Goal: Task Accomplishment & Management: Manage account settings

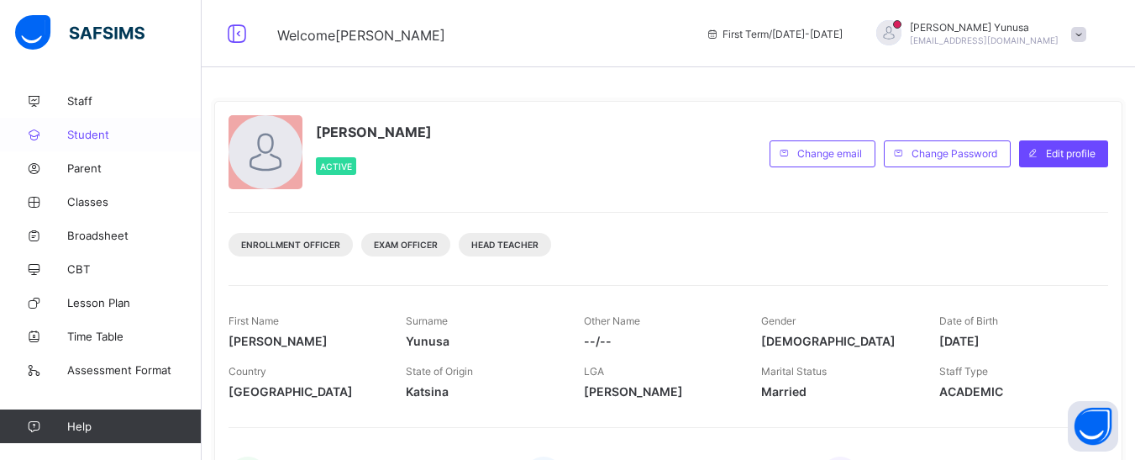
click at [120, 143] on link "Student" at bounding box center [101, 135] width 202 height 34
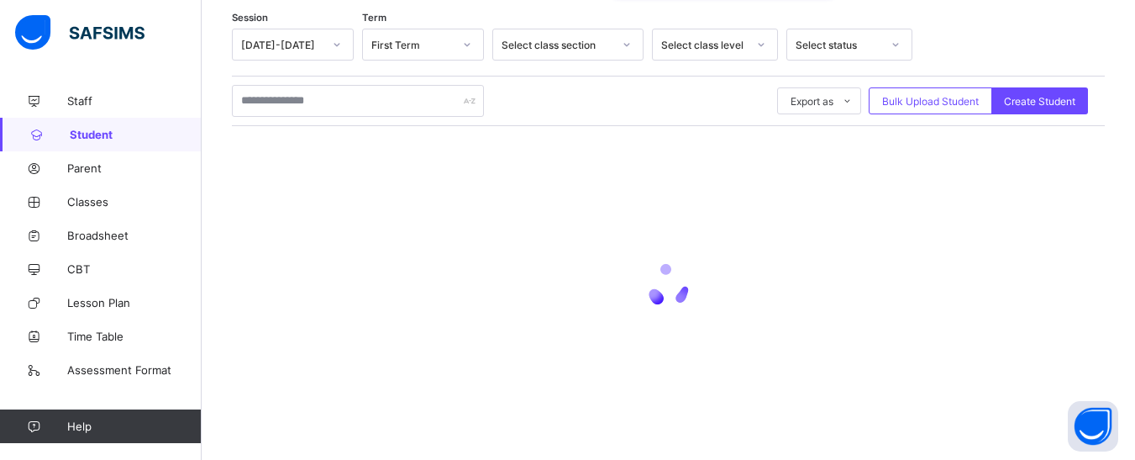
scroll to position [285, 0]
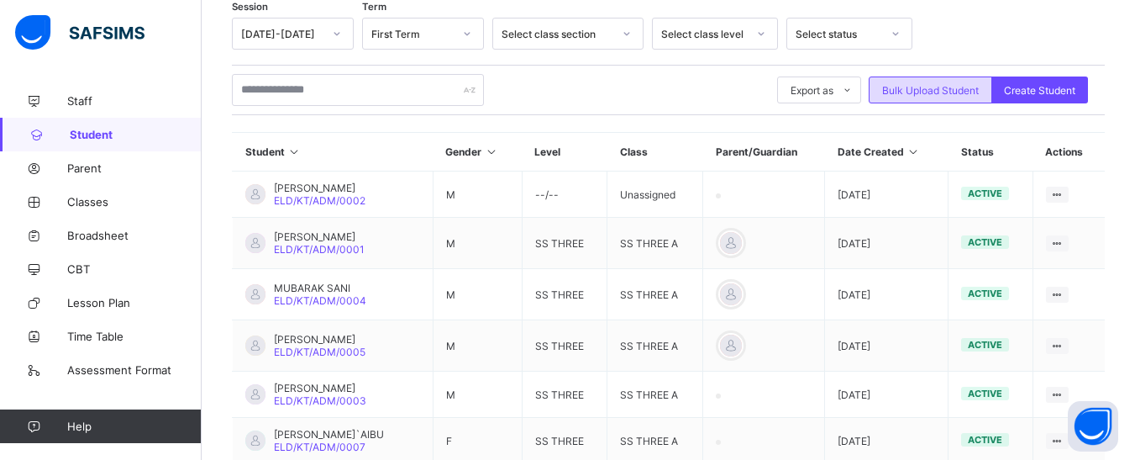
click at [939, 87] on span "Bulk Upload Student" at bounding box center [930, 90] width 97 height 13
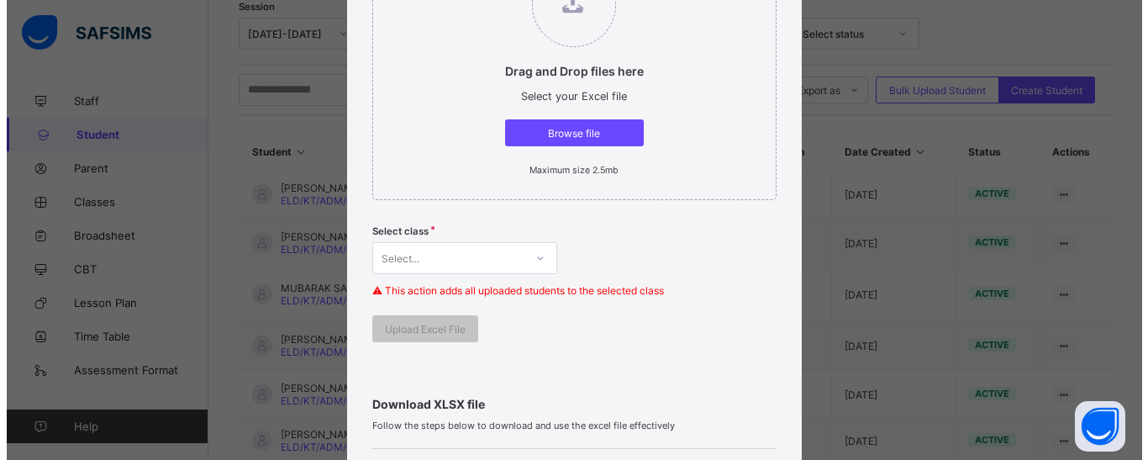
scroll to position [168, 0]
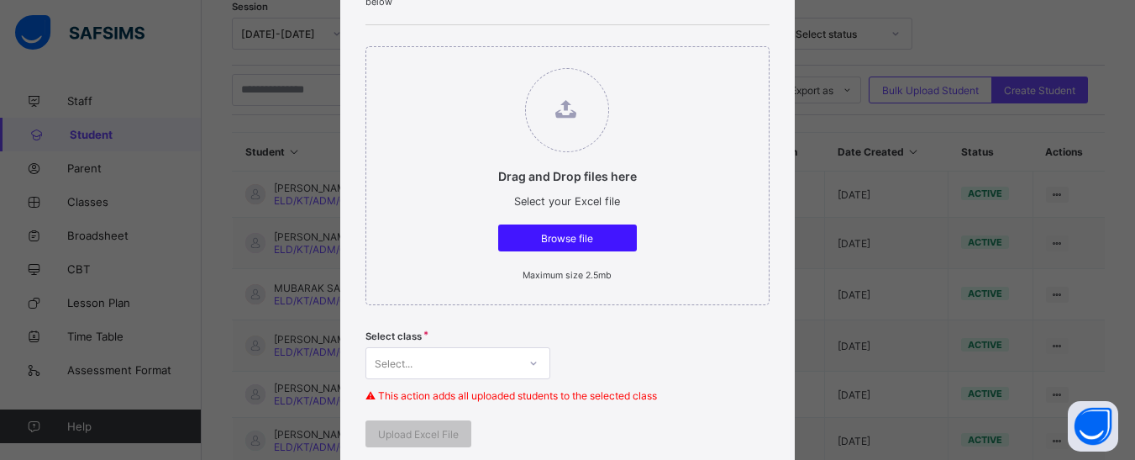
click at [555, 240] on span "Browse file" at bounding box center [567, 238] width 113 height 13
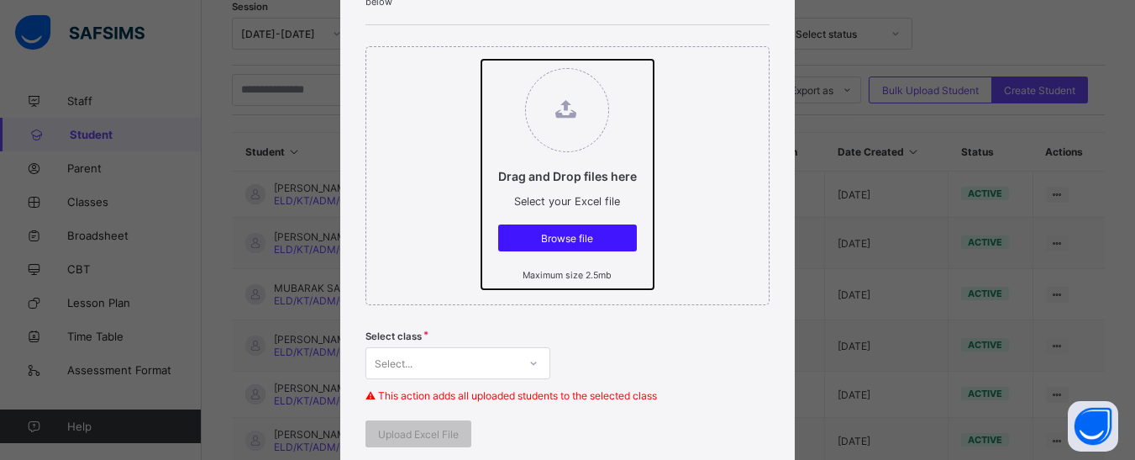
click at [481, 60] on input "Drag and Drop files here Select your Excel file Browse file Maximum size 2.5mb" at bounding box center [481, 60] width 0 height 0
type input "**********"
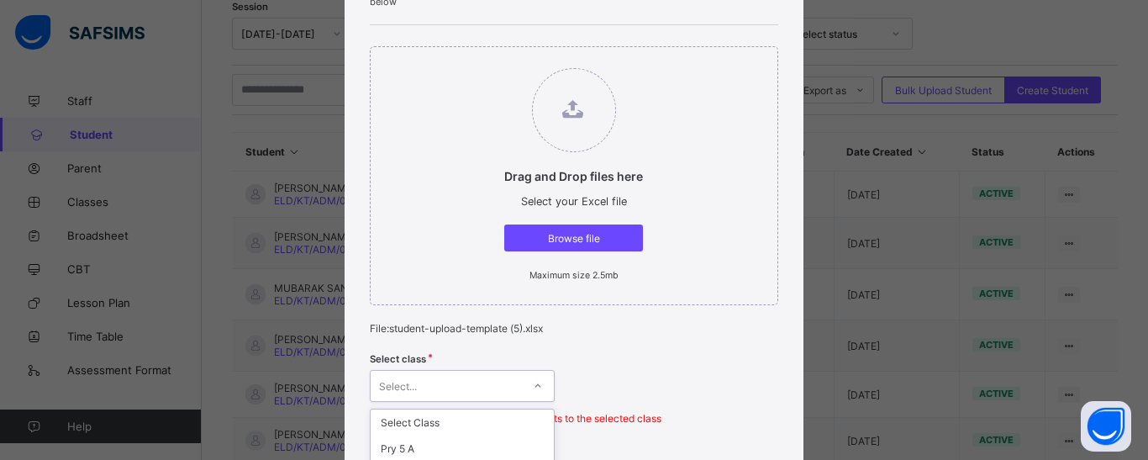
scroll to position [377, 0]
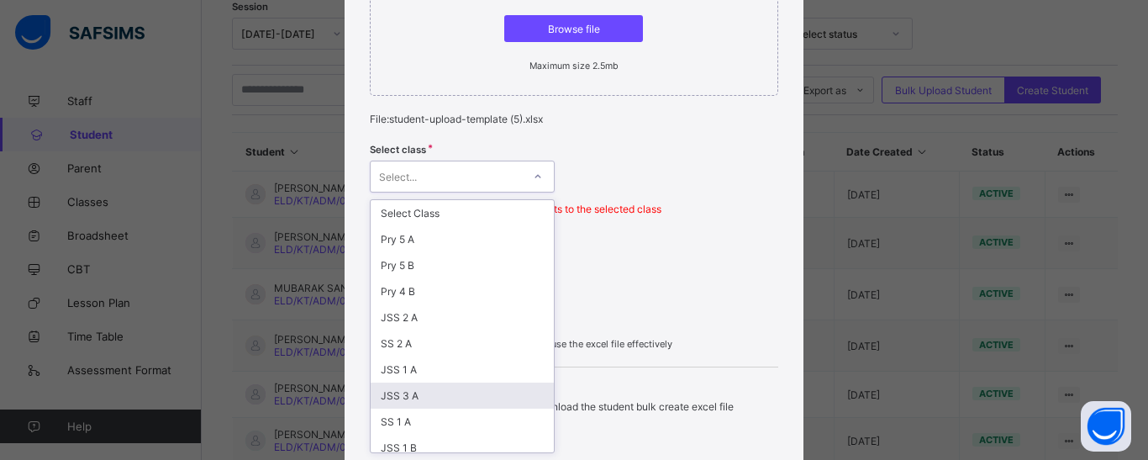
click at [446, 192] on div "option JSS 3 A focused, 8 of 28. 28 results available. Use Up and Down to choos…" at bounding box center [462, 176] width 185 height 32
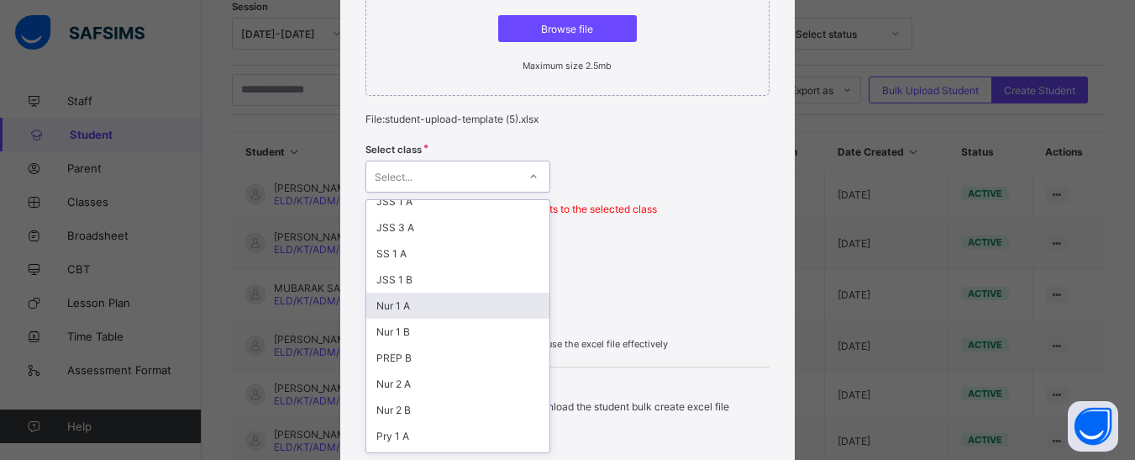
scroll to position [84, 0]
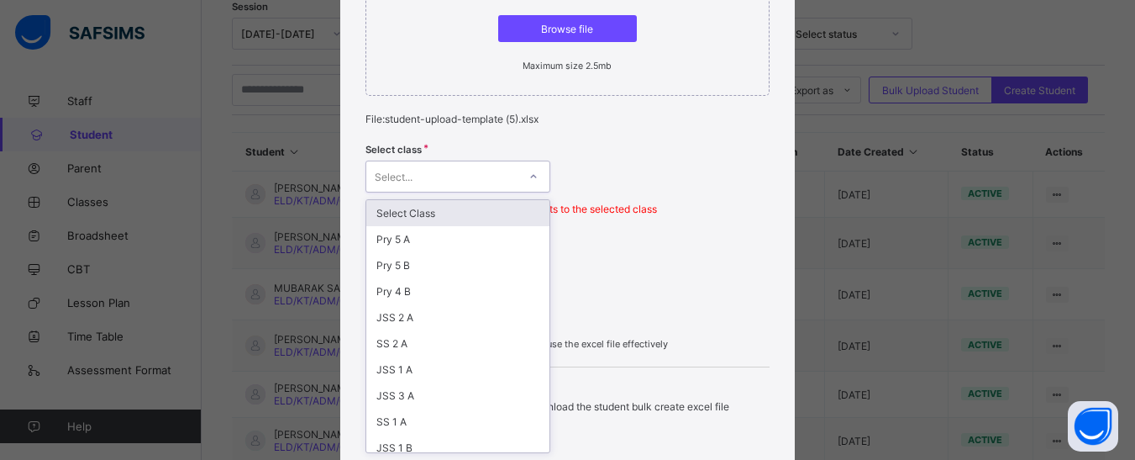
click at [421, 178] on div "Select..." at bounding box center [441, 177] width 151 height 24
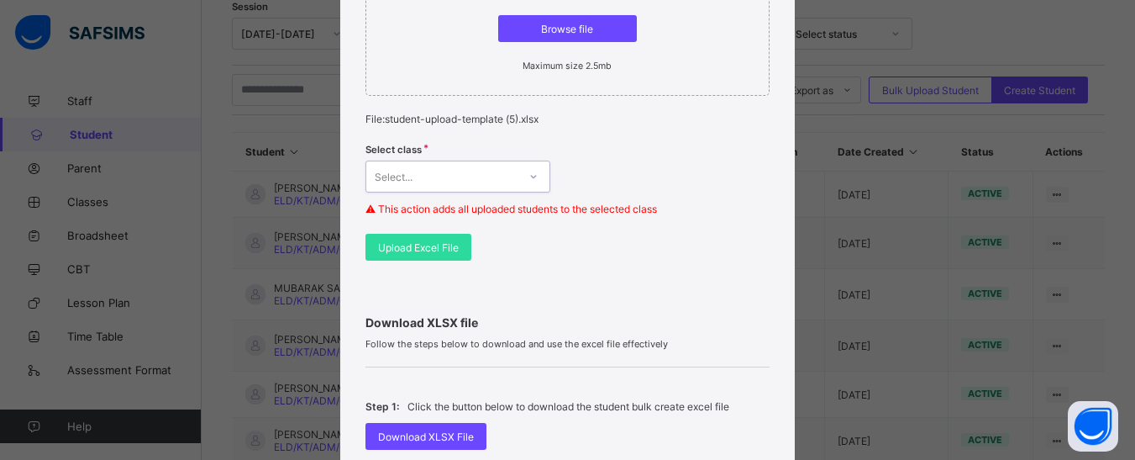
click at [532, 173] on icon at bounding box center [534, 176] width 10 height 17
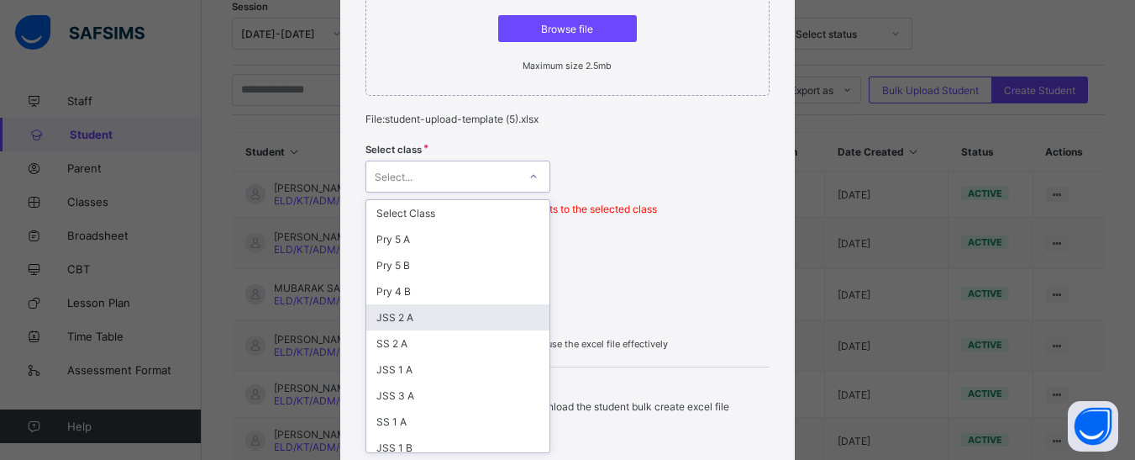
click at [394, 313] on div "JSS 2 A" at bounding box center [457, 317] width 183 height 26
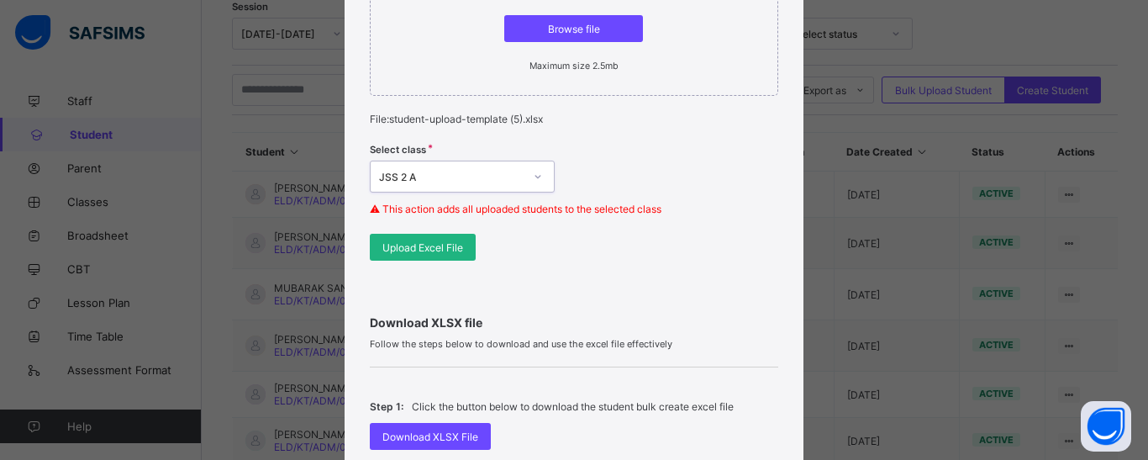
click at [441, 242] on span "Upload Excel File" at bounding box center [422, 247] width 81 height 13
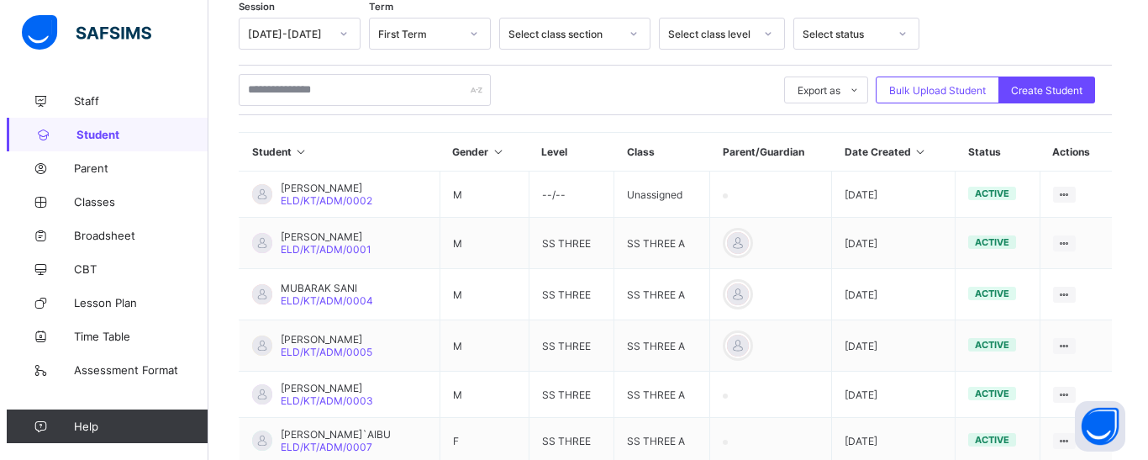
scroll to position [201, 0]
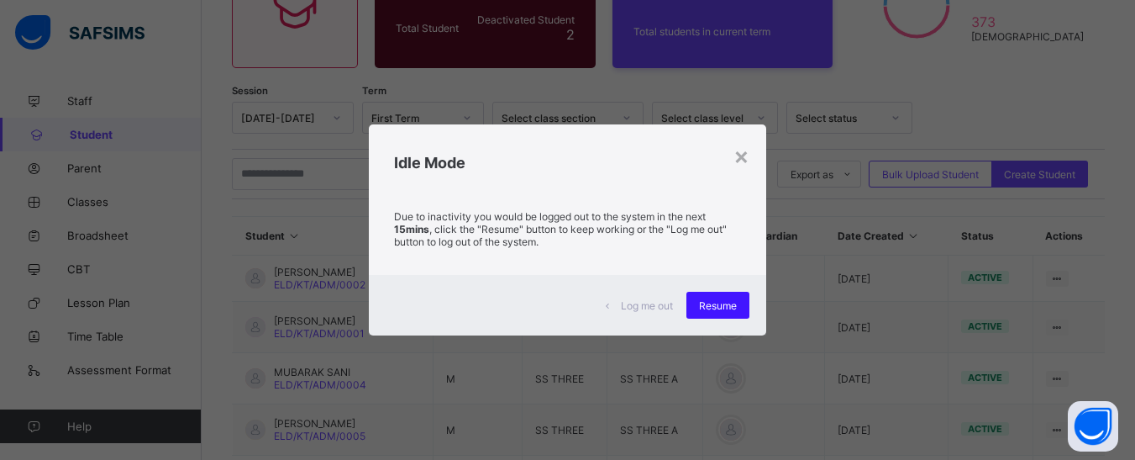
click at [711, 313] on div "Resume" at bounding box center [718, 305] width 63 height 27
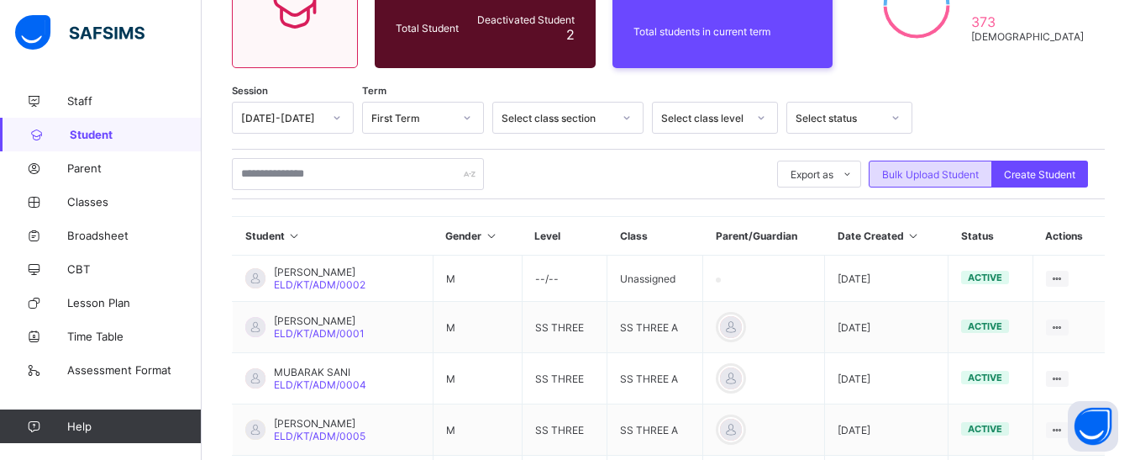
click at [921, 169] on span "Bulk Upload Student" at bounding box center [930, 174] width 97 height 13
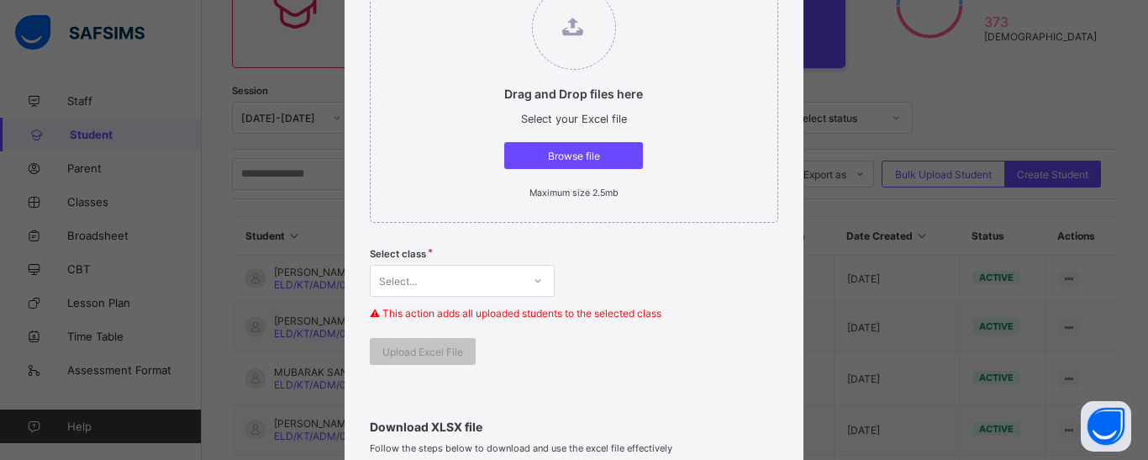
scroll to position [252, 0]
click at [583, 148] on span "Browse file" at bounding box center [573, 154] width 113 height 13
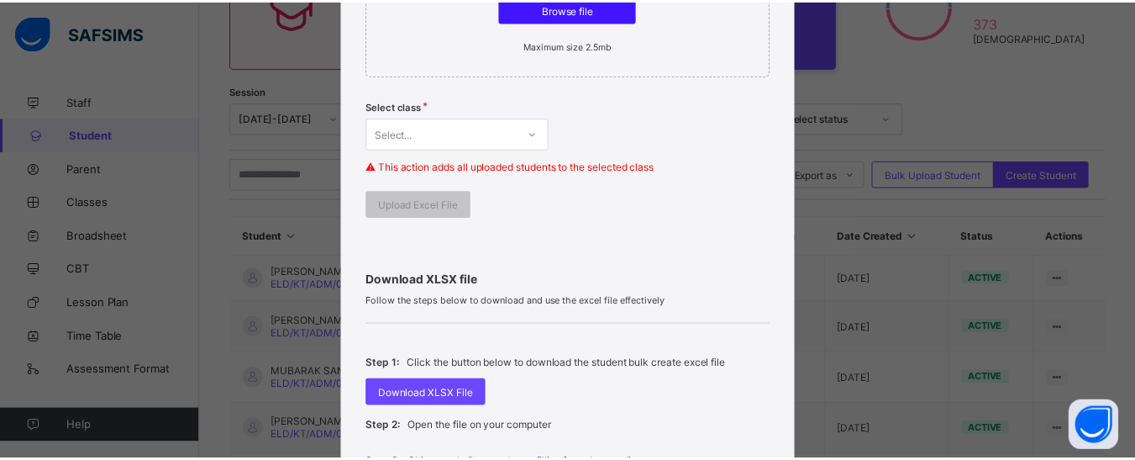
scroll to position [420, 0]
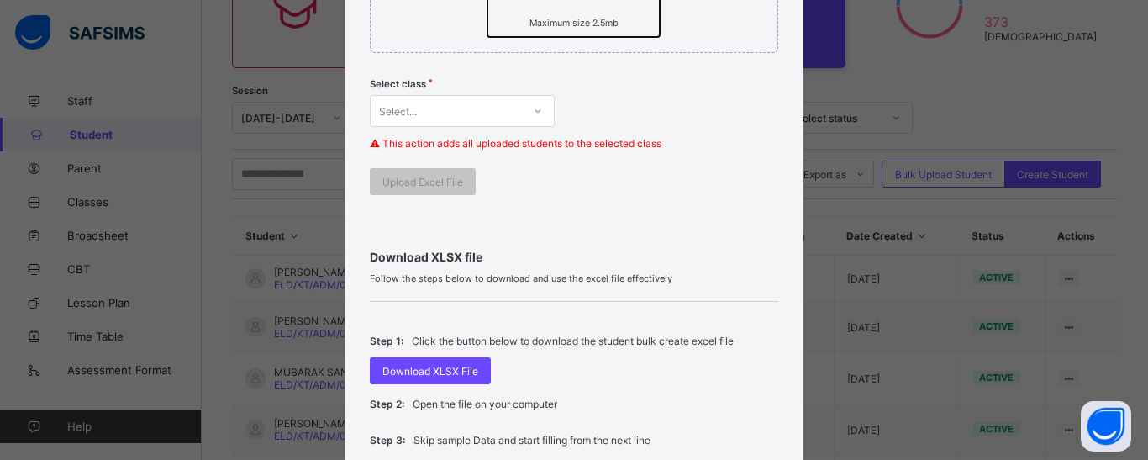
type input "**********"
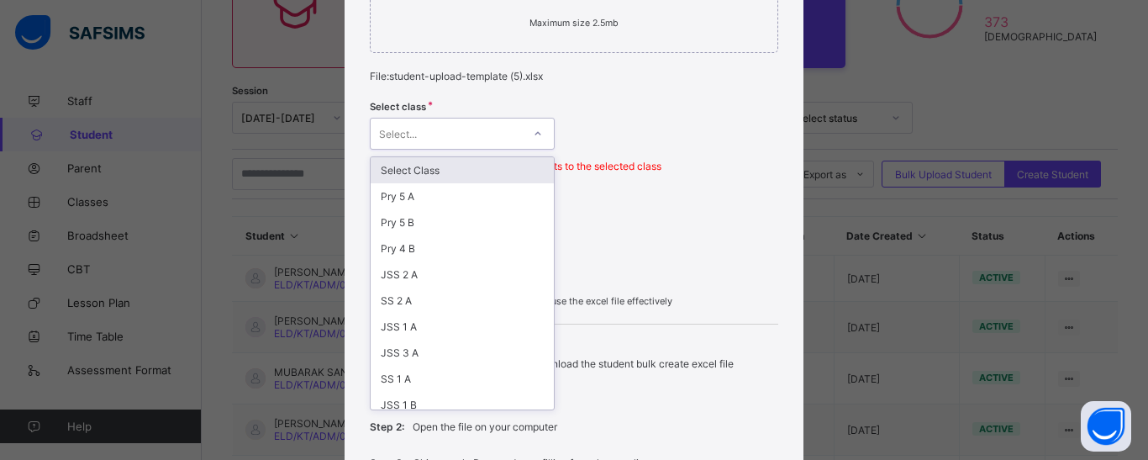
click at [431, 134] on div "Select..." at bounding box center [446, 134] width 151 height 24
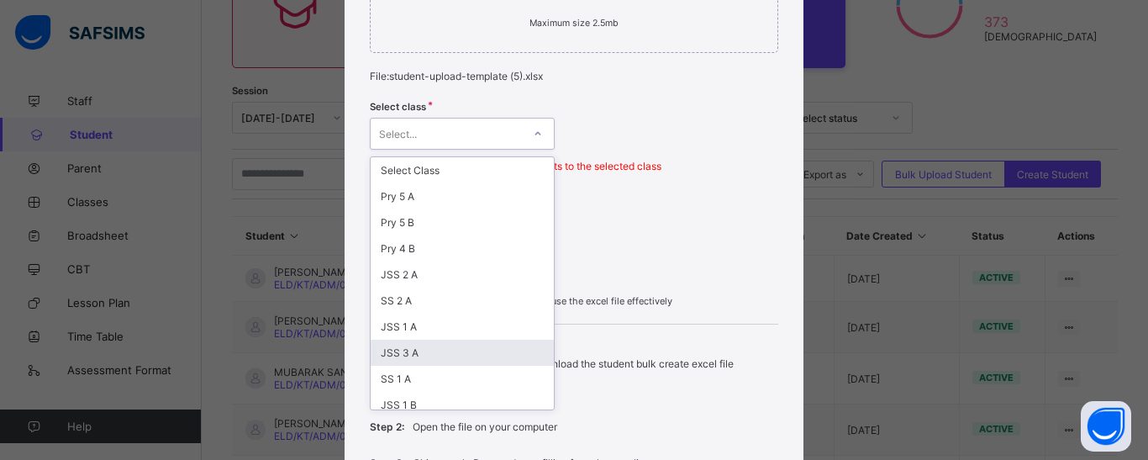
click at [413, 357] on div "JSS 3 A" at bounding box center [462, 352] width 183 height 26
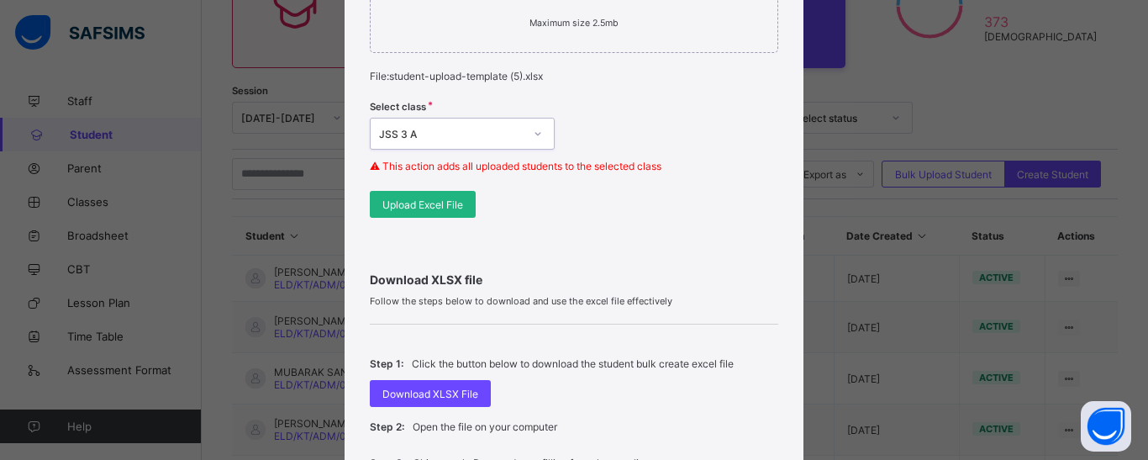
click at [414, 198] on span "Upload Excel File" at bounding box center [422, 204] width 81 height 13
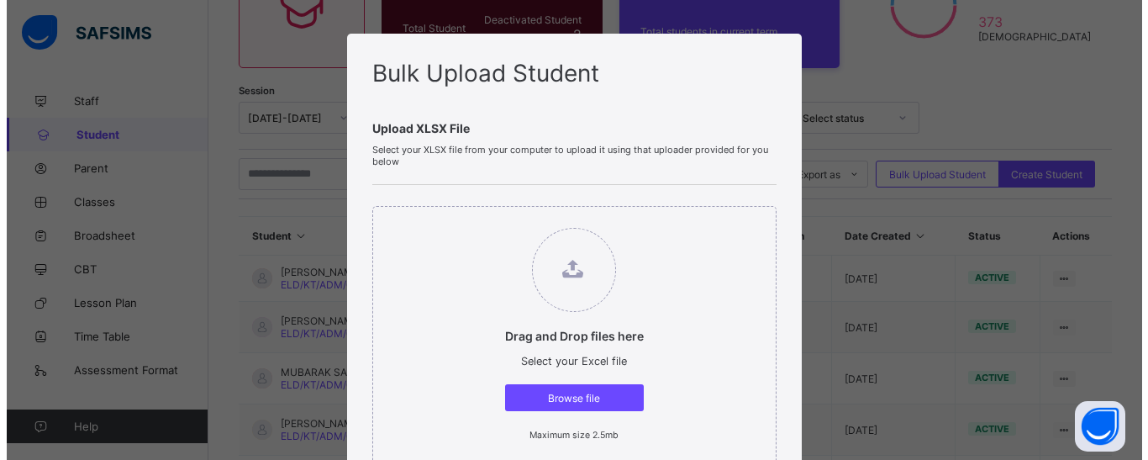
scroll to position [0, 0]
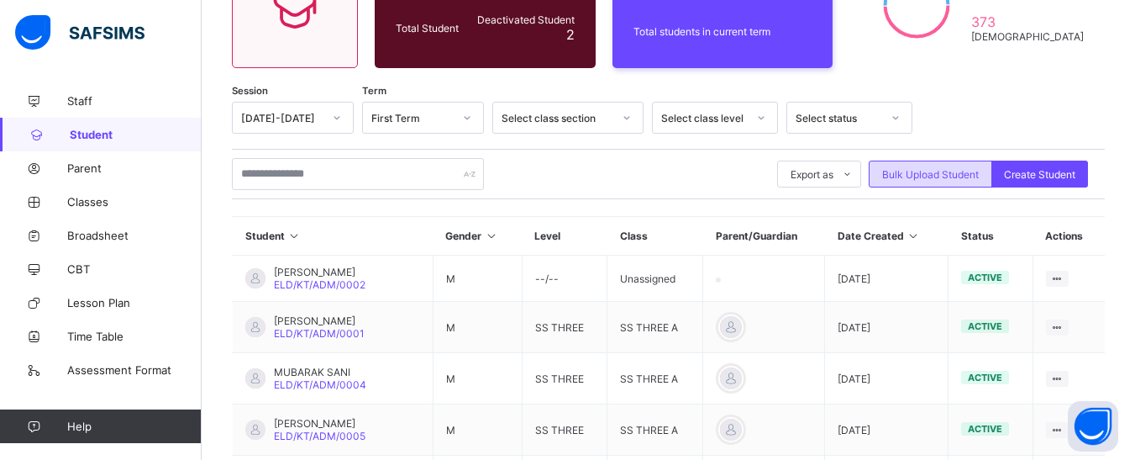
click at [955, 168] on span "Bulk Upload Student" at bounding box center [930, 174] width 97 height 13
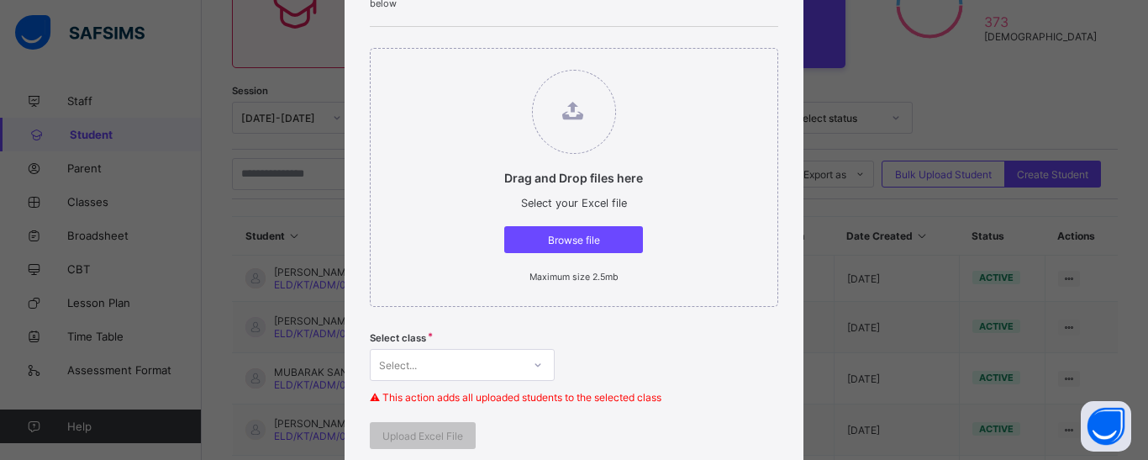
scroll to position [168, 0]
click at [575, 239] on span "Browse file" at bounding box center [573, 238] width 113 height 13
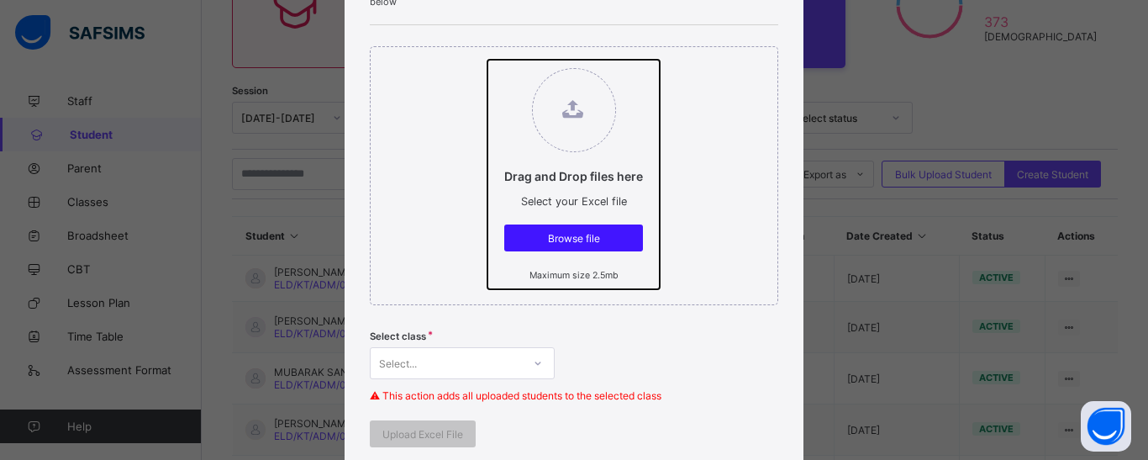
click at [487, 60] on input "Drag and Drop files here Select your Excel file Browse file Maximum size 2.5mb" at bounding box center [487, 60] width 0 height 0
type input "**********"
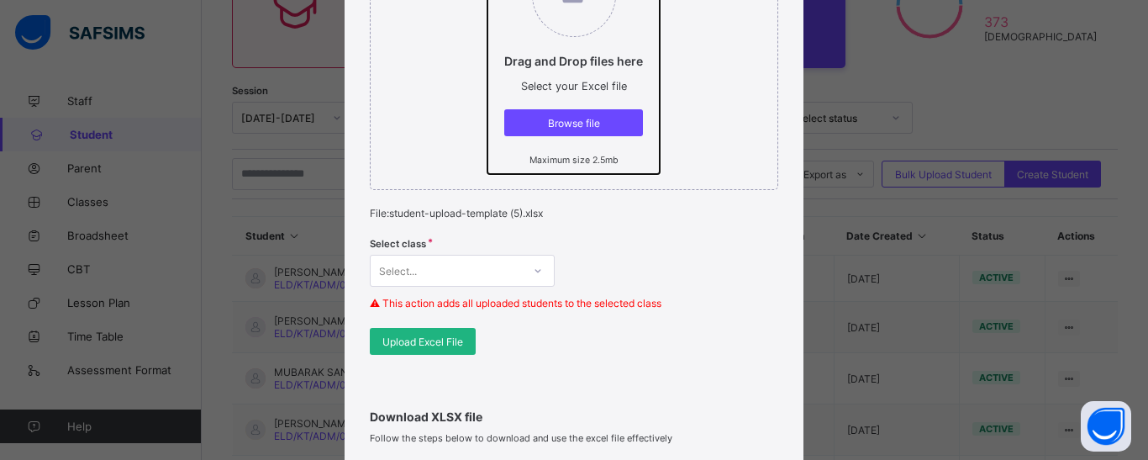
scroll to position [336, 0]
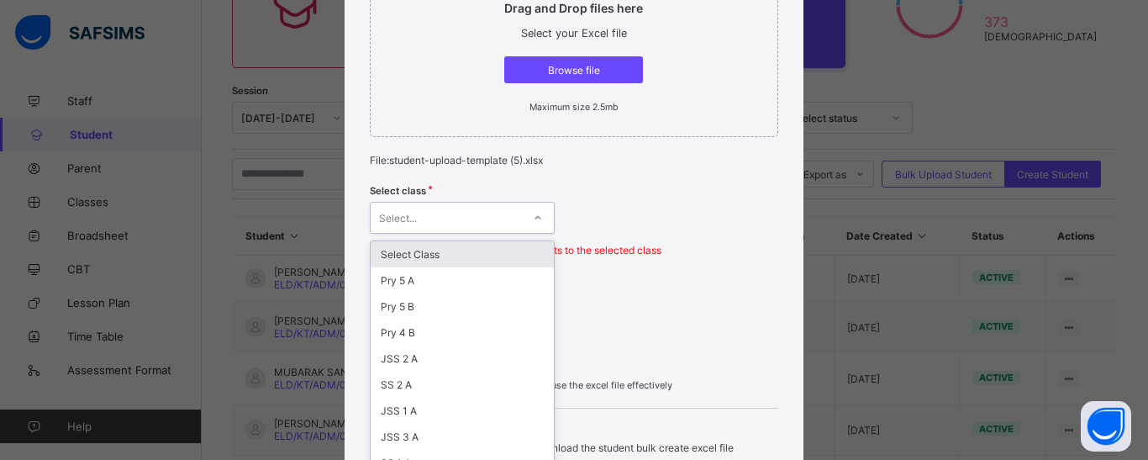
click at [538, 212] on div "option Select Class focused, 1 of 28. 28 results available. Use Up and Down to …" at bounding box center [462, 218] width 185 height 32
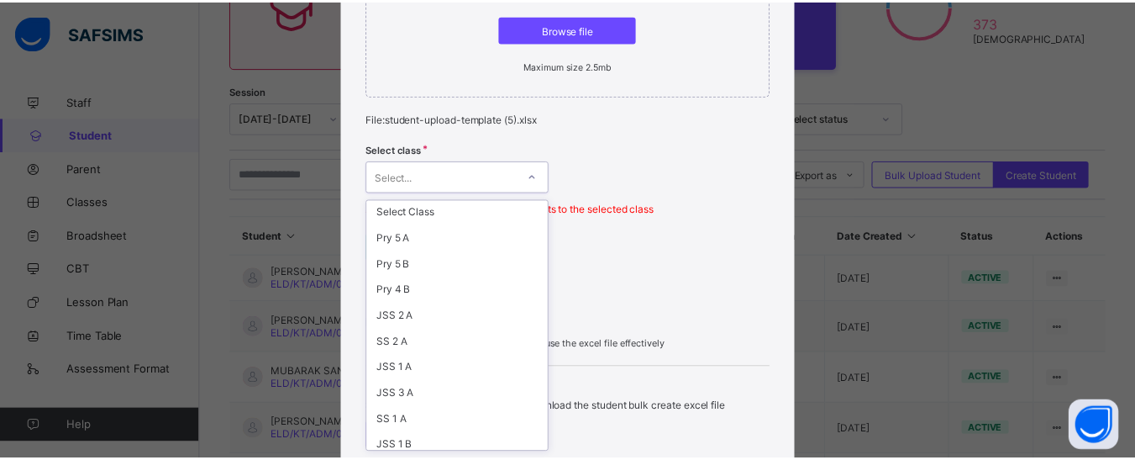
scroll to position [0, 0]
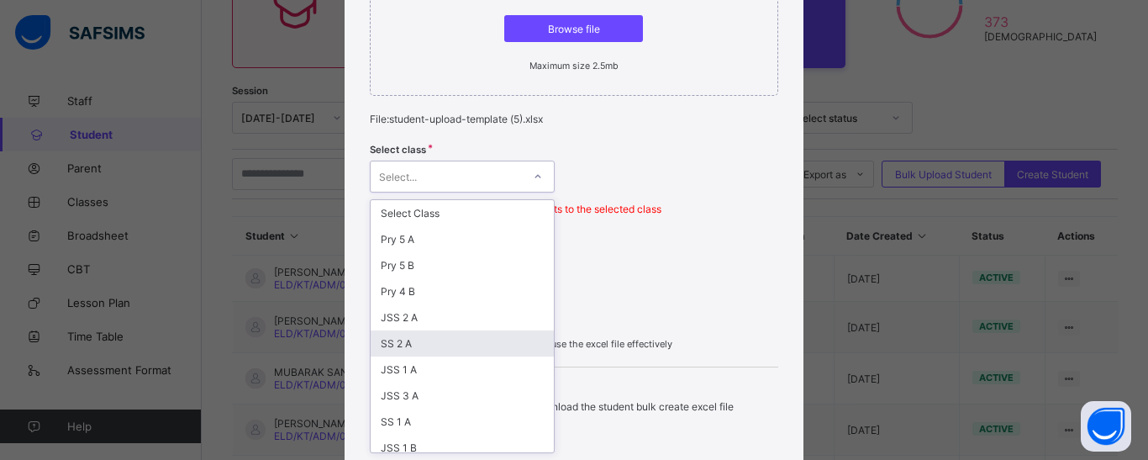
click at [384, 350] on div "SS 2 A" at bounding box center [462, 343] width 183 height 26
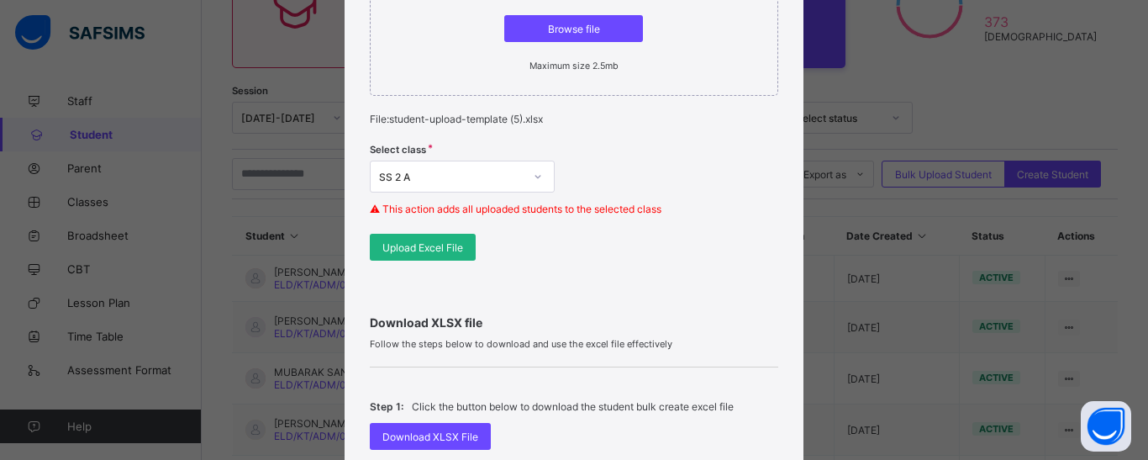
click at [431, 250] on span "Upload Excel File" at bounding box center [422, 247] width 81 height 13
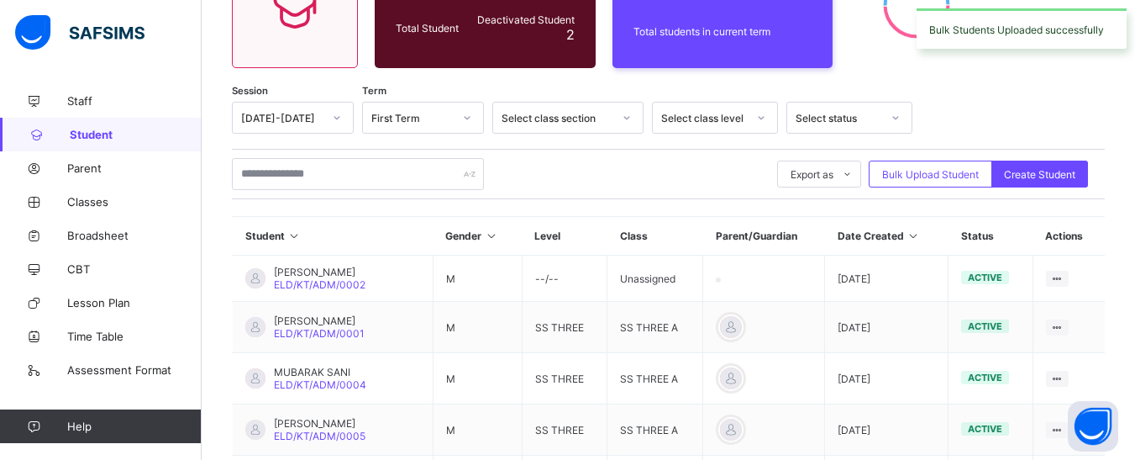
click at [670, 180] on div "Export as Pdf Report Excel Report Excel Report (LMS) Bulk Upload Student Create…" at bounding box center [668, 174] width 873 height 32
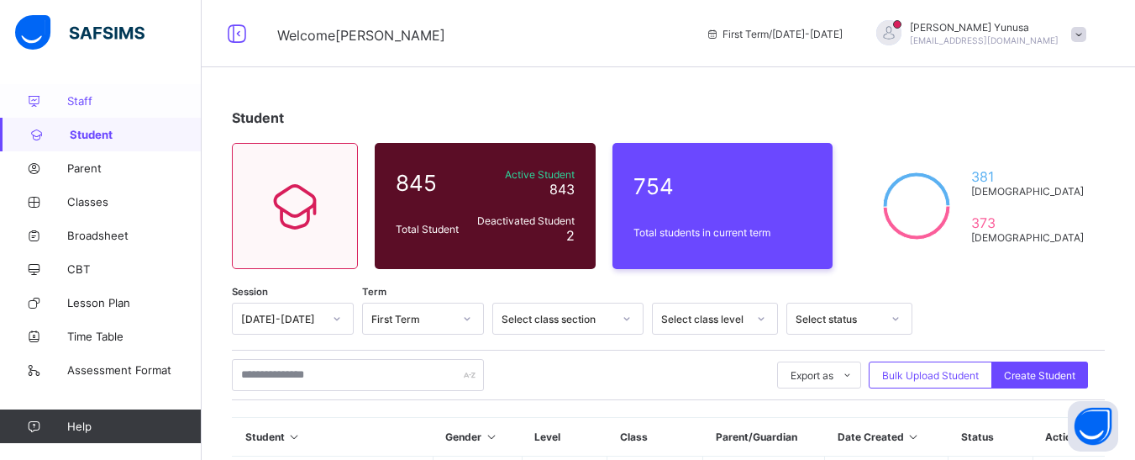
click at [78, 98] on span "Staff" at bounding box center [134, 100] width 134 height 13
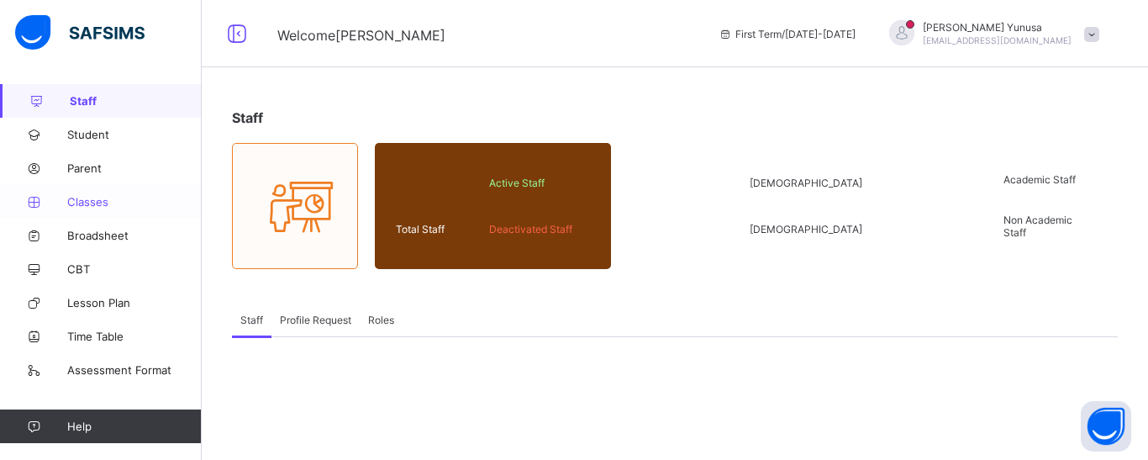
click at [78, 206] on span "Classes" at bounding box center [134, 201] width 134 height 13
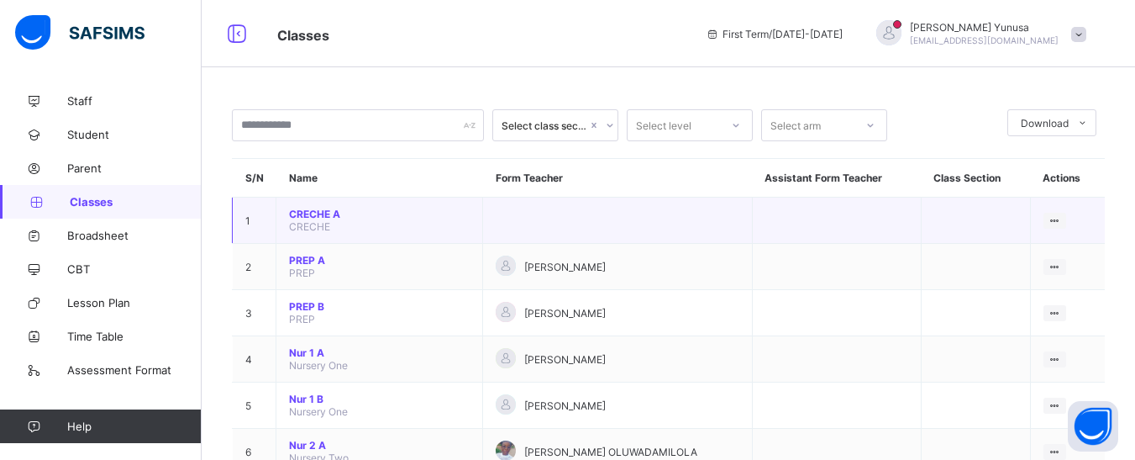
click at [612, 220] on td at bounding box center [618, 220] width 270 height 46
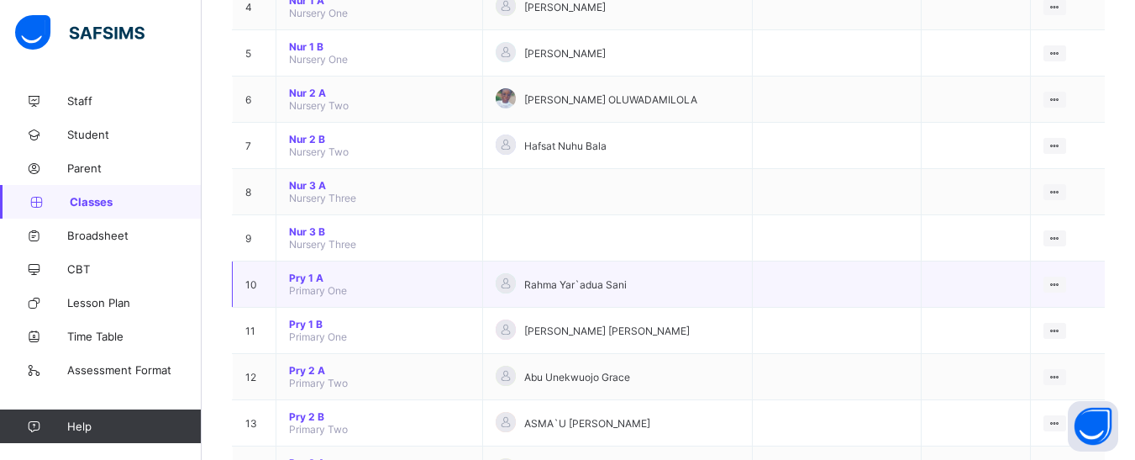
scroll to position [355, 0]
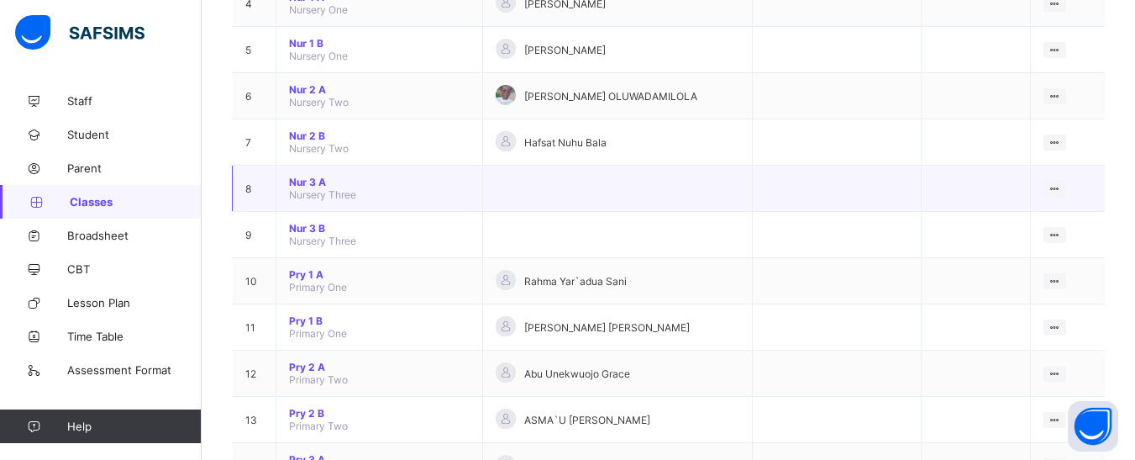
click at [300, 180] on span "Nur 3 A" at bounding box center [379, 182] width 181 height 13
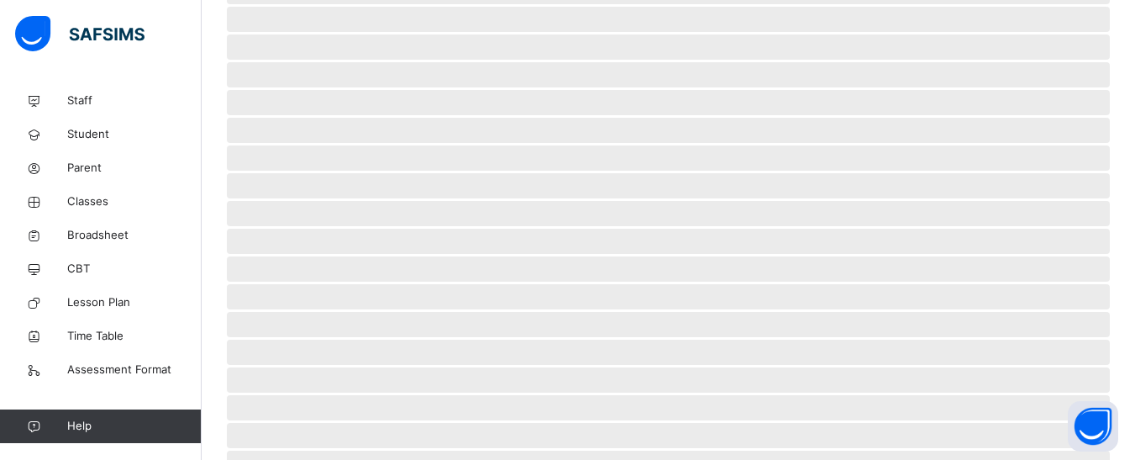
click at [300, 180] on span "‌" at bounding box center [668, 185] width 883 height 25
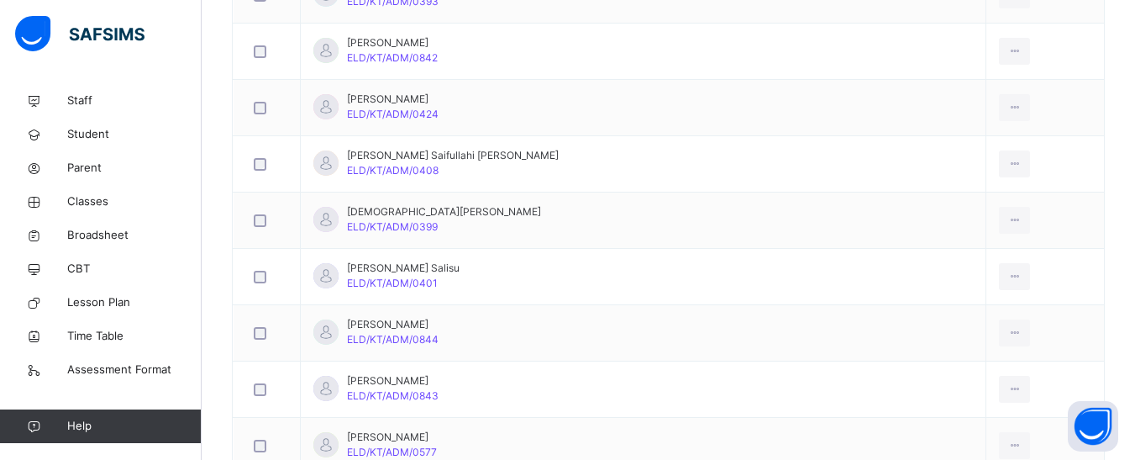
scroll to position [1342, 0]
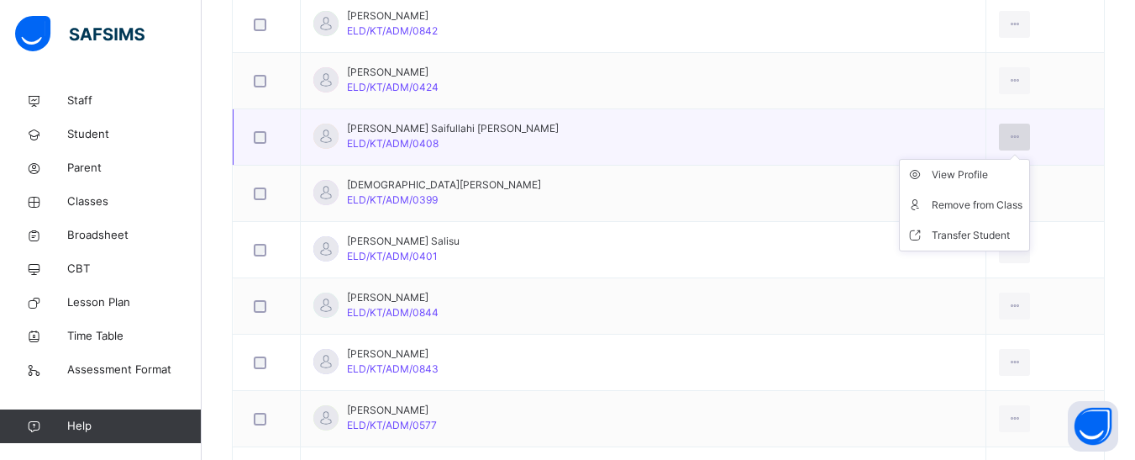
click at [1008, 134] on icon at bounding box center [1015, 136] width 14 height 15
click at [932, 208] on div "Remove from Class" at bounding box center [977, 205] width 91 height 17
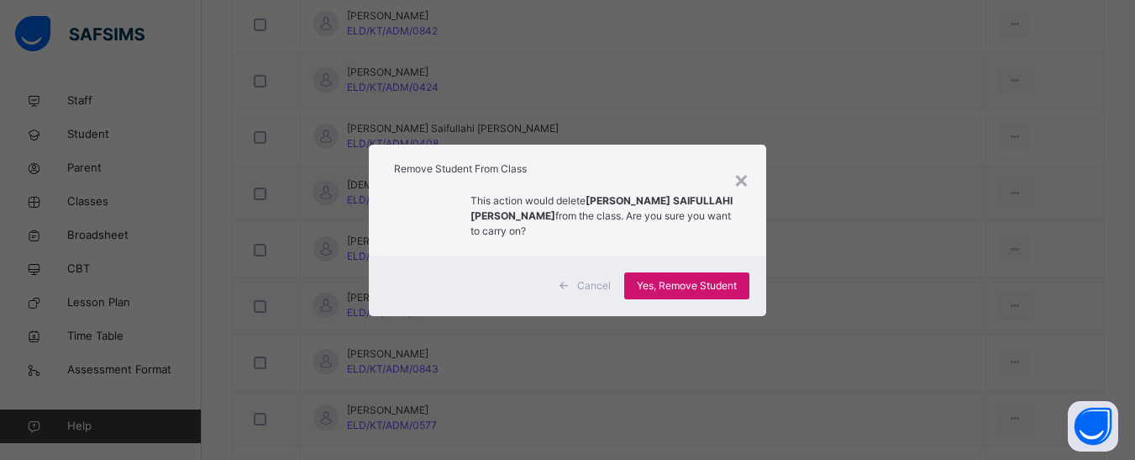
click at [714, 278] on span "Yes, Remove Student" at bounding box center [687, 285] width 100 height 15
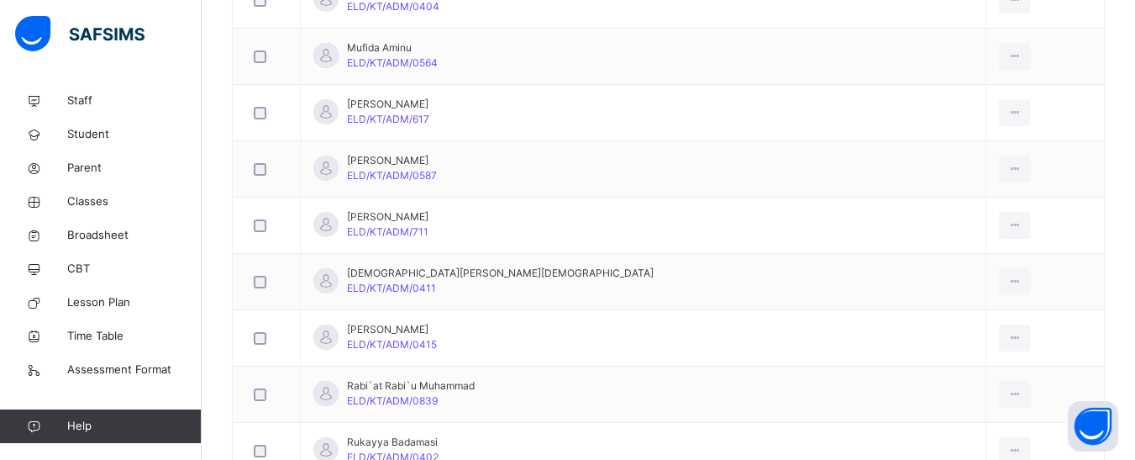
scroll to position [1846, 0]
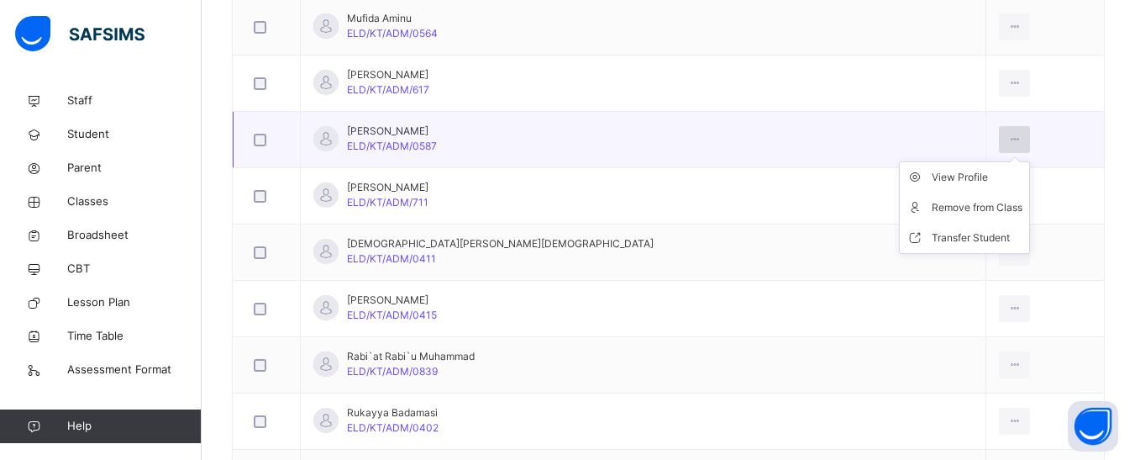
click at [1008, 134] on icon at bounding box center [1015, 139] width 14 height 15
click at [932, 208] on div "Remove from Class" at bounding box center [977, 207] width 91 height 17
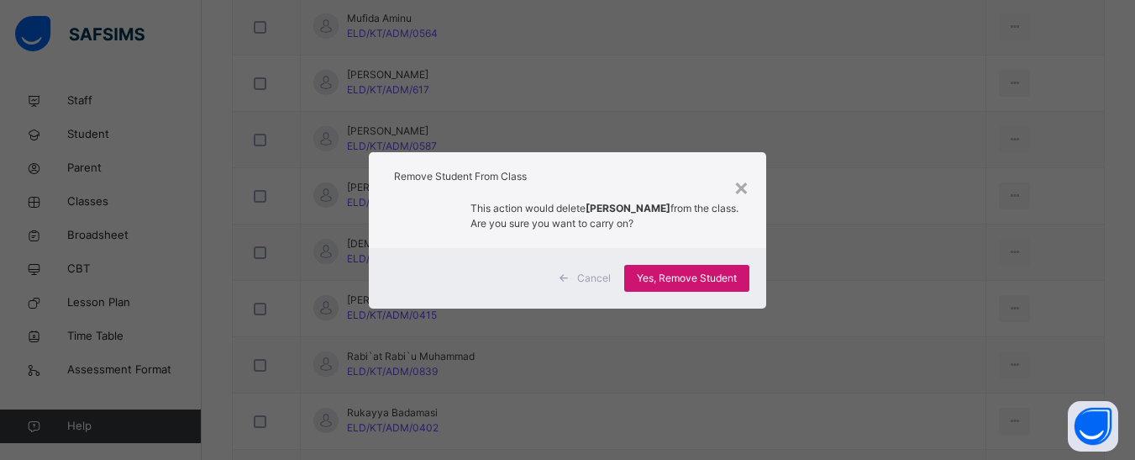
click at [702, 269] on div "Yes, Remove Student" at bounding box center [686, 278] width 125 height 27
click at [683, 278] on span "Yes, Remove Student" at bounding box center [687, 278] width 100 height 15
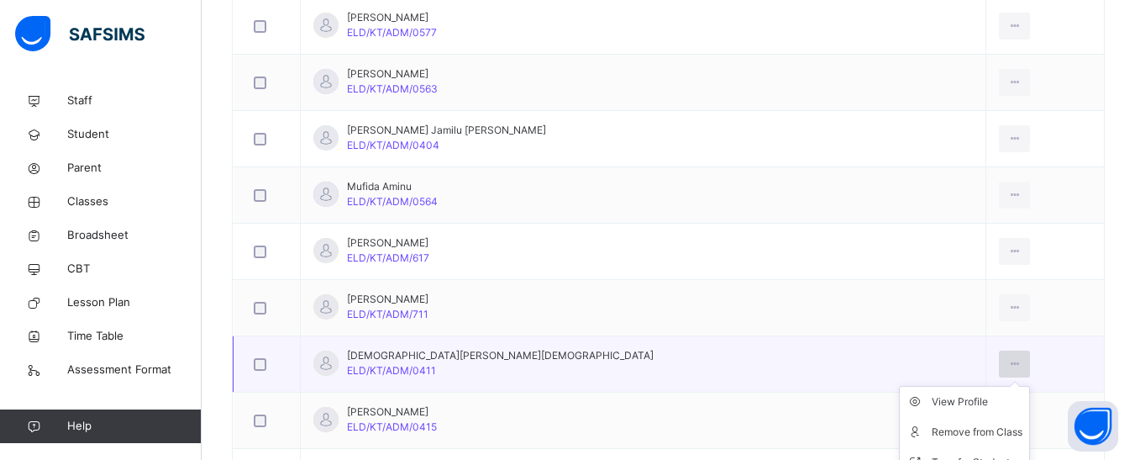
scroll to position [1762, 0]
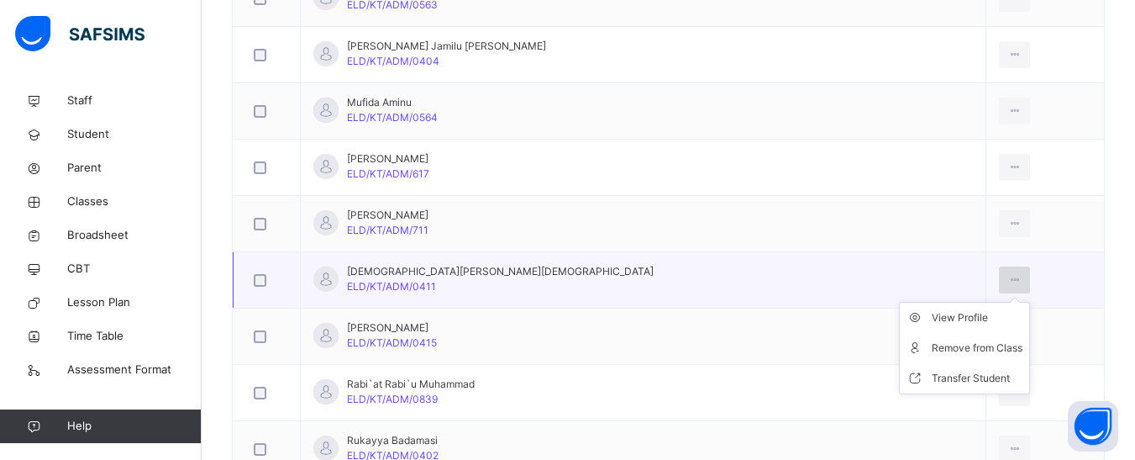
click at [1008, 281] on icon at bounding box center [1015, 279] width 14 height 15
click at [932, 349] on div "Remove from Class" at bounding box center [977, 347] width 91 height 17
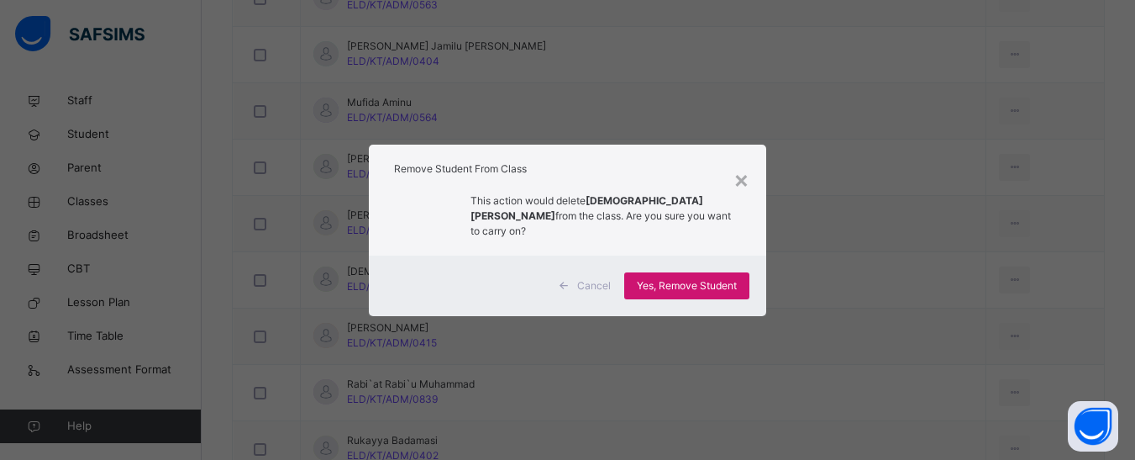
click at [694, 282] on span "Yes, Remove Student" at bounding box center [687, 285] width 100 height 15
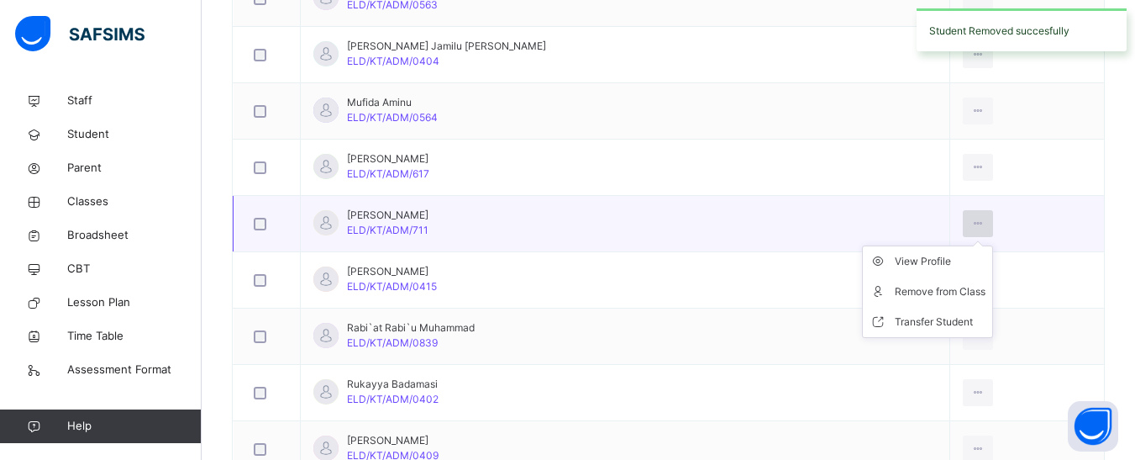
click at [971, 219] on icon at bounding box center [978, 223] width 14 height 15
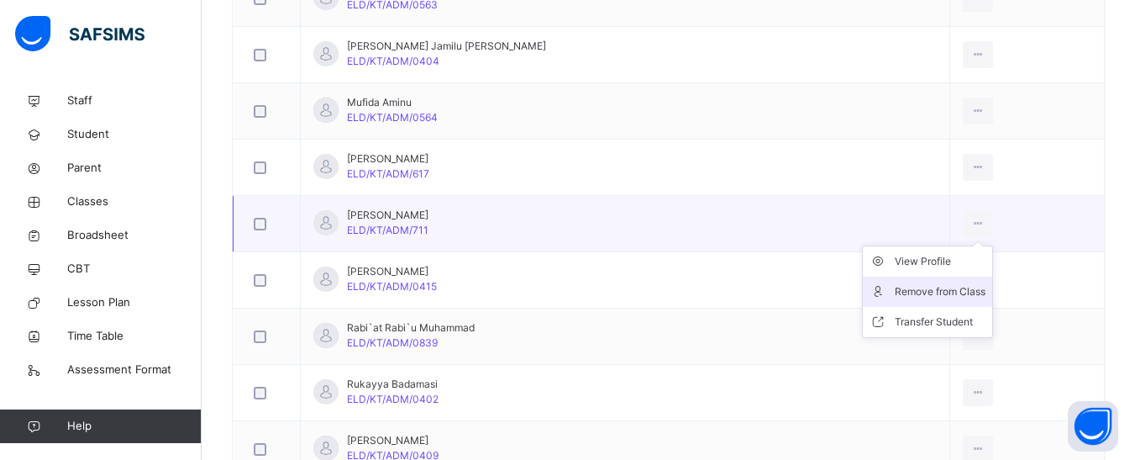
click at [900, 295] on div "Remove from Class" at bounding box center [940, 291] width 91 height 17
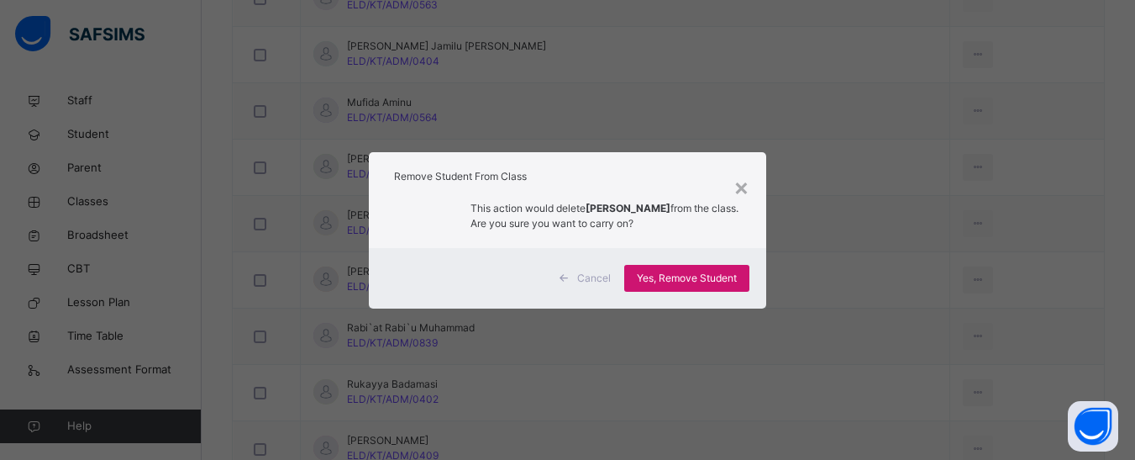
click at [667, 276] on span "Yes, Remove Student" at bounding box center [687, 278] width 100 height 15
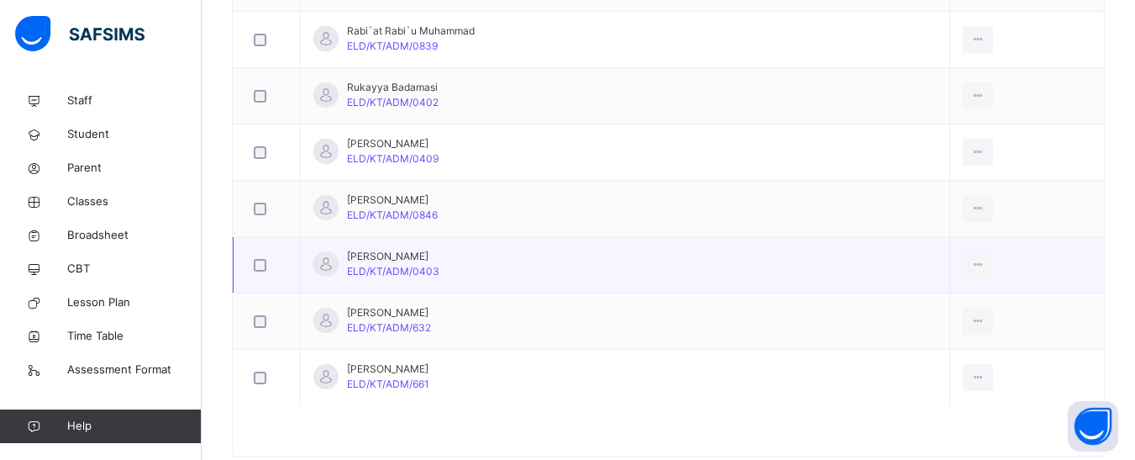
scroll to position [2041, 0]
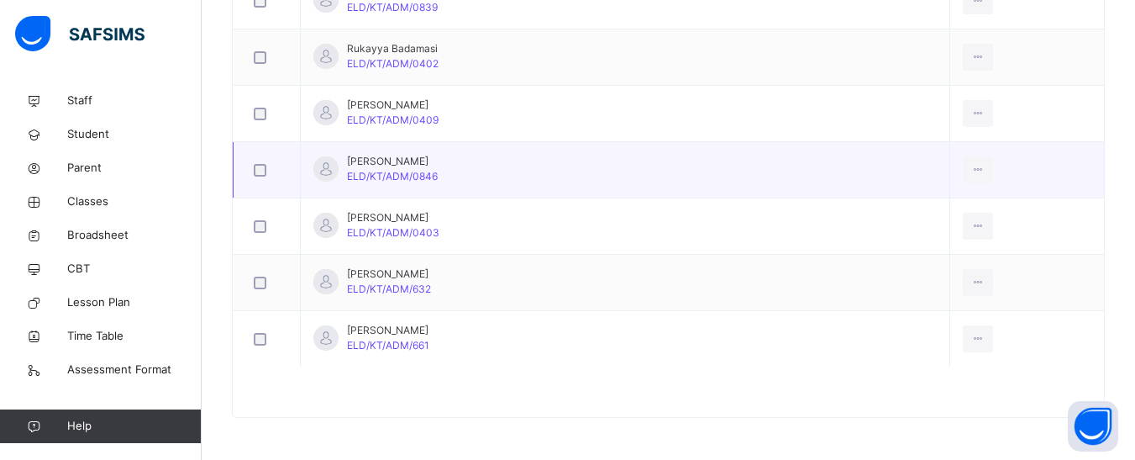
click at [538, 168] on td "[PERSON_NAME] ELD/KT/ADM/0846" at bounding box center [626, 170] width 650 height 56
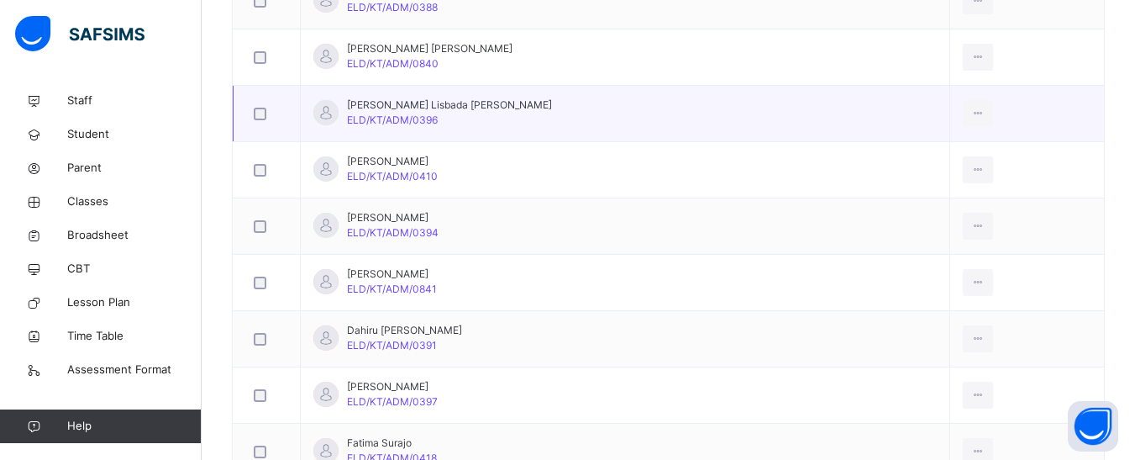
scroll to position [697, 0]
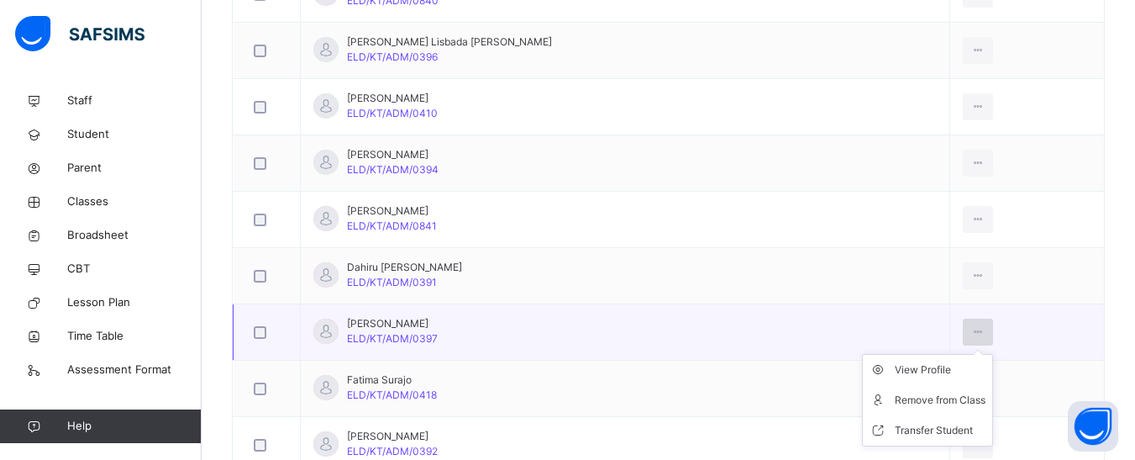
click at [971, 331] on icon at bounding box center [978, 331] width 14 height 15
click at [895, 401] on div "Remove from Class" at bounding box center [940, 400] width 91 height 17
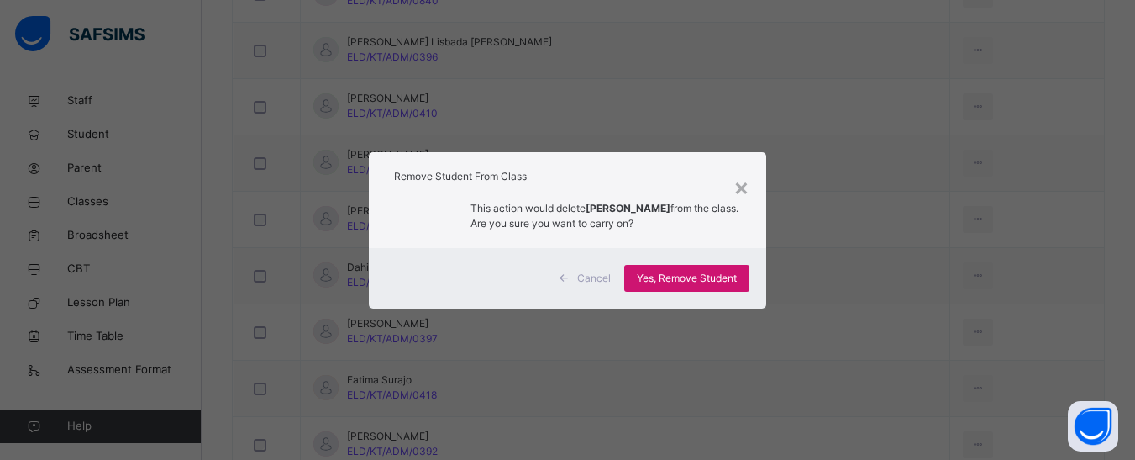
click at [678, 273] on span "Yes, Remove Student" at bounding box center [687, 278] width 100 height 15
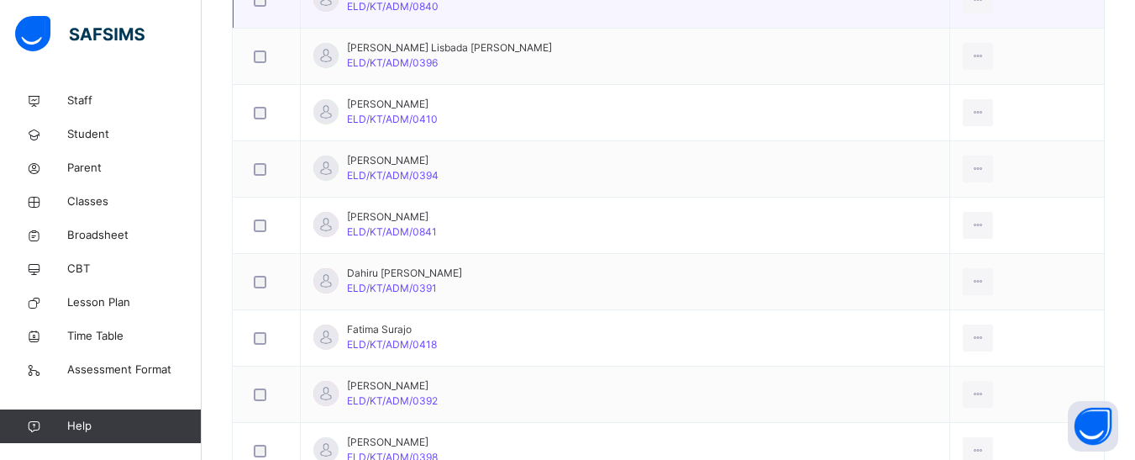
scroll to position [781, 0]
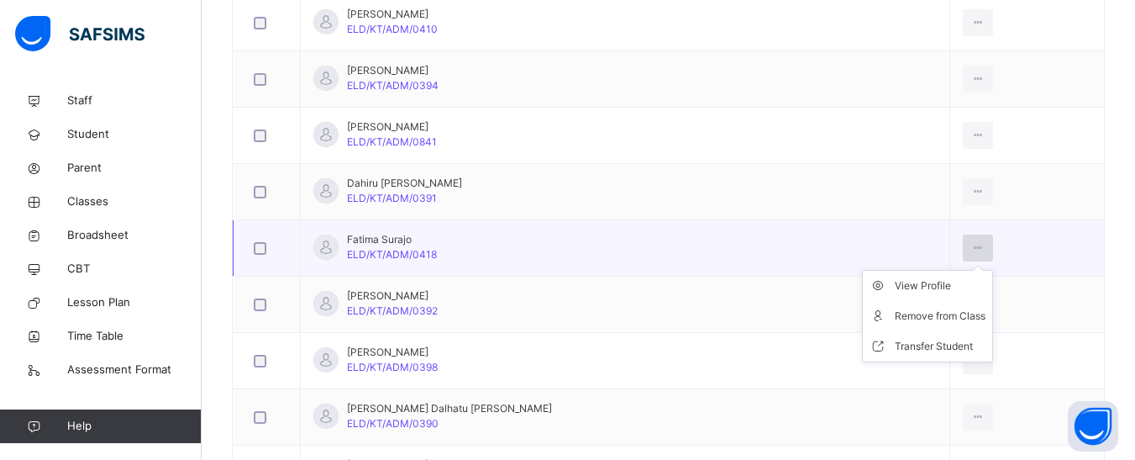
click at [964, 249] on div at bounding box center [978, 247] width 31 height 27
click at [895, 321] on div "Remove from Class" at bounding box center [940, 316] width 91 height 17
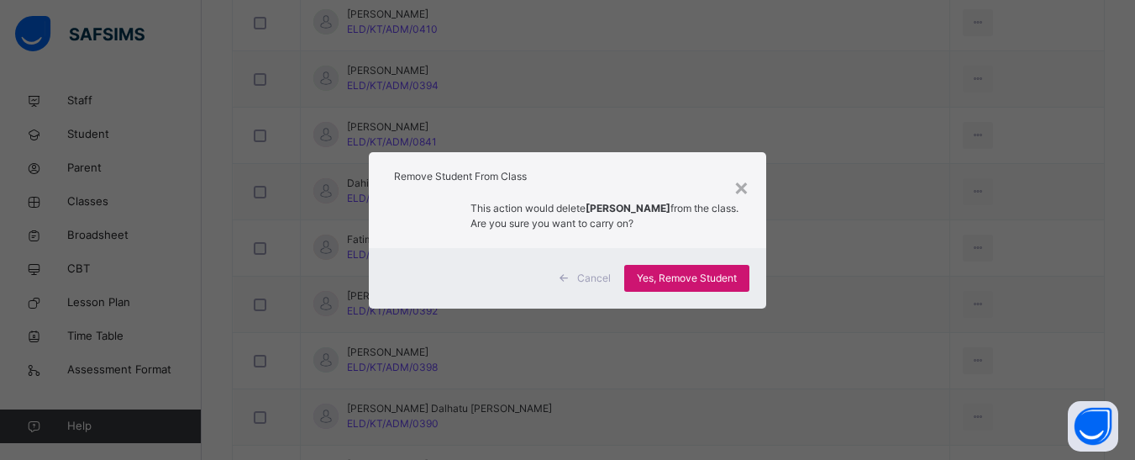
click at [690, 280] on span "Yes, Remove Student" at bounding box center [687, 278] width 100 height 15
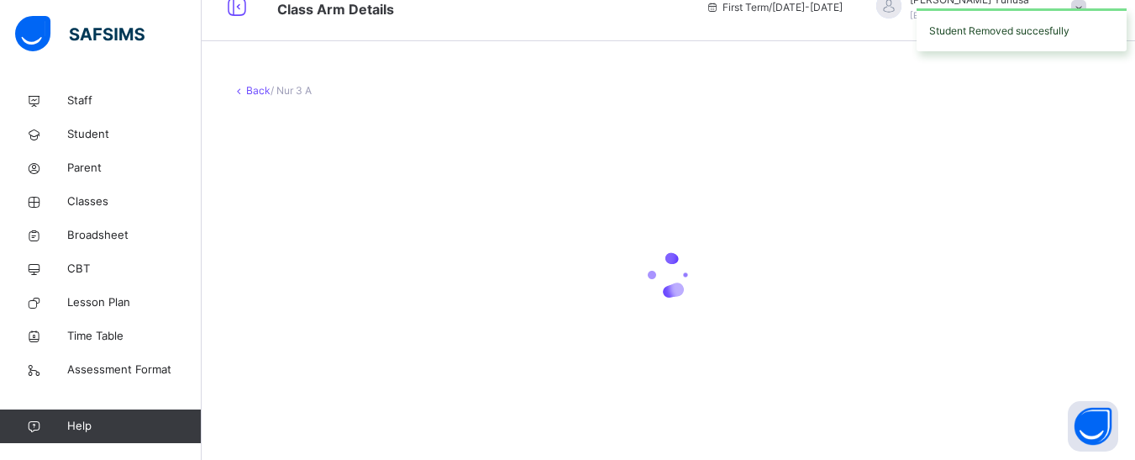
click at [686, 277] on icon at bounding box center [668, 274] width 67 height 67
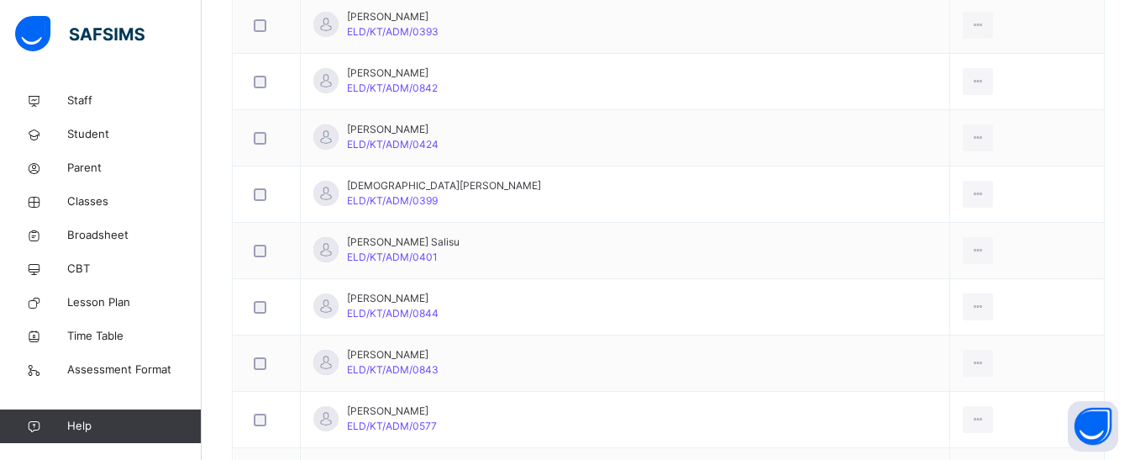
scroll to position [1088, 0]
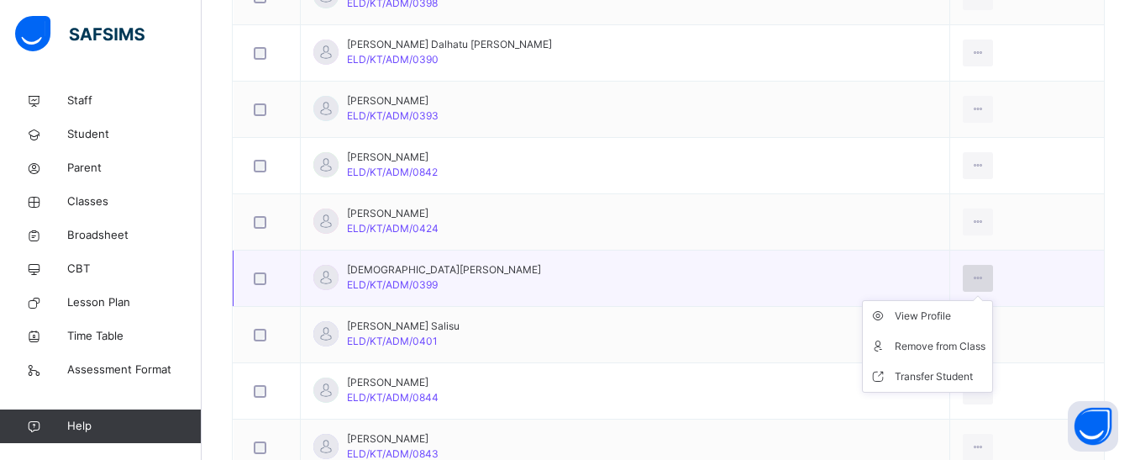
click at [971, 278] on icon at bounding box center [978, 278] width 14 height 15
click at [905, 343] on div "Remove from Class" at bounding box center [940, 346] width 91 height 17
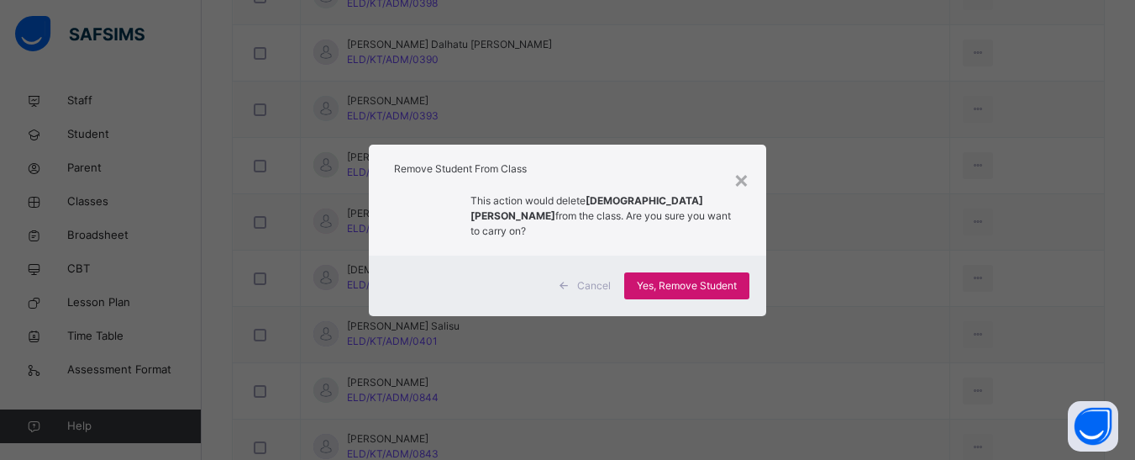
click at [693, 279] on span "Yes, Remove Student" at bounding box center [687, 285] width 100 height 15
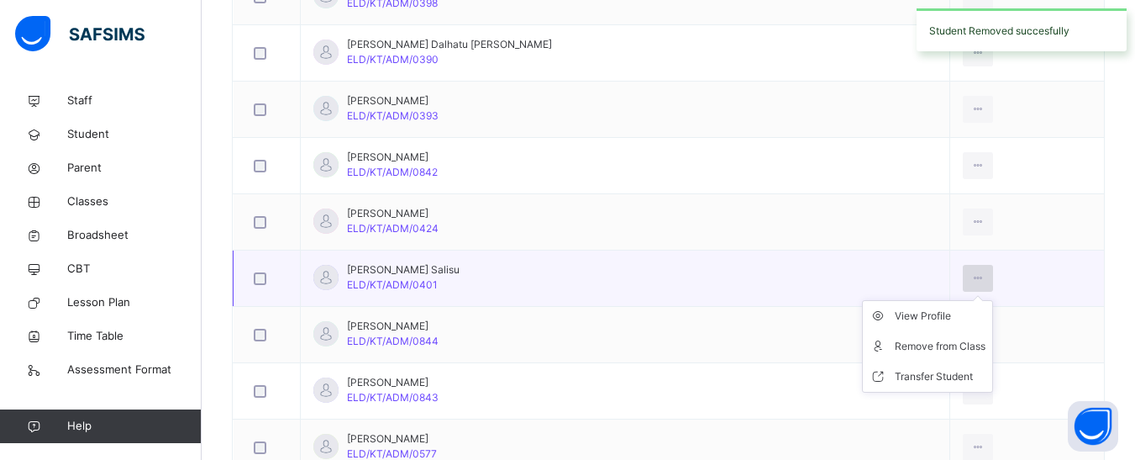
click at [971, 280] on icon at bounding box center [978, 278] width 14 height 15
click at [895, 349] on div "Remove from Class" at bounding box center [940, 346] width 91 height 17
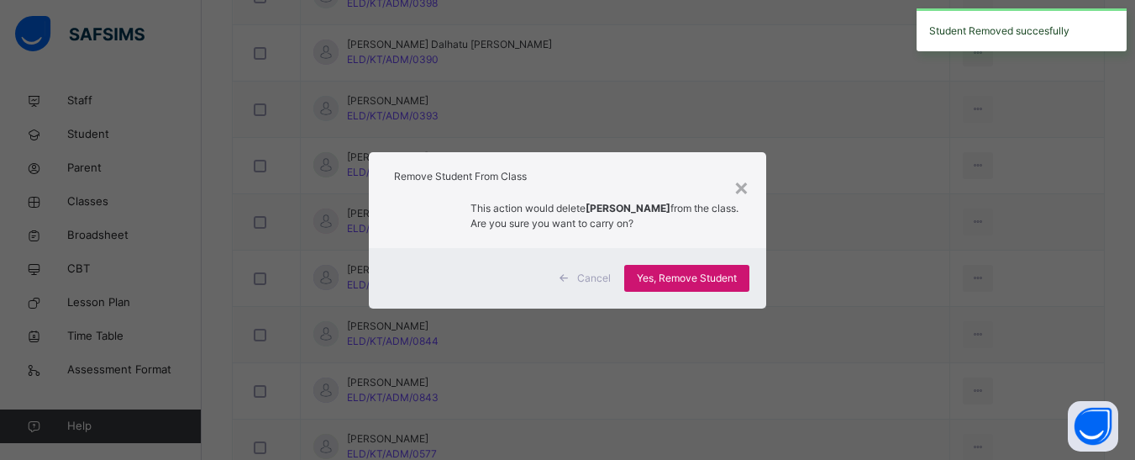
click at [695, 275] on span "Yes, Remove Student" at bounding box center [687, 278] width 100 height 15
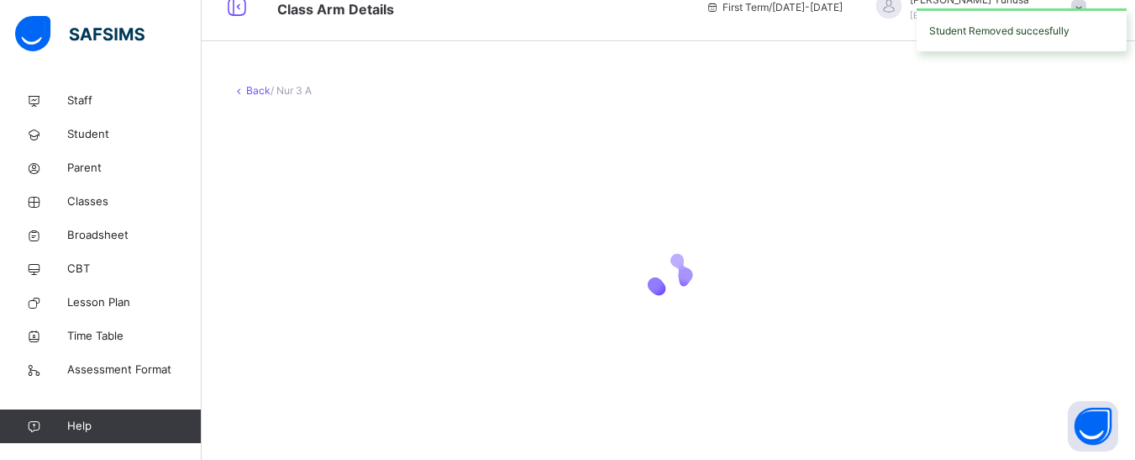
scroll to position [26, 0]
click at [667, 274] on icon at bounding box center [668, 274] width 67 height 67
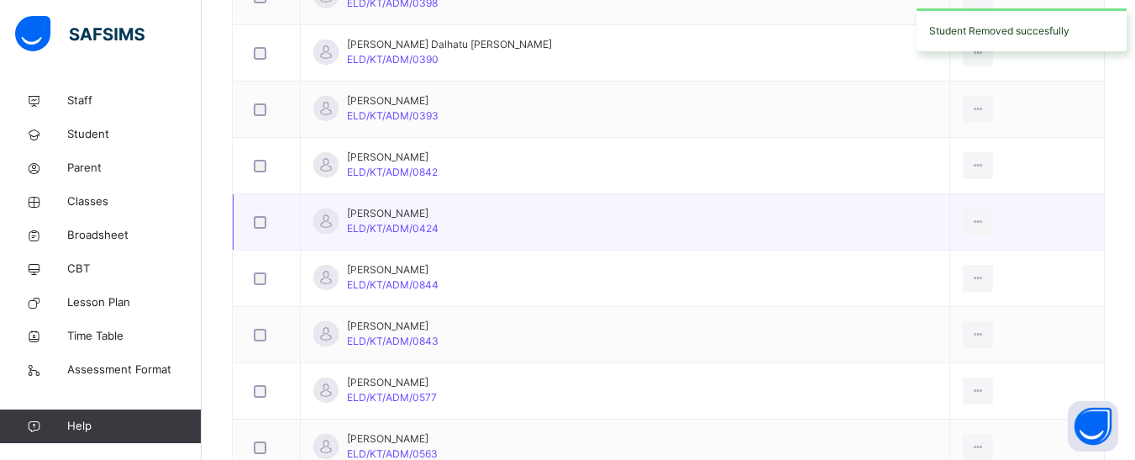
scroll to position [1760, 0]
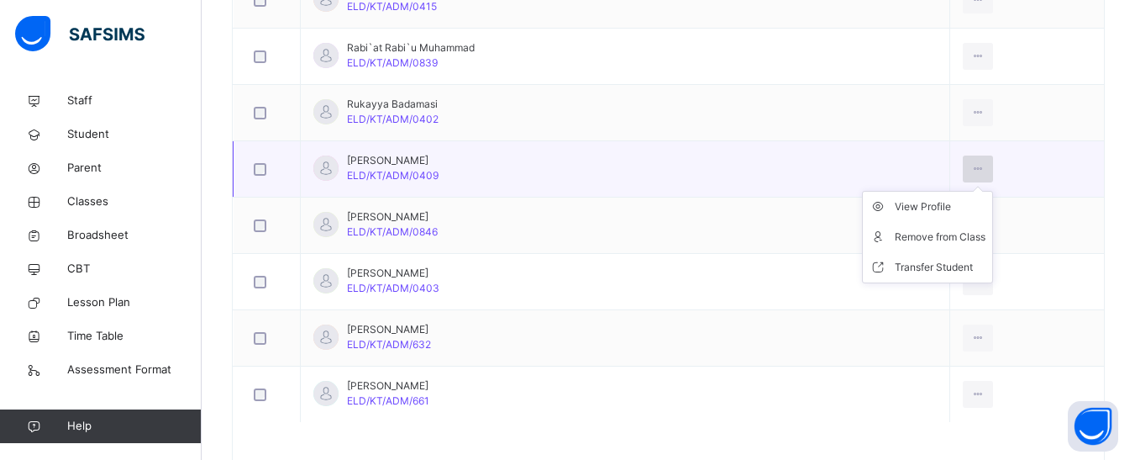
click at [963, 159] on div at bounding box center [978, 168] width 31 height 27
click at [895, 241] on div "Remove from Class" at bounding box center [940, 237] width 91 height 17
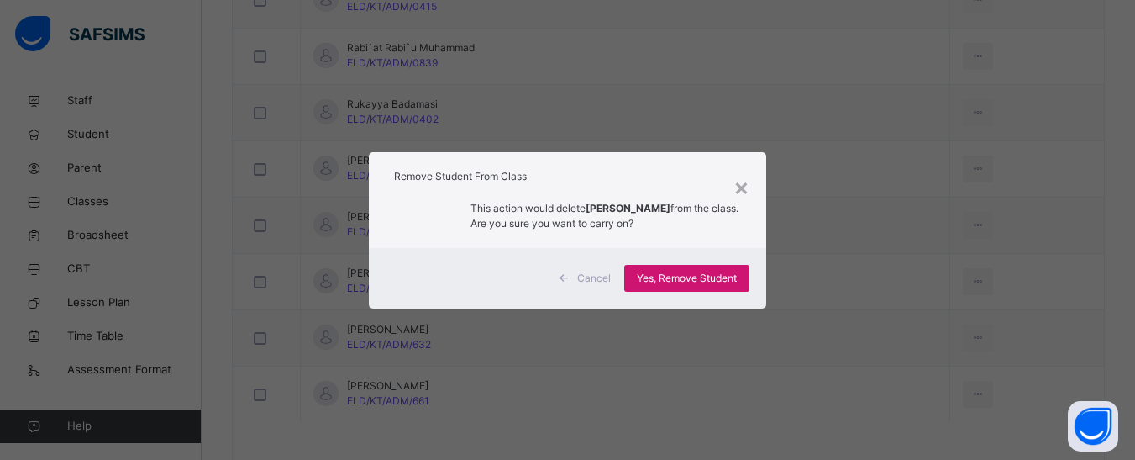
click at [694, 268] on div "Yes, Remove Student" at bounding box center [686, 278] width 125 height 27
click at [708, 276] on span "Yes, Remove Student" at bounding box center [687, 278] width 100 height 15
click at [708, 276] on div "Yes, Remove Student" at bounding box center [686, 278] width 125 height 27
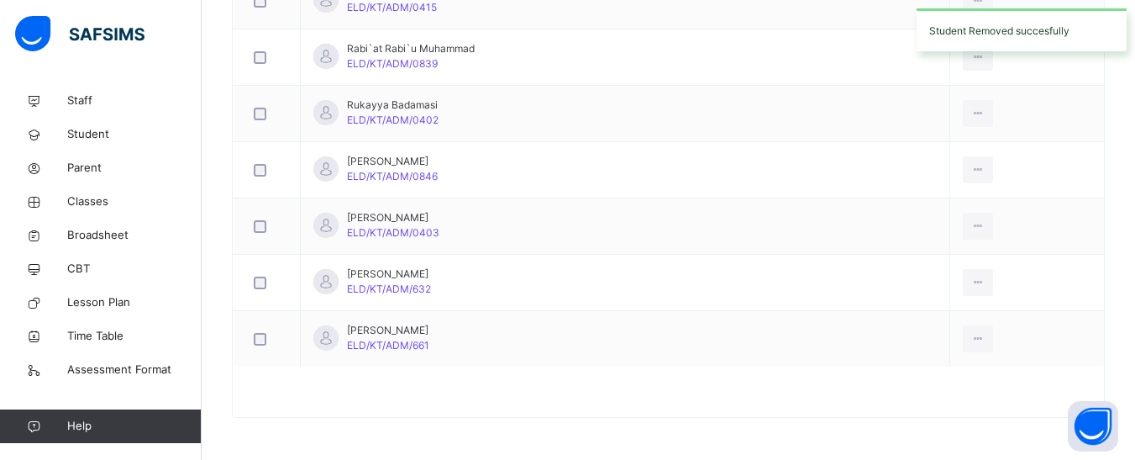
scroll to position [247, 0]
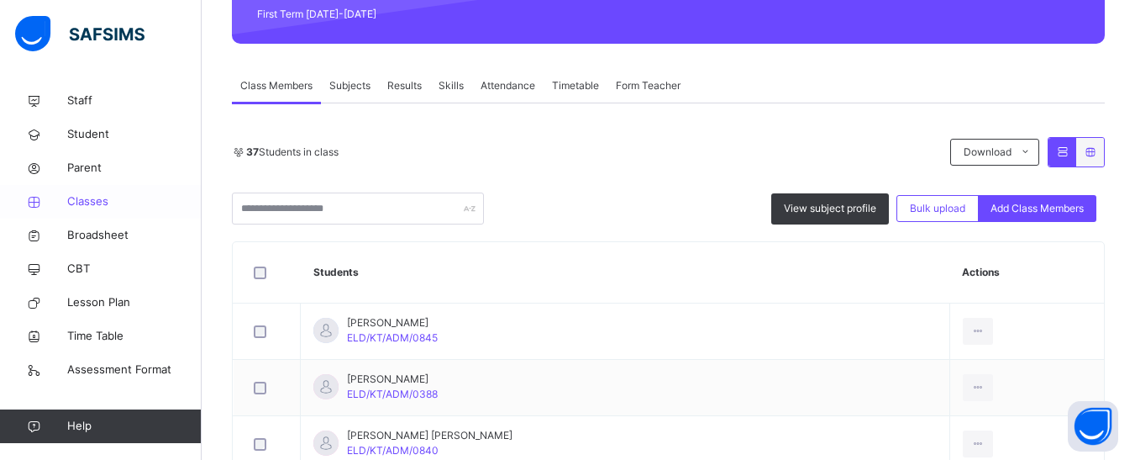
click at [80, 194] on span "Classes" at bounding box center [134, 201] width 134 height 17
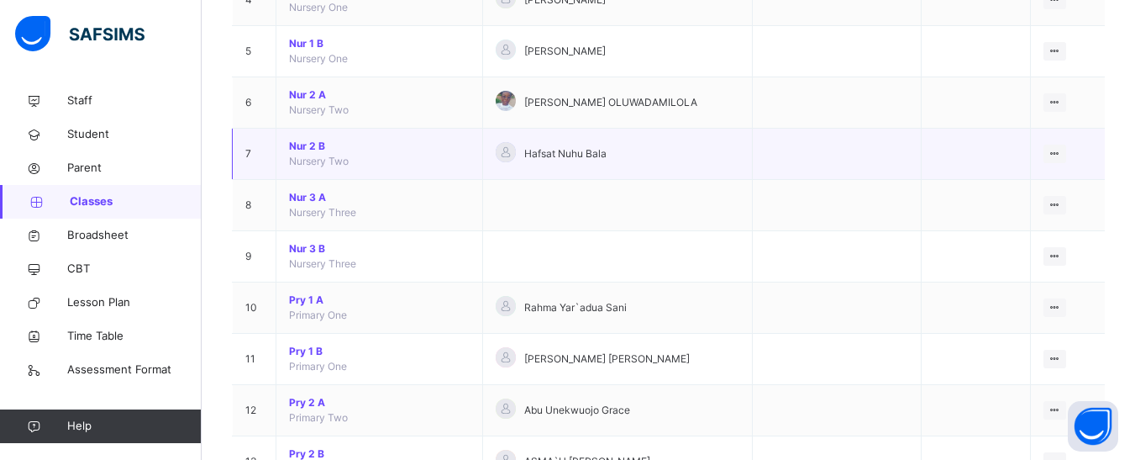
scroll to position [420, 0]
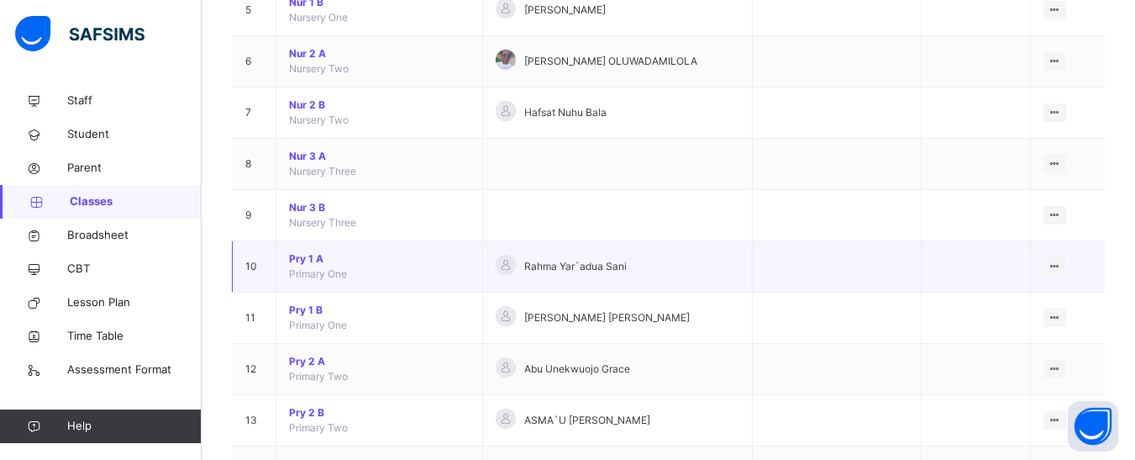
click at [300, 260] on span "Pry 1 A" at bounding box center [379, 258] width 181 height 15
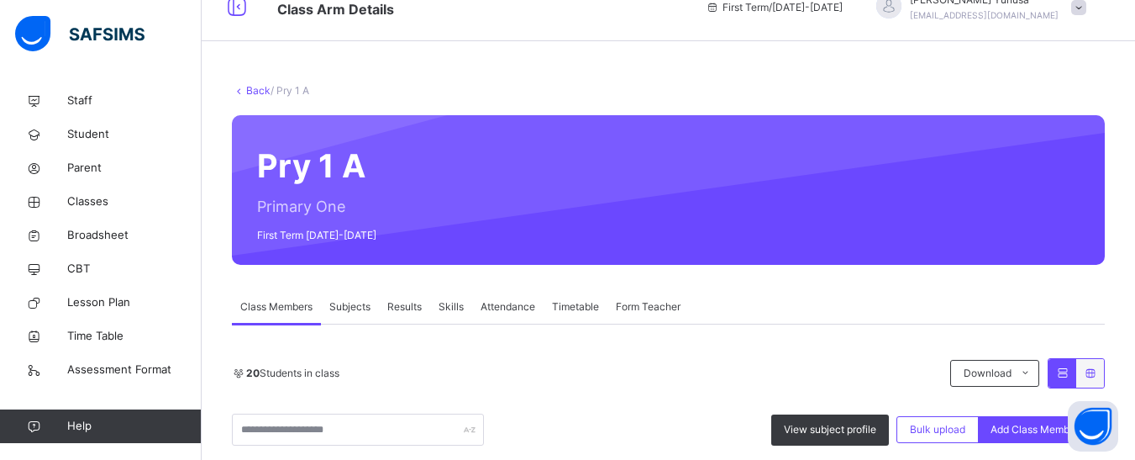
scroll to position [420, 0]
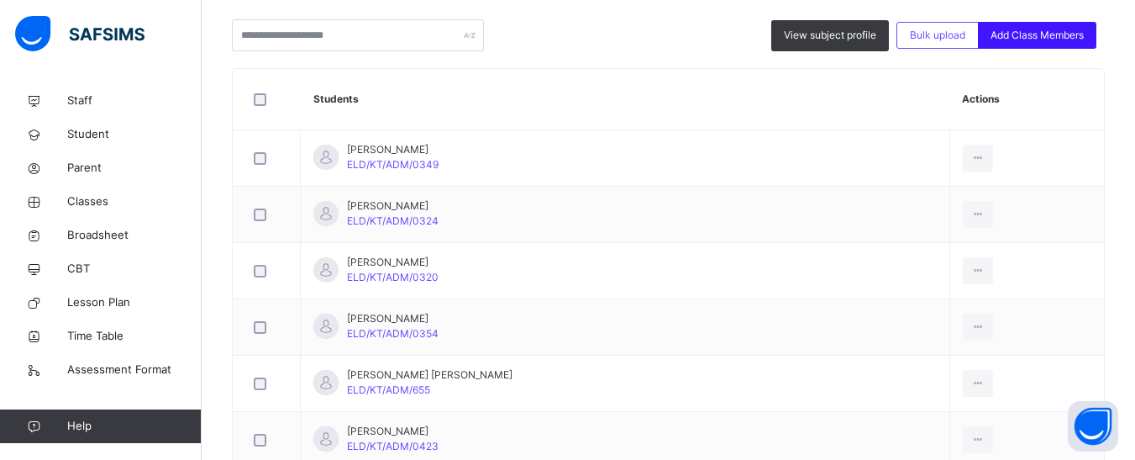
click at [1053, 34] on span "Add Class Members" at bounding box center [1037, 35] width 93 height 15
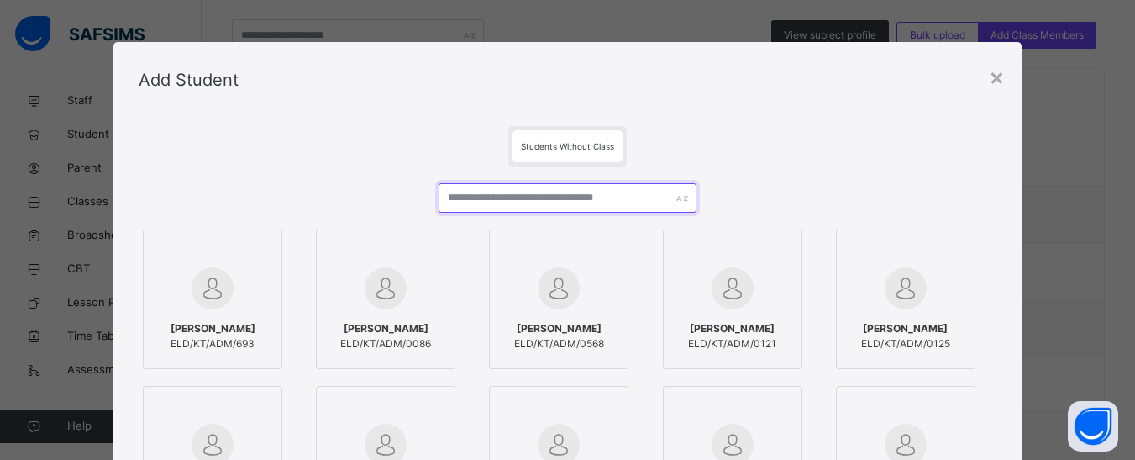
click at [522, 196] on input "text" at bounding box center [567, 197] width 257 height 29
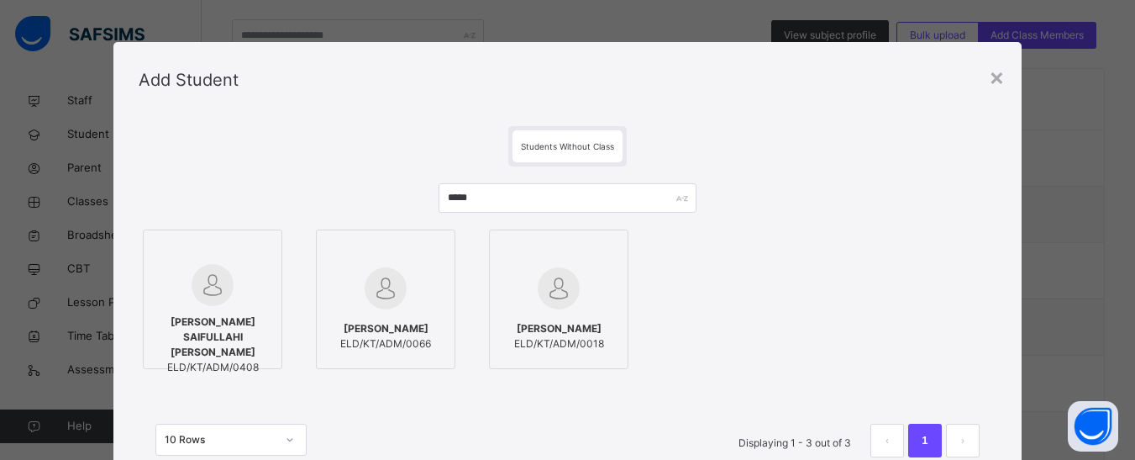
click at [214, 318] on span "[PERSON_NAME] SAIFULLAHI [PERSON_NAME]" at bounding box center [212, 336] width 121 height 45
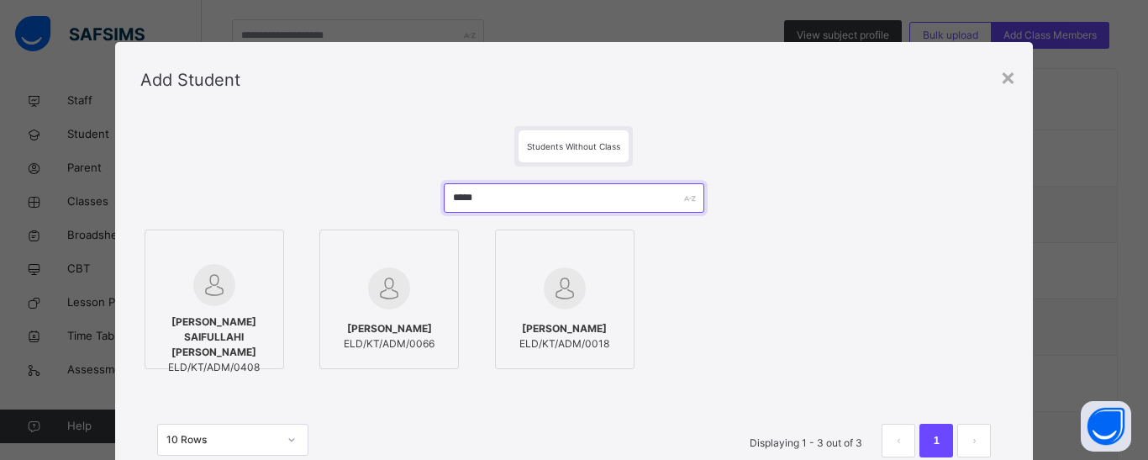
click at [513, 198] on input "*****" at bounding box center [574, 197] width 260 height 29
click at [455, 198] on input "*****" at bounding box center [574, 197] width 260 height 29
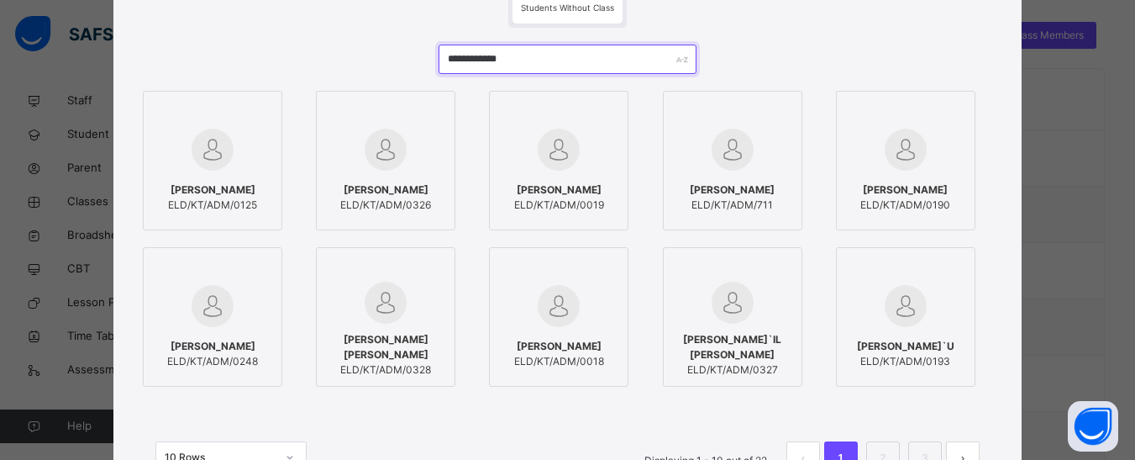
scroll to position [168, 0]
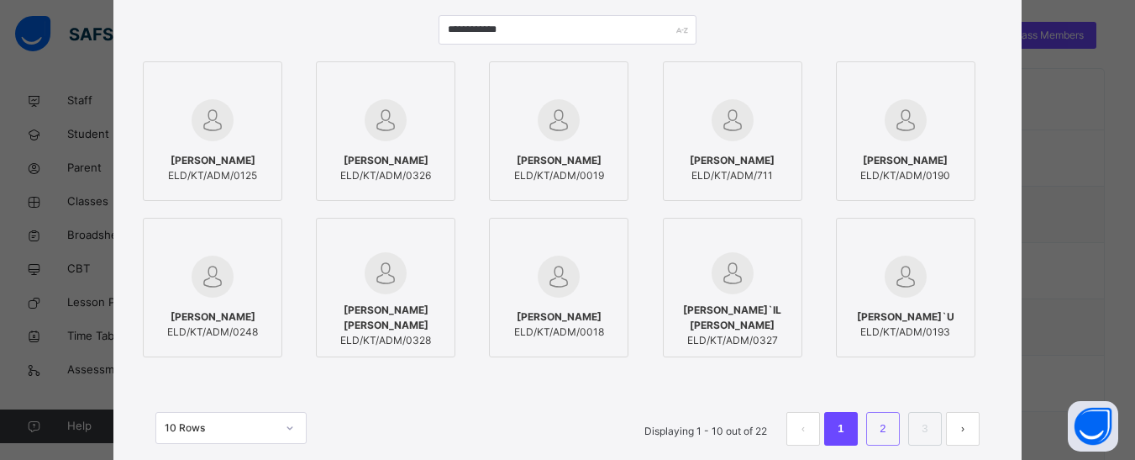
click at [885, 423] on link "2" at bounding box center [883, 429] width 16 height 22
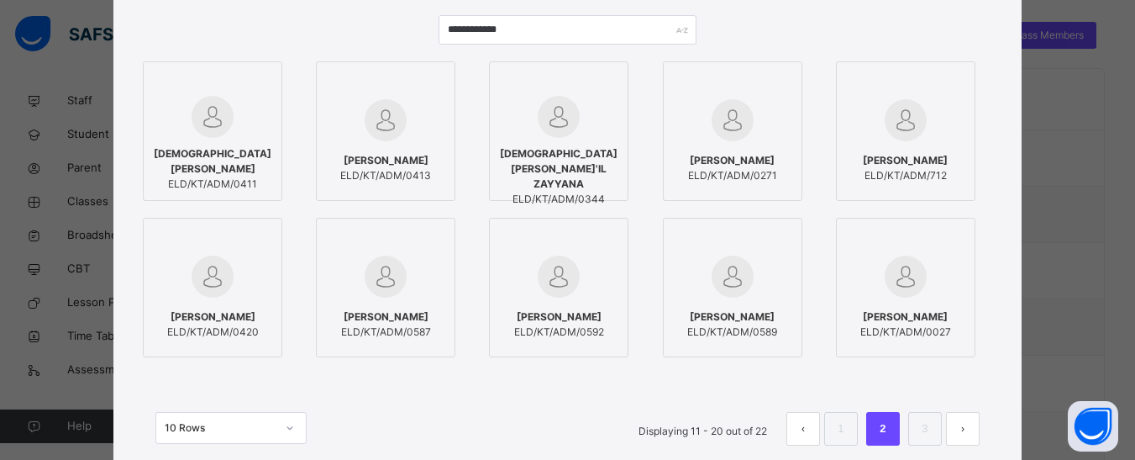
click at [378, 309] on span "[PERSON_NAME]" at bounding box center [386, 316] width 90 height 15
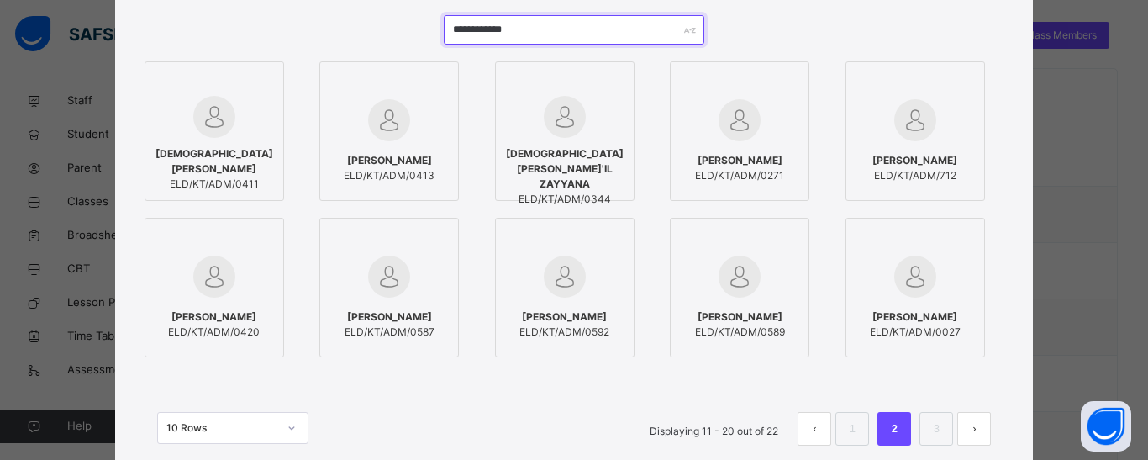
drag, startPoint x: 537, startPoint y: 24, endPoint x: 445, endPoint y: 31, distance: 92.7
click at [445, 31] on input "**********" at bounding box center [574, 29] width 260 height 29
click at [213, 107] on img at bounding box center [214, 117] width 42 height 42
click at [566, 115] on img at bounding box center [565, 117] width 42 height 42
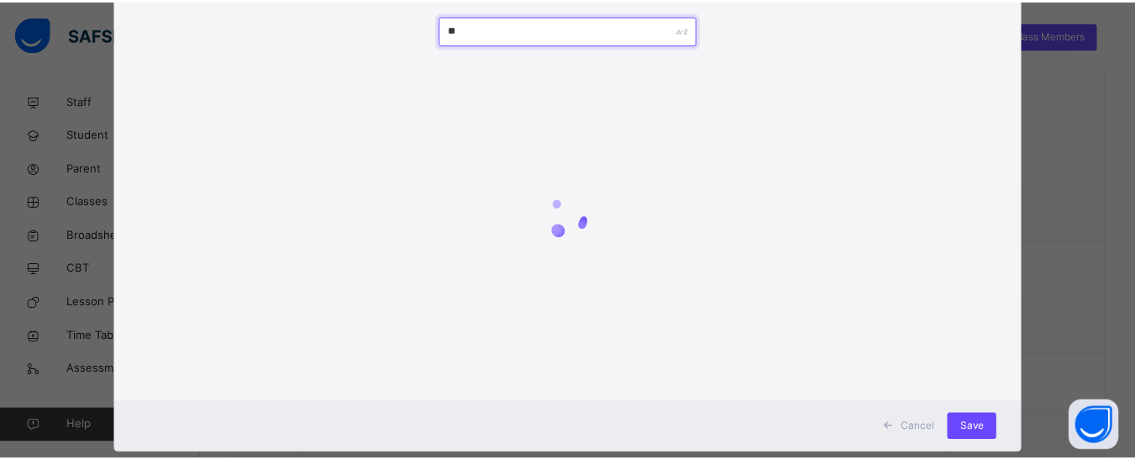
scroll to position [134, 0]
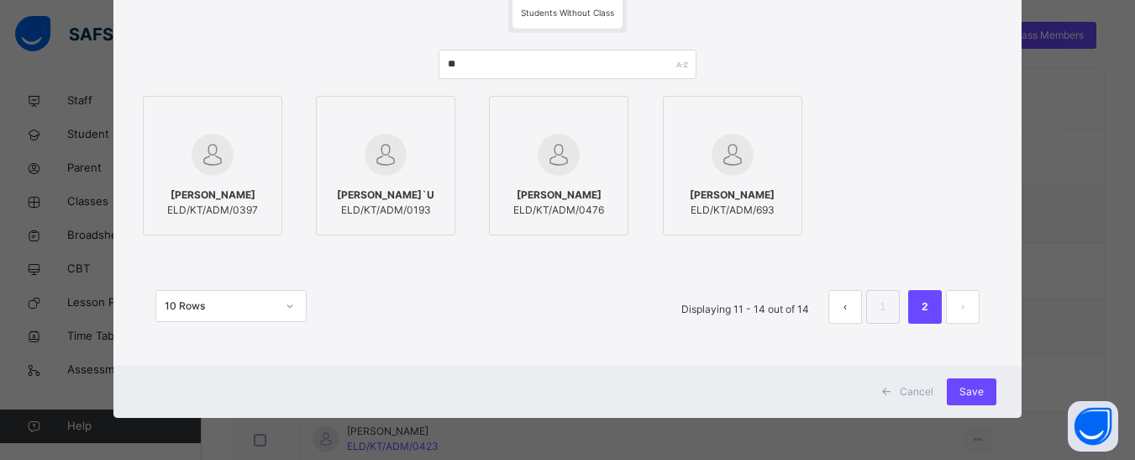
click at [234, 164] on div at bounding box center [212, 154] width 121 height 49
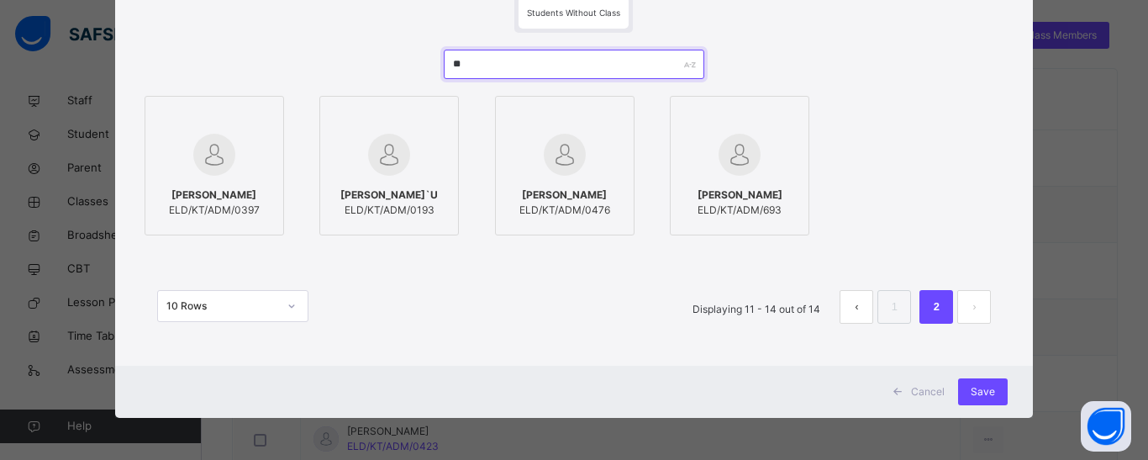
drag, startPoint x: 469, startPoint y: 58, endPoint x: 438, endPoint y: 61, distance: 31.3
click at [438, 61] on div "** [PERSON_NAME] ELD/KT/ADM/0397 [PERSON_NAME]`U ELD/KT/ADM/0193 [PERSON_NAME] …" at bounding box center [574, 195] width 868 height 324
click at [529, 59] on input "**" at bounding box center [574, 64] width 260 height 29
type input "*"
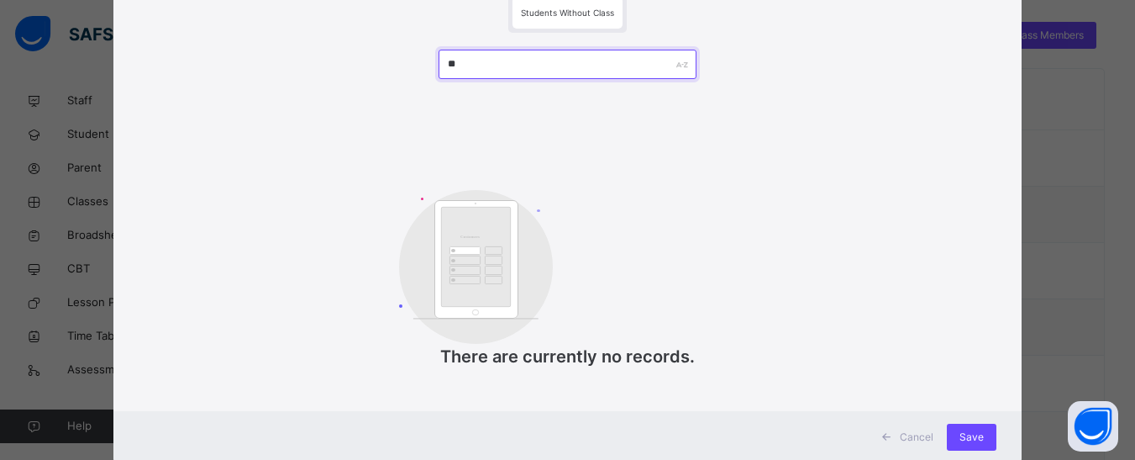
type input "*"
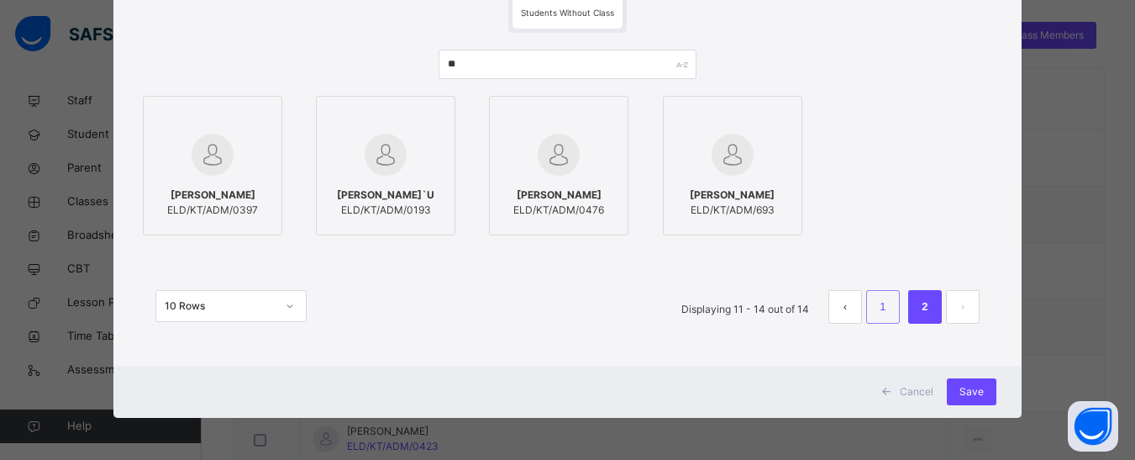
click at [897, 310] on li "1" at bounding box center [883, 307] width 34 height 34
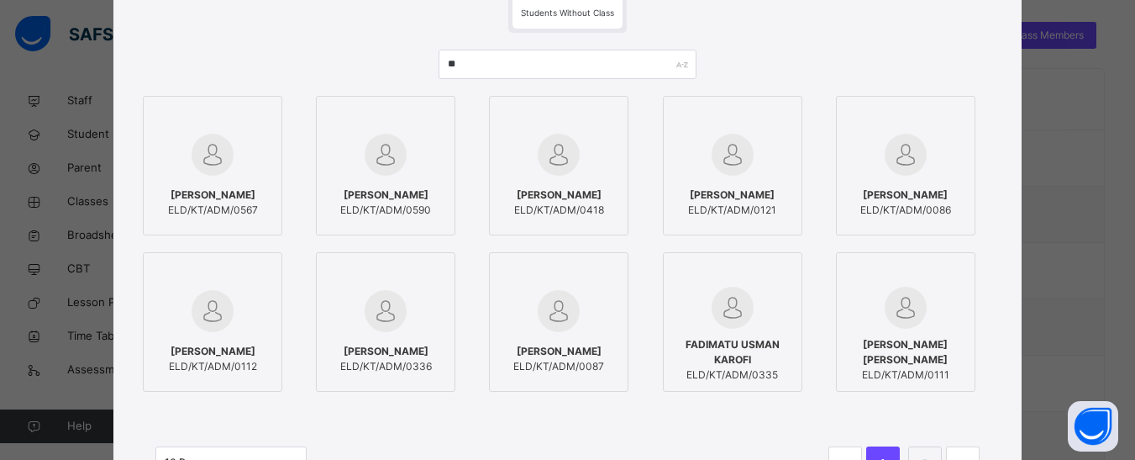
click at [517, 197] on span "[PERSON_NAME]" at bounding box center [559, 194] width 90 height 15
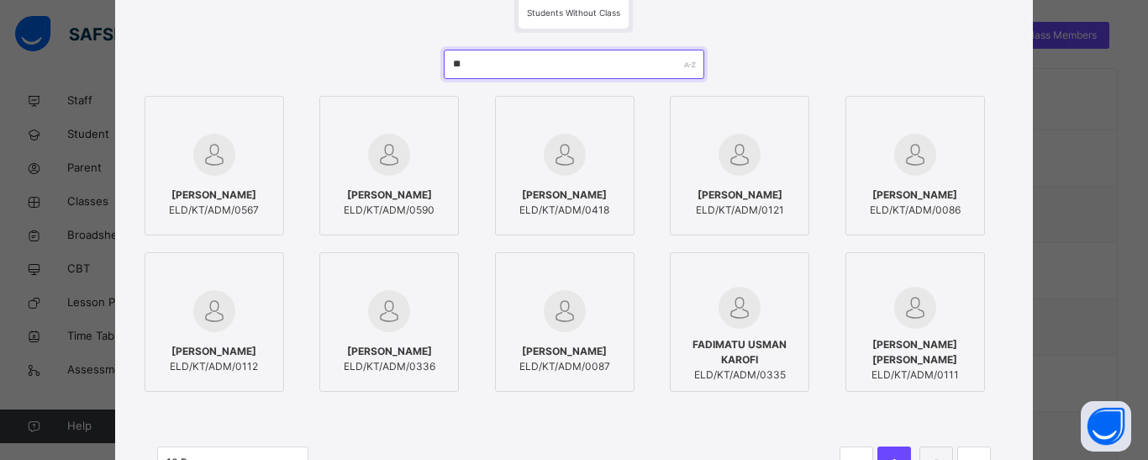
click at [466, 69] on input "**" at bounding box center [574, 64] width 260 height 29
type input "*"
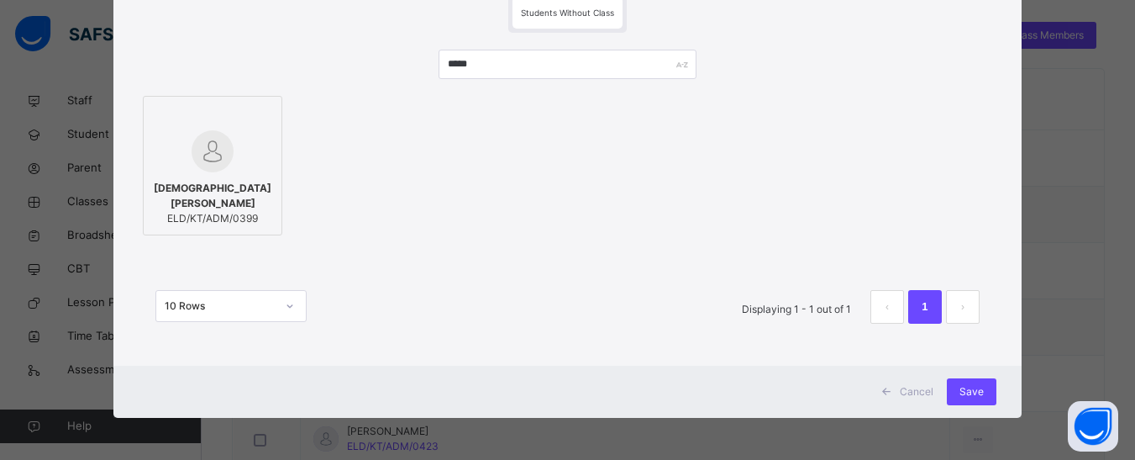
click at [249, 186] on span "[DEMOGRAPHIC_DATA][PERSON_NAME]" at bounding box center [212, 196] width 121 height 30
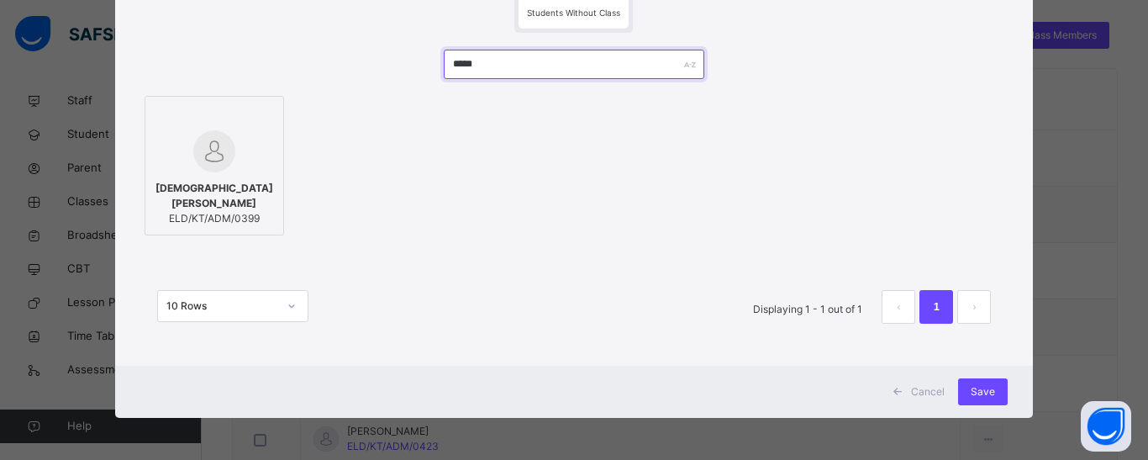
drag, startPoint x: 496, startPoint y: 65, endPoint x: 445, endPoint y: 65, distance: 50.4
click at [445, 65] on input "*****" at bounding box center [574, 64] width 260 height 29
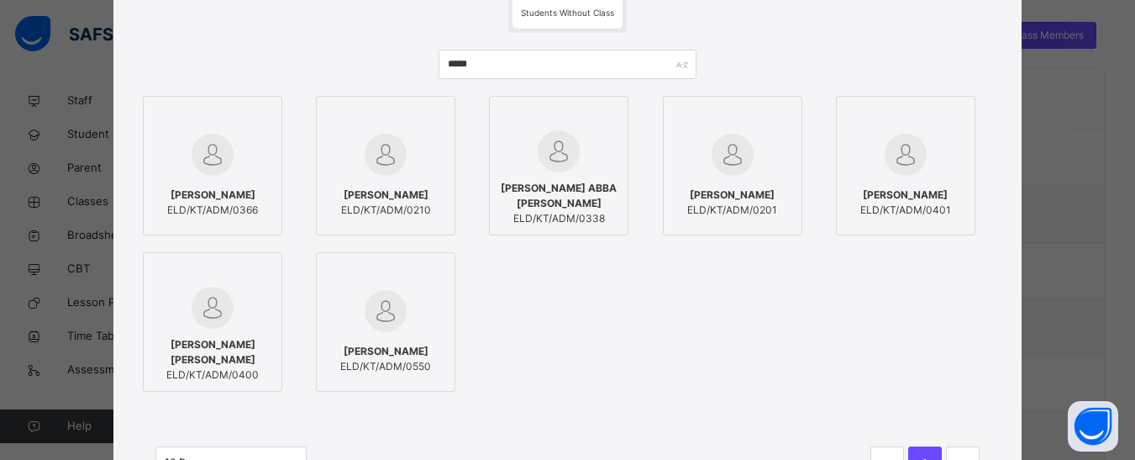
click at [915, 160] on img at bounding box center [906, 155] width 42 height 42
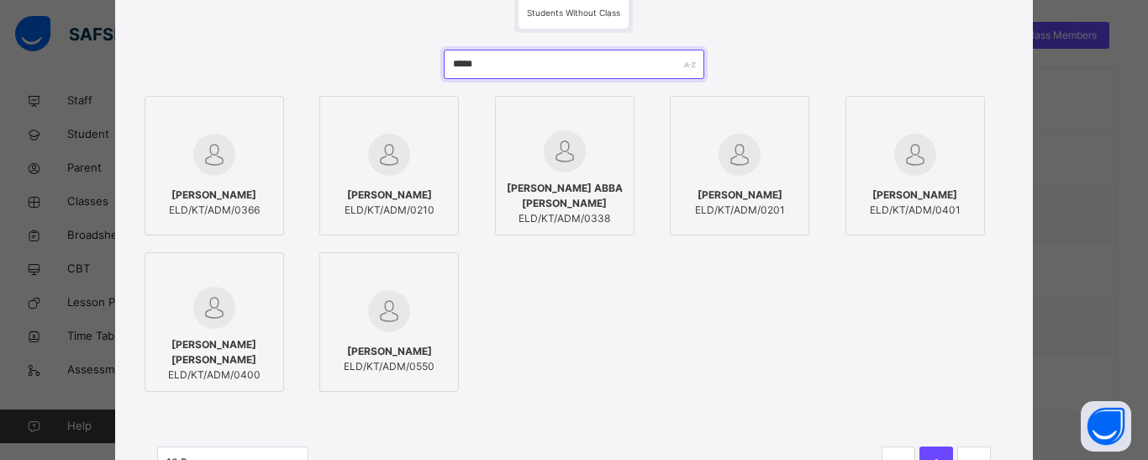
click at [459, 63] on input "*****" at bounding box center [574, 64] width 260 height 29
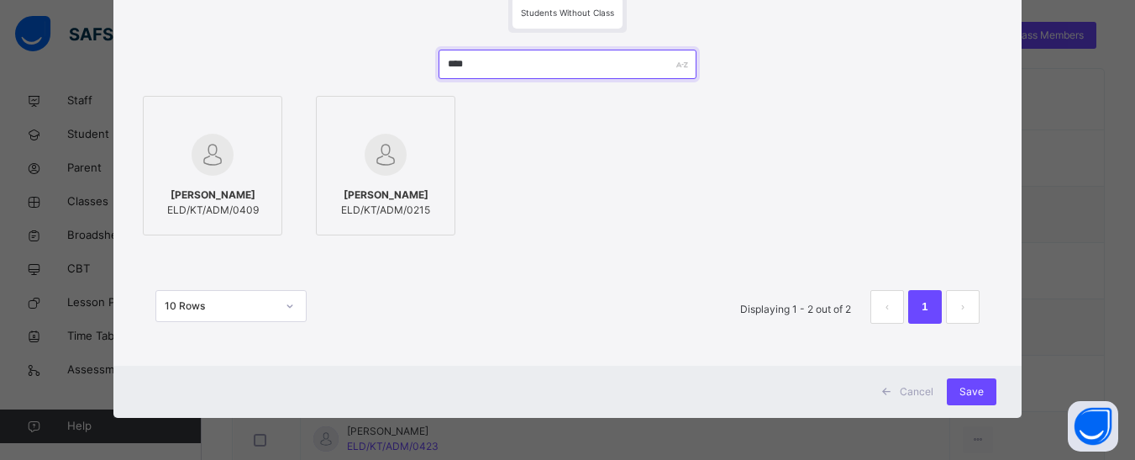
type input "****"
click at [232, 172] on div at bounding box center [212, 154] width 121 height 49
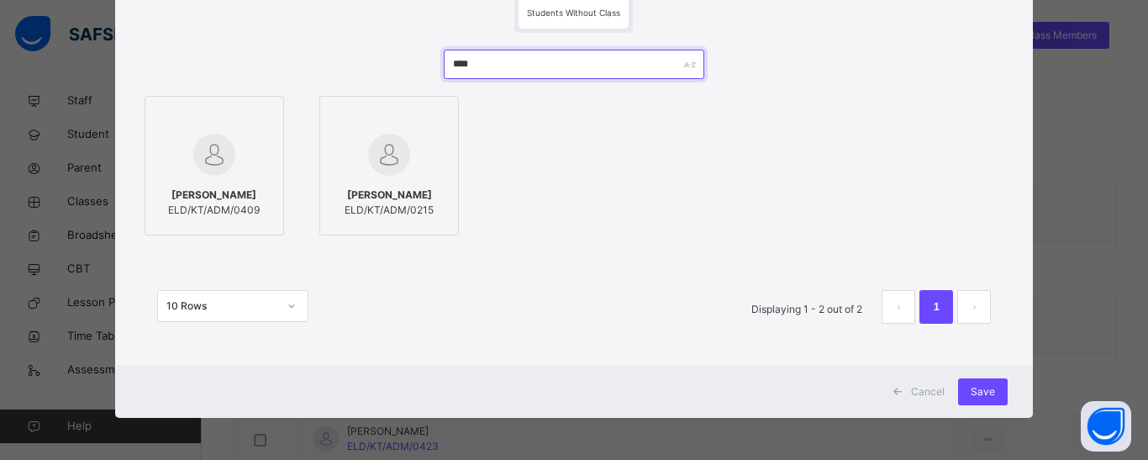
click at [457, 64] on input "****" at bounding box center [574, 64] width 260 height 29
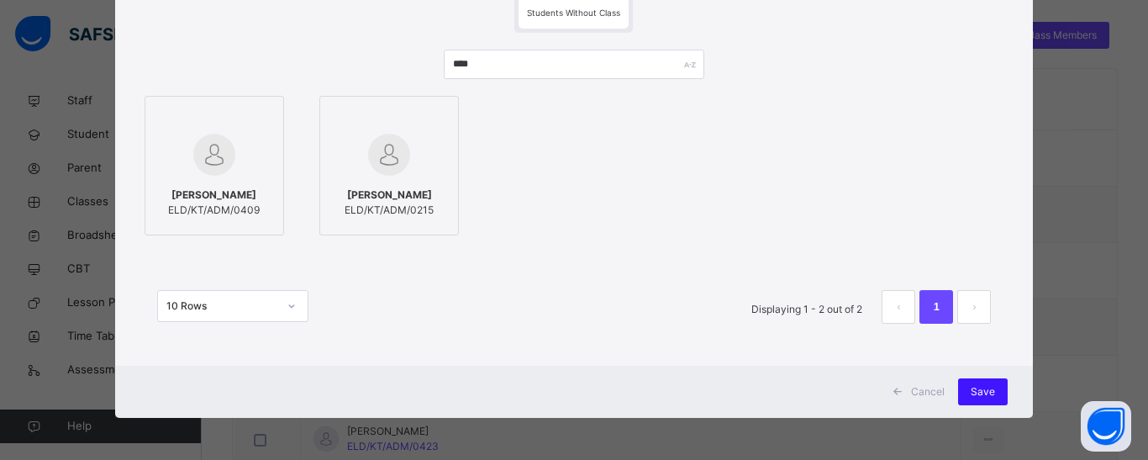
click at [985, 391] on span "Save" at bounding box center [983, 391] width 24 height 15
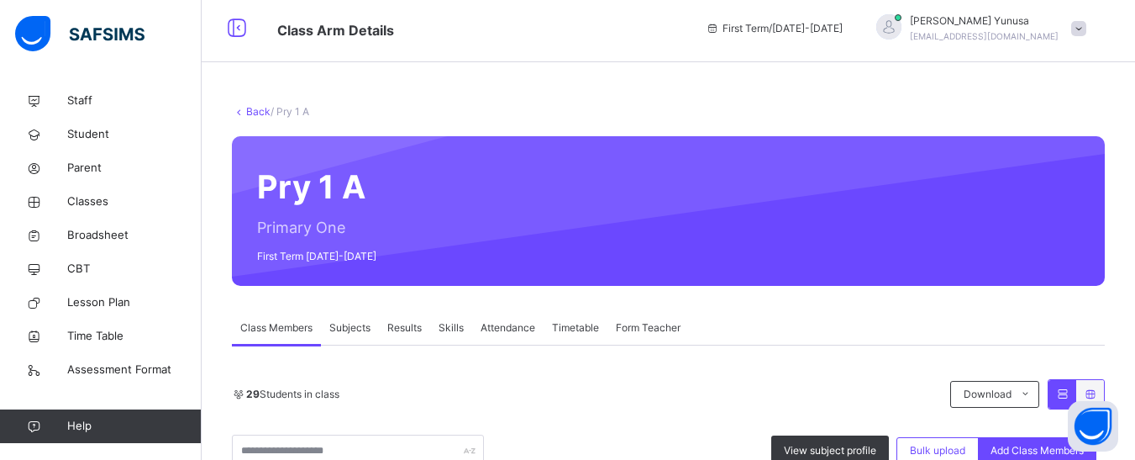
scroll to position [0, 0]
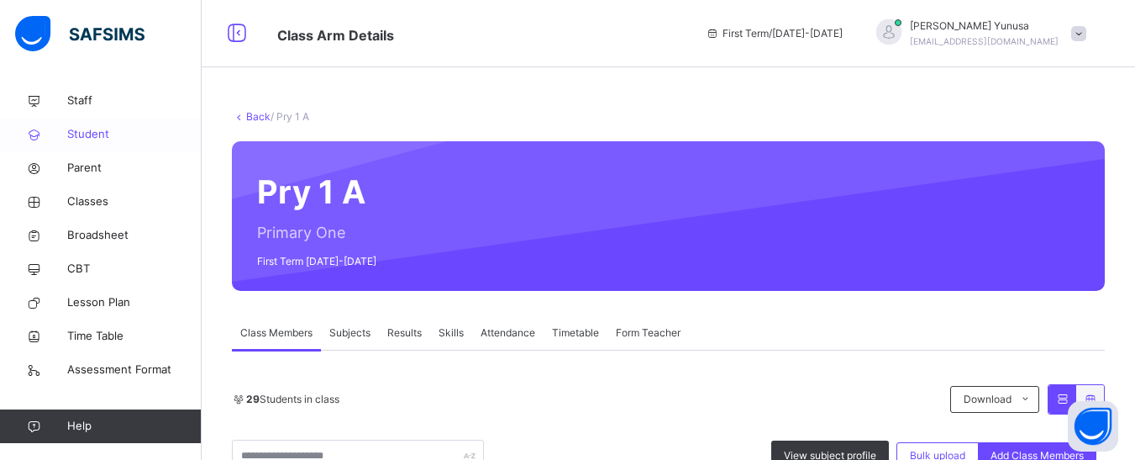
click at [82, 130] on span "Student" at bounding box center [134, 134] width 134 height 17
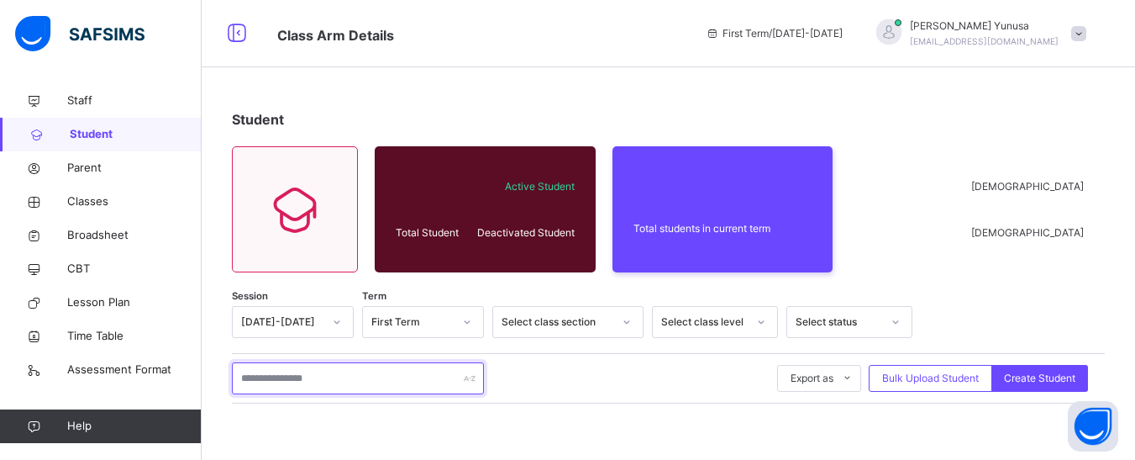
click at [387, 372] on input "text" at bounding box center [358, 378] width 252 height 32
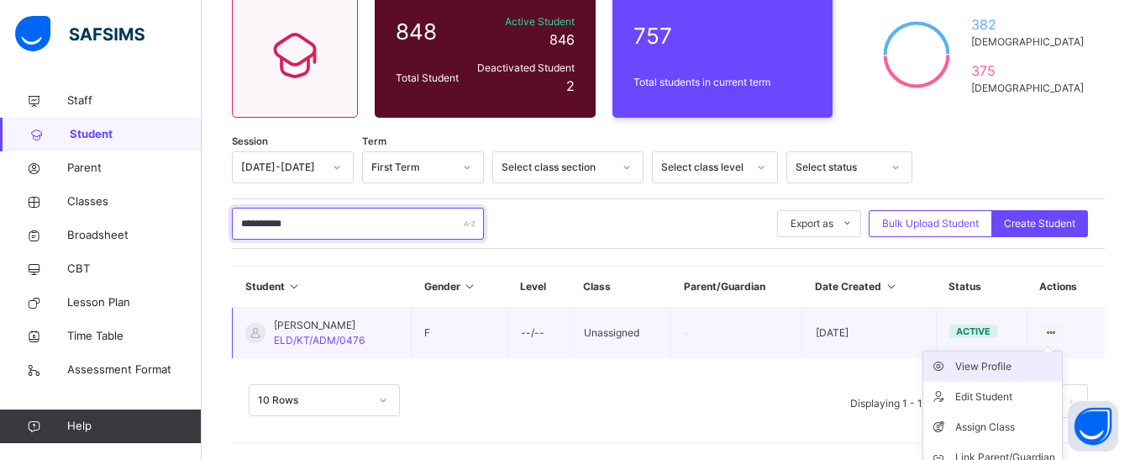
scroll to position [198, 0]
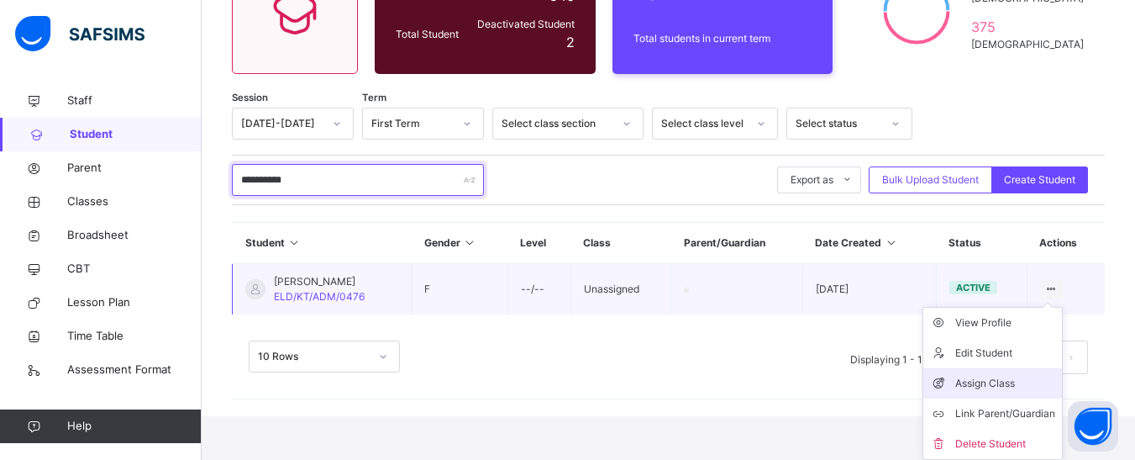
type input "**********"
click at [955, 376] on icon at bounding box center [942, 383] width 25 height 17
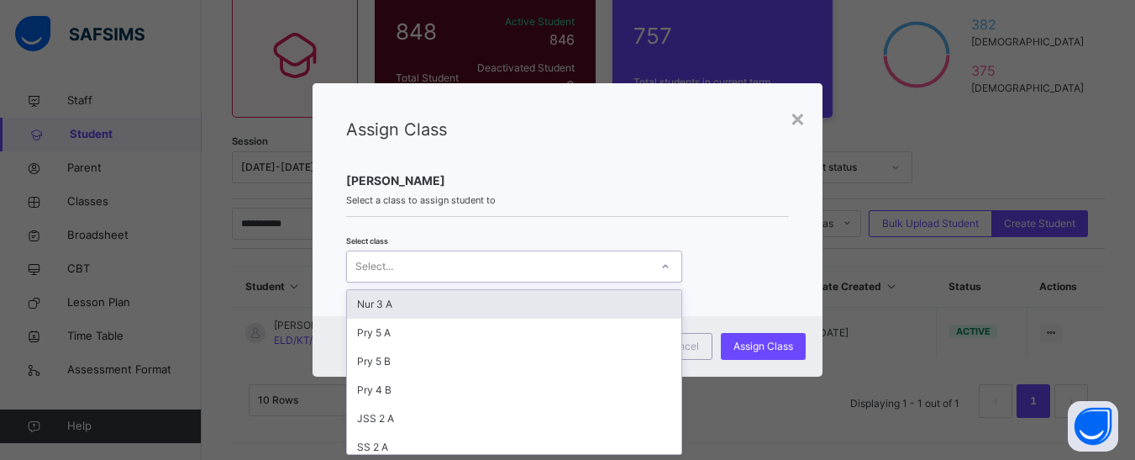
scroll to position [0, 0]
click at [434, 262] on div "Select..." at bounding box center [498, 266] width 303 height 26
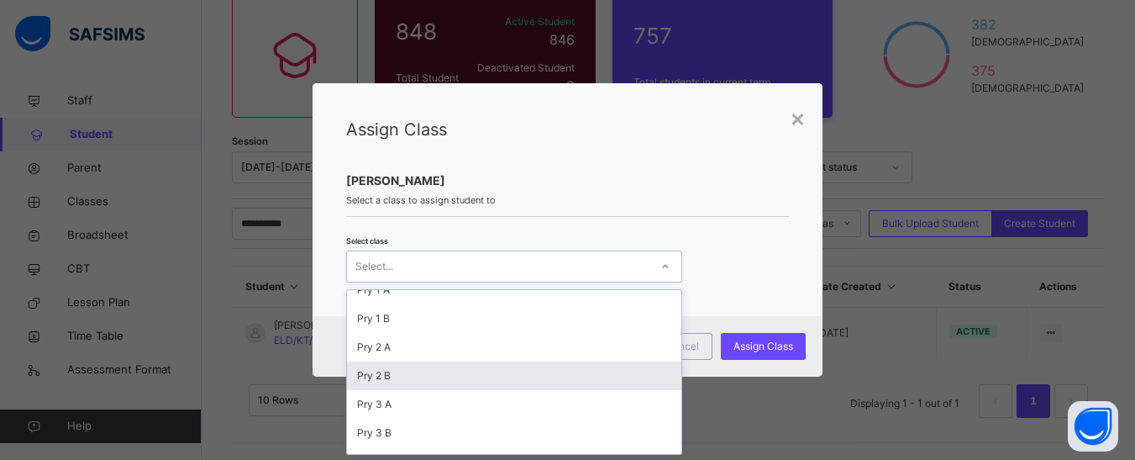
scroll to position [420, 0]
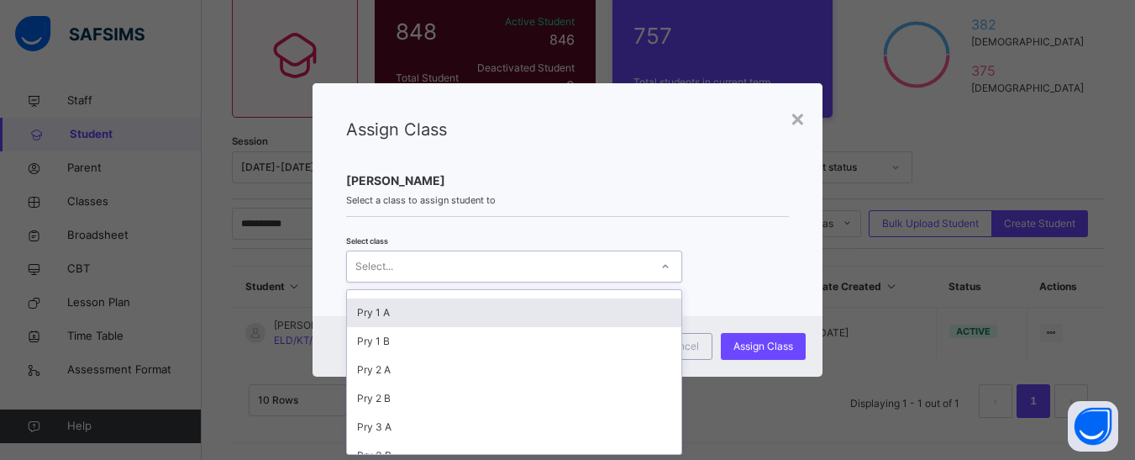
click at [396, 313] on div "Pry 1 A" at bounding box center [514, 312] width 334 height 29
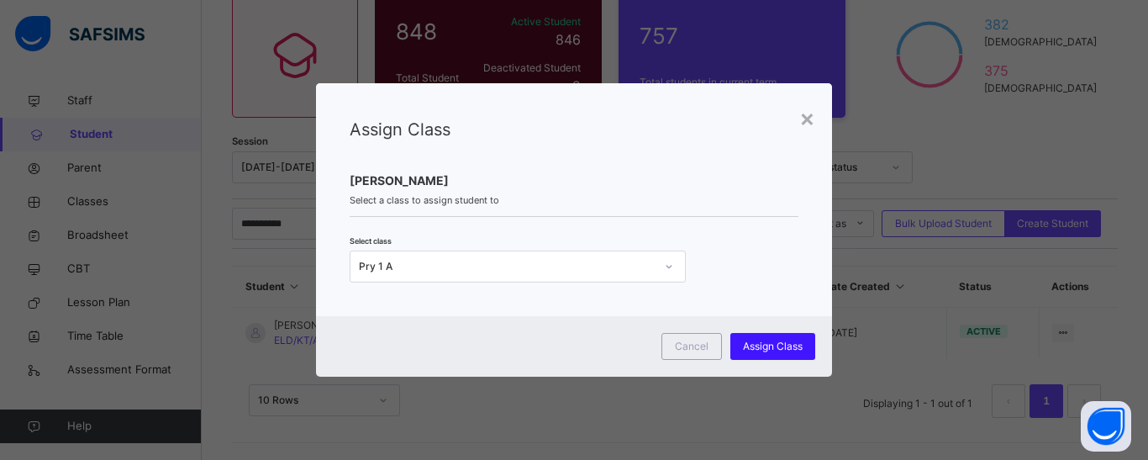
click at [767, 339] on span "Assign Class" at bounding box center [773, 346] width 60 height 15
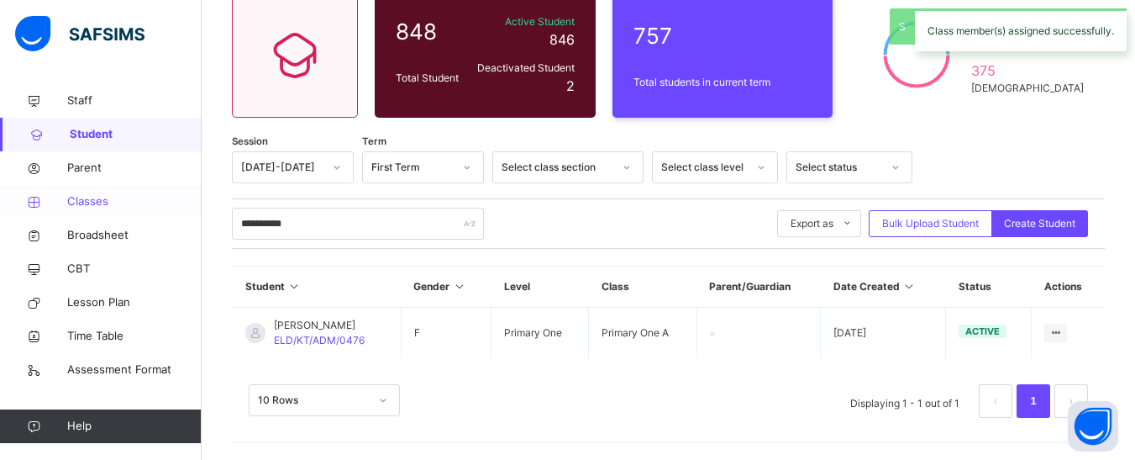
click at [73, 204] on span "Classes" at bounding box center [134, 201] width 134 height 17
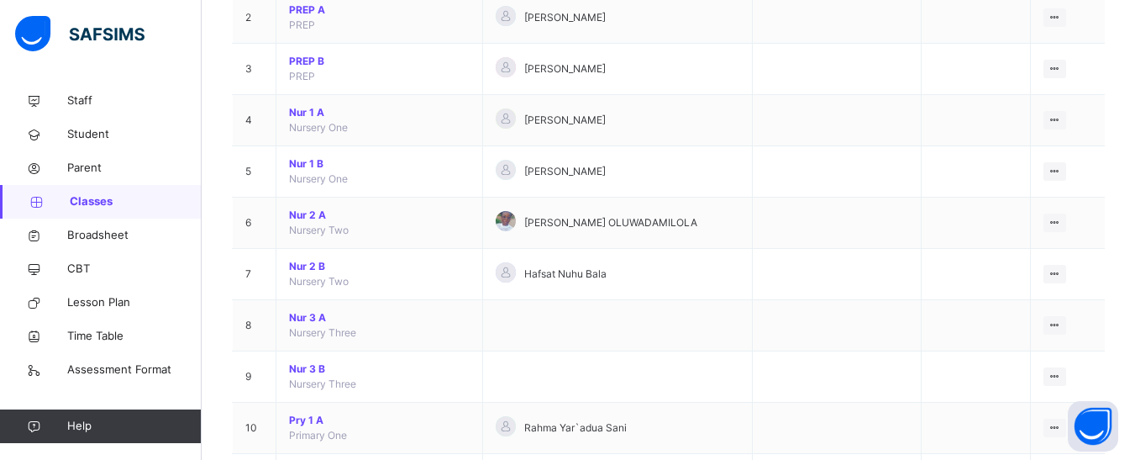
scroll to position [336, 0]
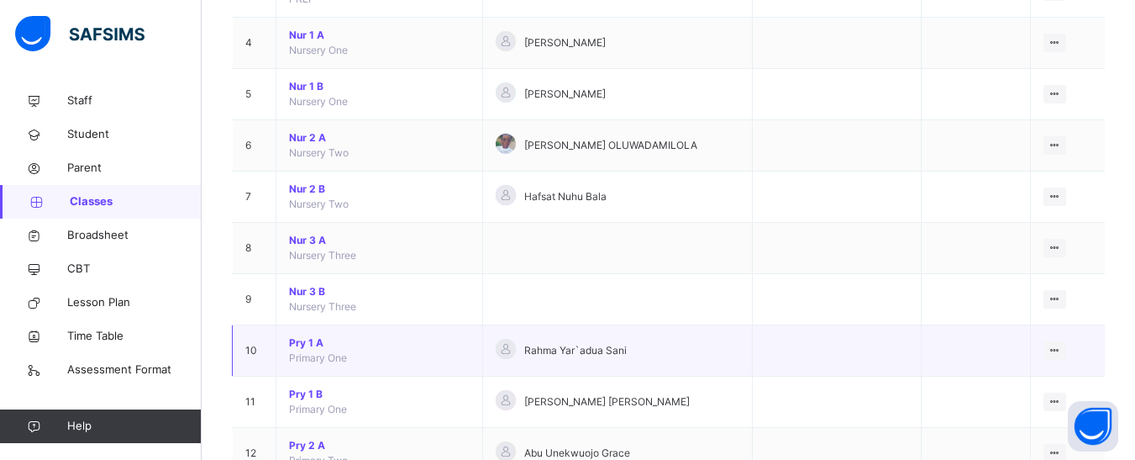
click at [305, 346] on span "Pry 1 A" at bounding box center [379, 342] width 181 height 15
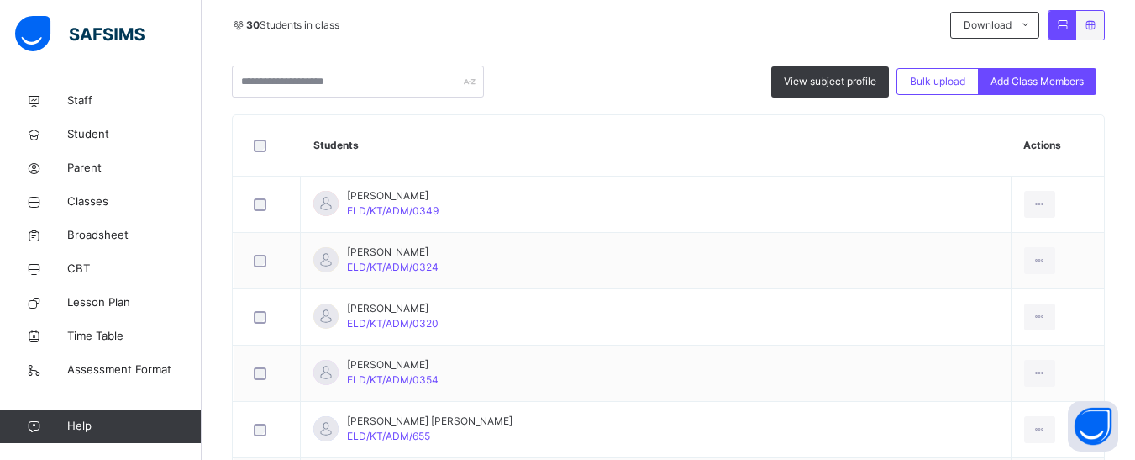
scroll to position [336, 0]
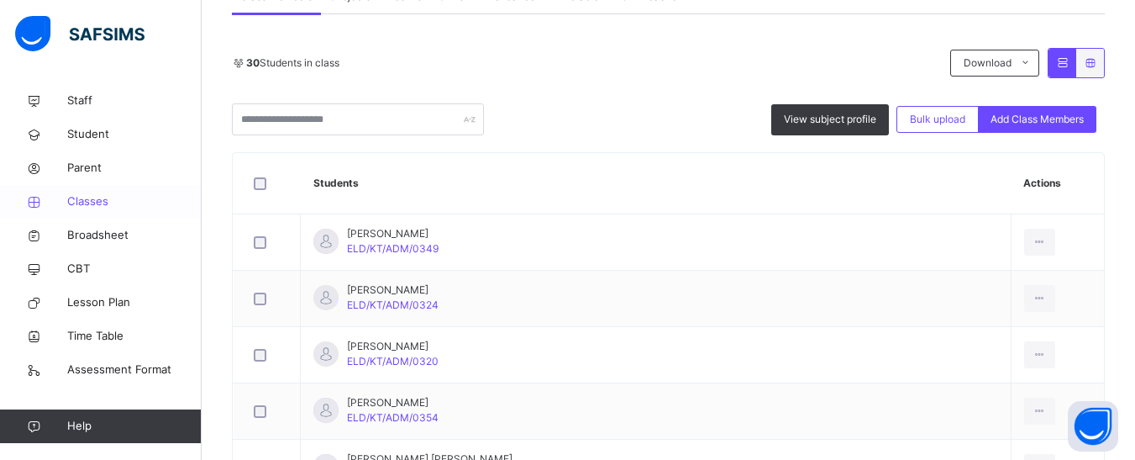
click at [75, 208] on span "Classes" at bounding box center [134, 201] width 134 height 17
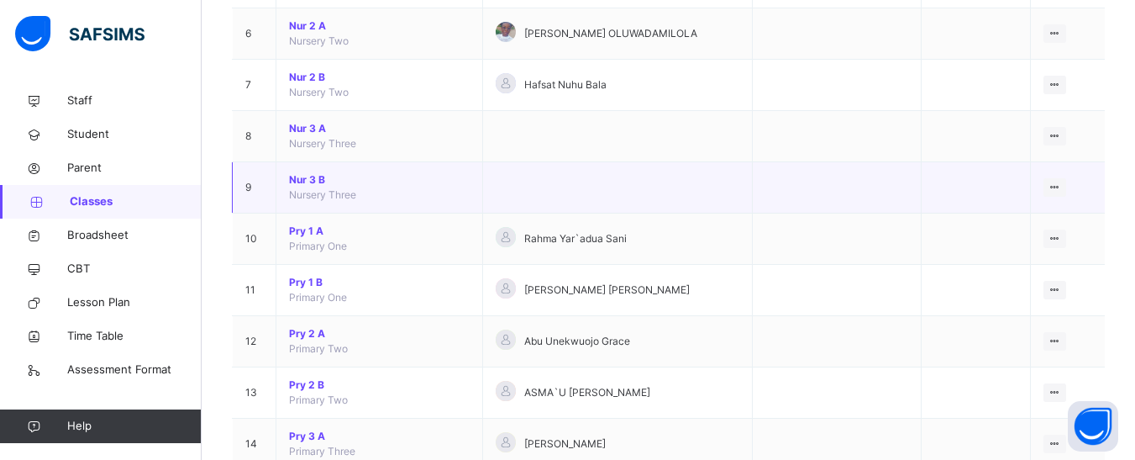
scroll to position [420, 0]
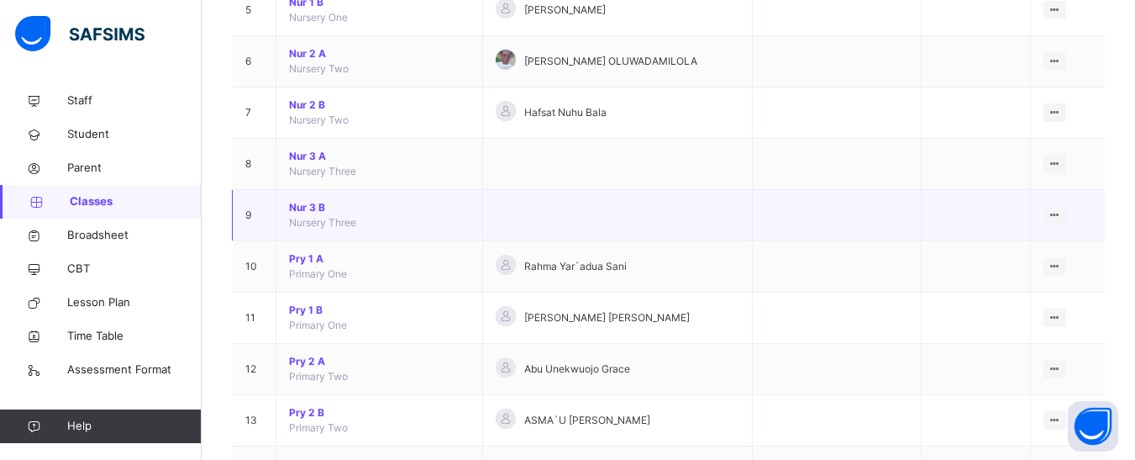
click at [313, 213] on span "Nur 3 B" at bounding box center [379, 207] width 181 height 15
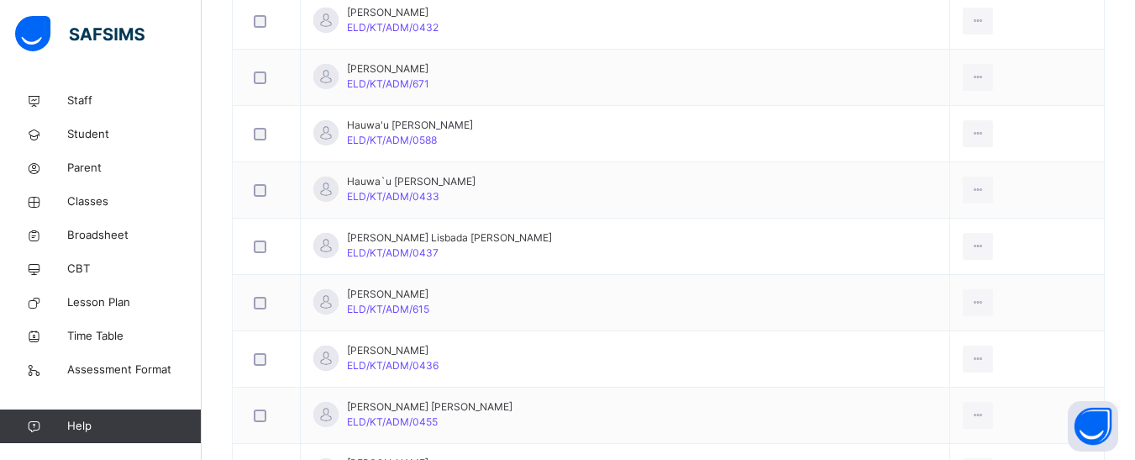
scroll to position [1737, 0]
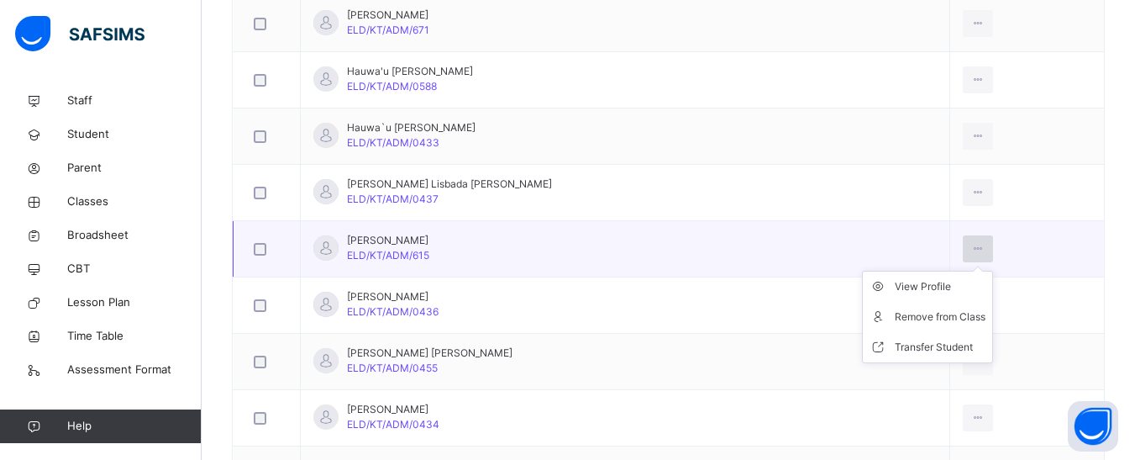
click at [971, 250] on icon at bounding box center [978, 248] width 14 height 15
click at [895, 314] on div "Remove from Class" at bounding box center [940, 316] width 91 height 17
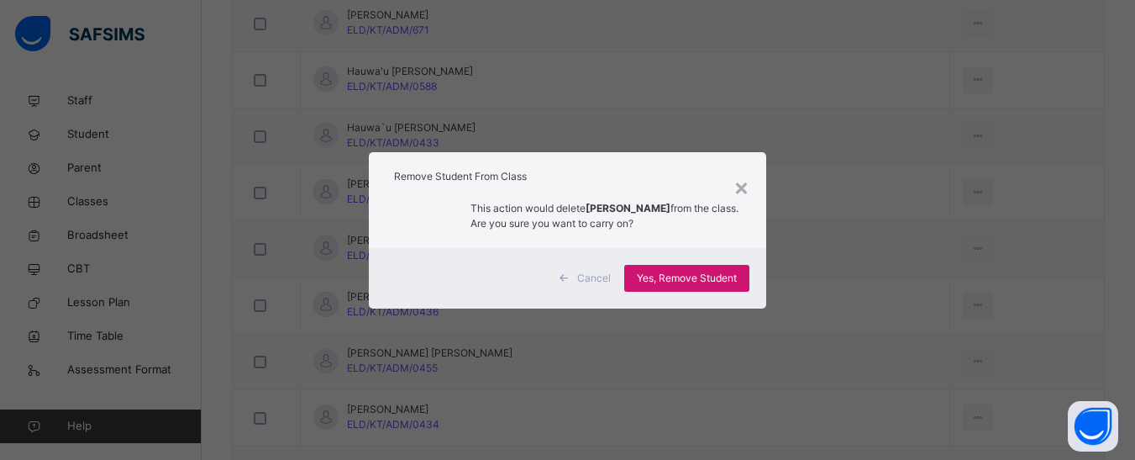
click at [695, 285] on span "Yes, Remove Student" at bounding box center [687, 278] width 100 height 15
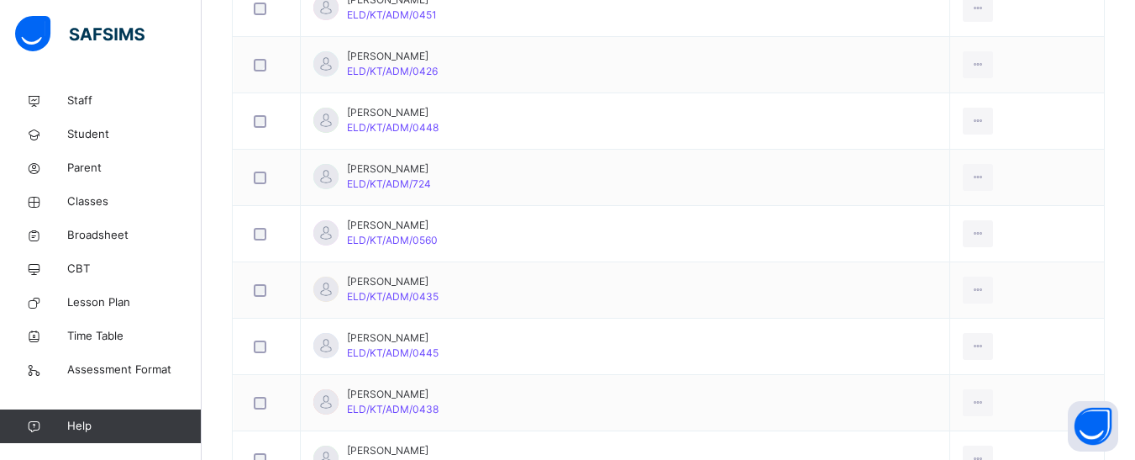
scroll to position [2185, 0]
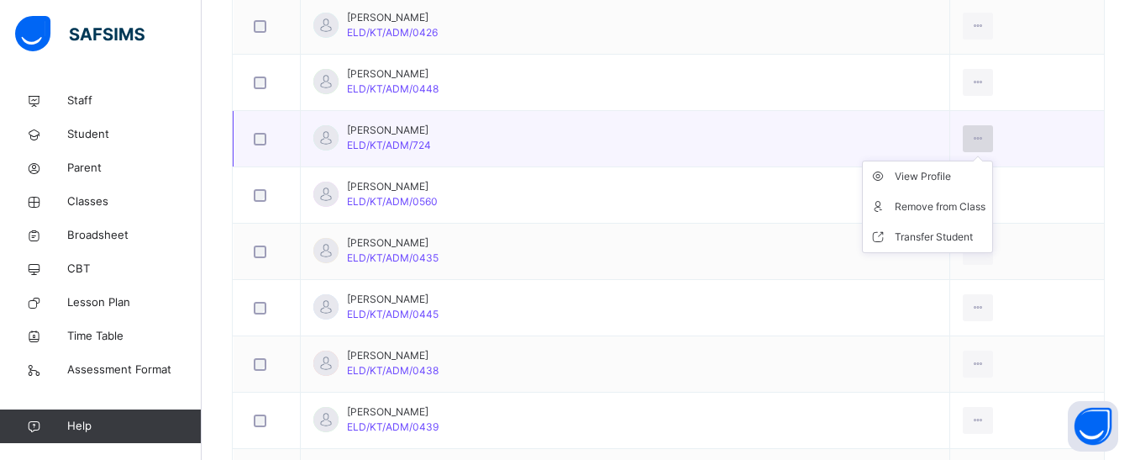
click at [963, 132] on div at bounding box center [978, 138] width 31 height 27
click at [895, 207] on div "Remove from Class" at bounding box center [940, 206] width 91 height 17
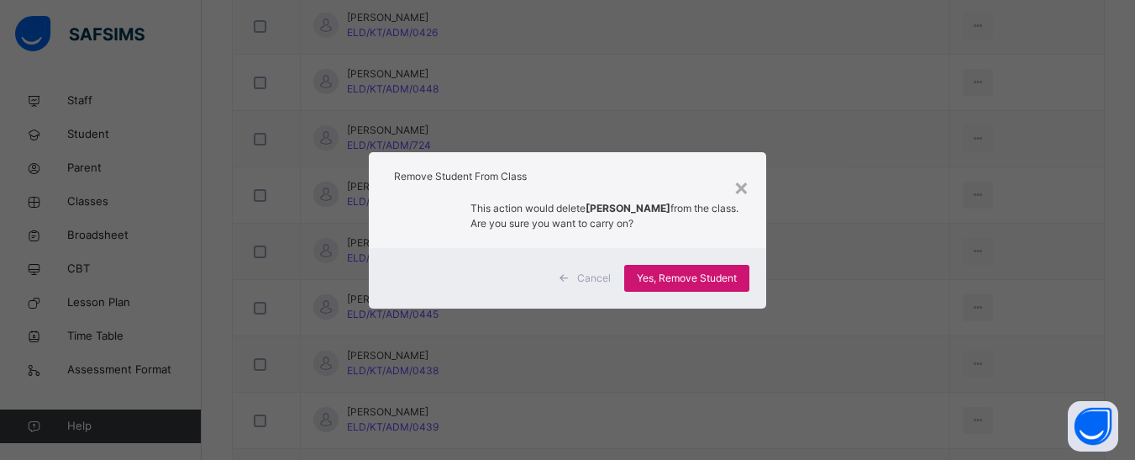
click at [689, 272] on span "Yes, Remove Student" at bounding box center [687, 278] width 100 height 15
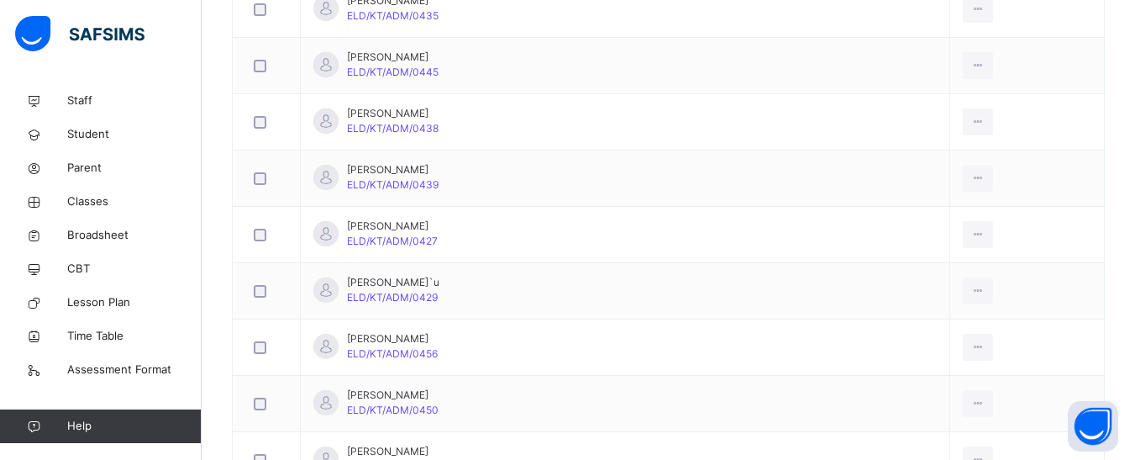
scroll to position [2437, 0]
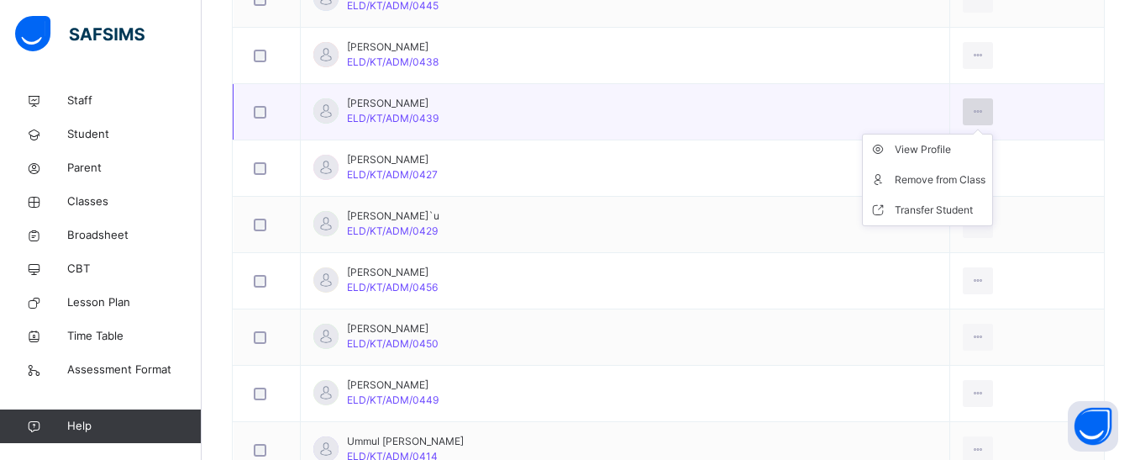
click at [971, 111] on icon at bounding box center [978, 111] width 14 height 15
click at [895, 182] on div "Remove from Class" at bounding box center [940, 179] width 91 height 17
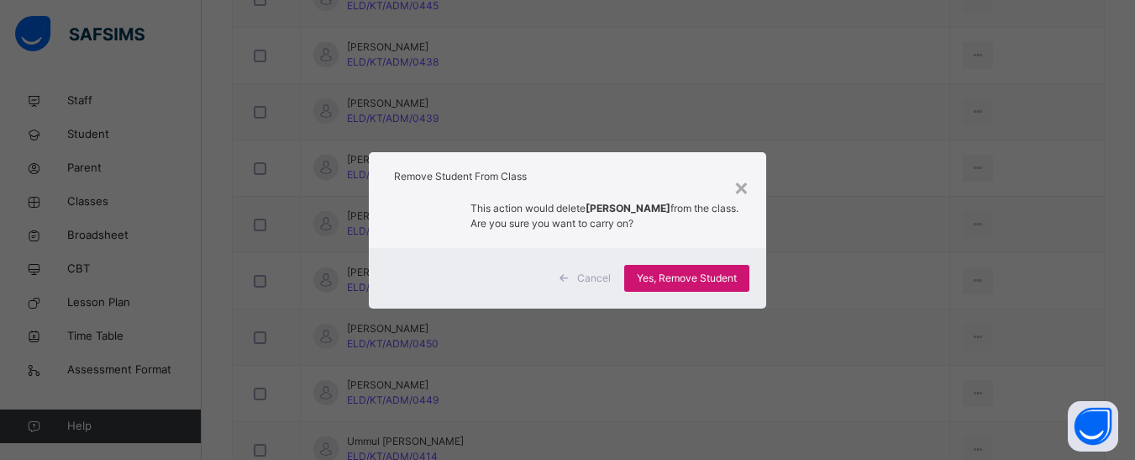
click at [658, 271] on span "Yes, Remove Student" at bounding box center [687, 278] width 100 height 15
click at [659, 278] on div "Yes, Remove Student" at bounding box center [686, 278] width 125 height 27
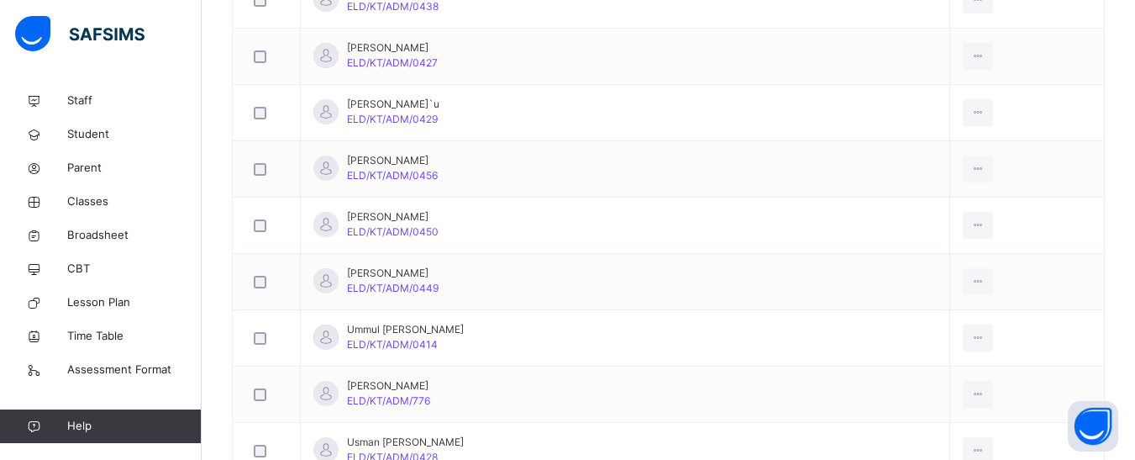
scroll to position [2660, 0]
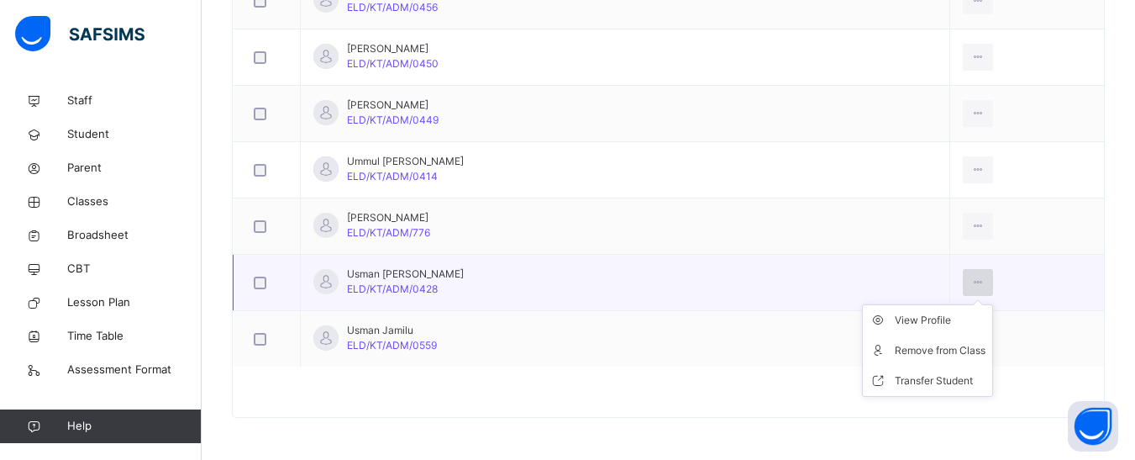
click at [971, 281] on icon at bounding box center [978, 282] width 14 height 15
click at [898, 356] on div "Remove from Class" at bounding box center [940, 350] width 91 height 17
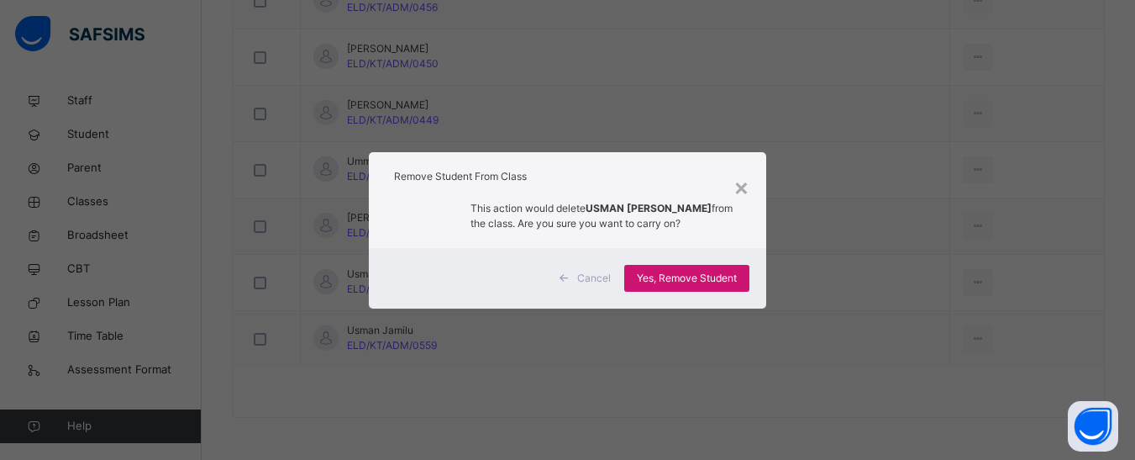
click at [693, 281] on span "Yes, Remove Student" at bounding box center [687, 278] width 100 height 15
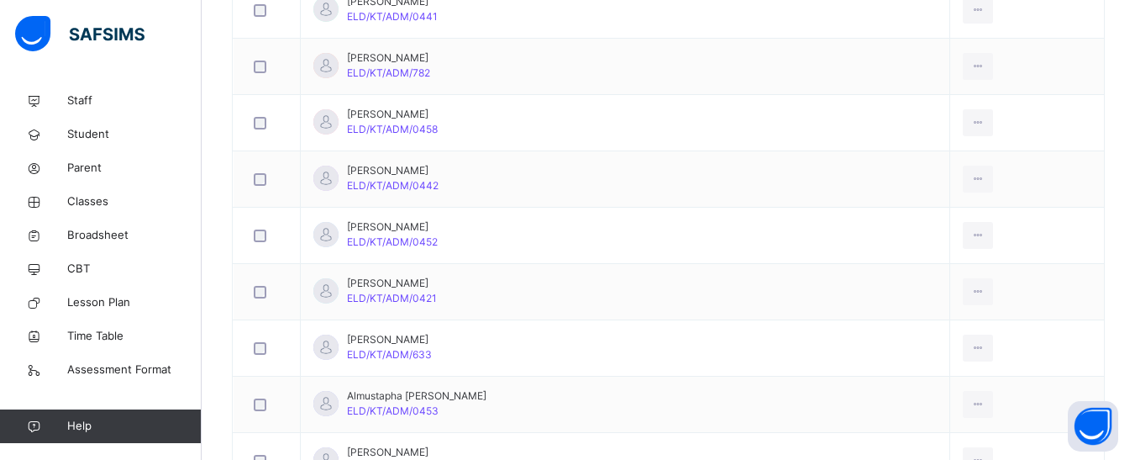
scroll to position [671, 0]
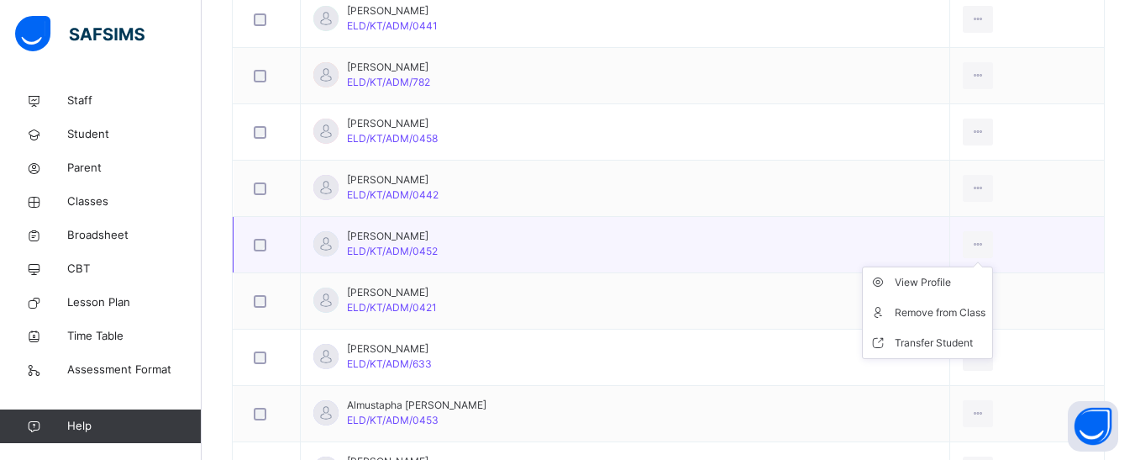
click at [948, 266] on ul "View Profile Remove from Class Transfer Student" at bounding box center [927, 312] width 131 height 92
click at [898, 311] on div "Remove from Class" at bounding box center [940, 312] width 91 height 17
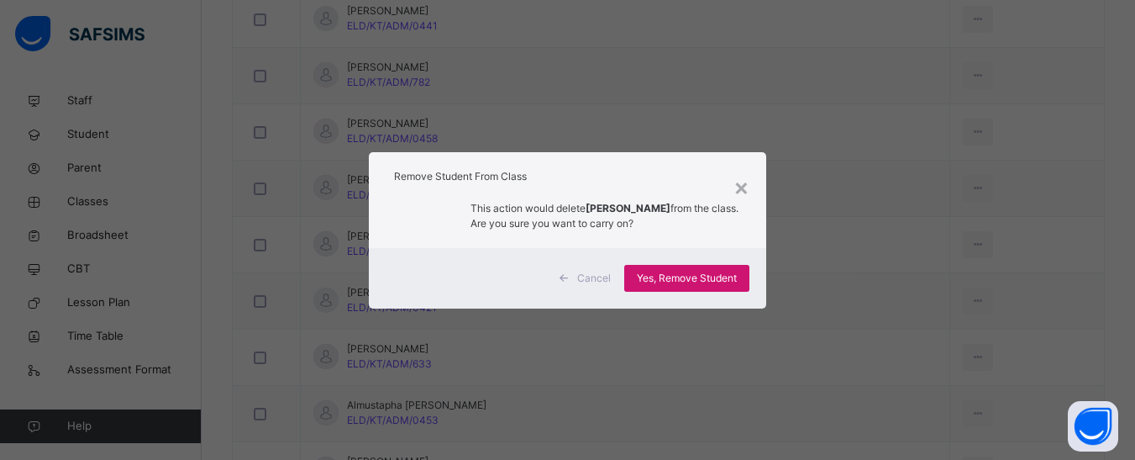
click at [723, 272] on span "Yes, Remove Student" at bounding box center [687, 278] width 100 height 15
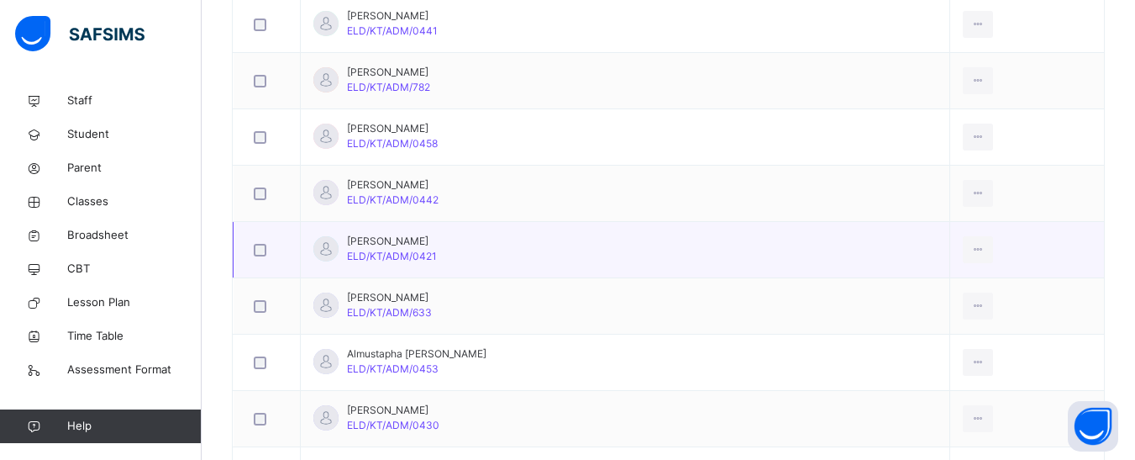
scroll to position [587, 0]
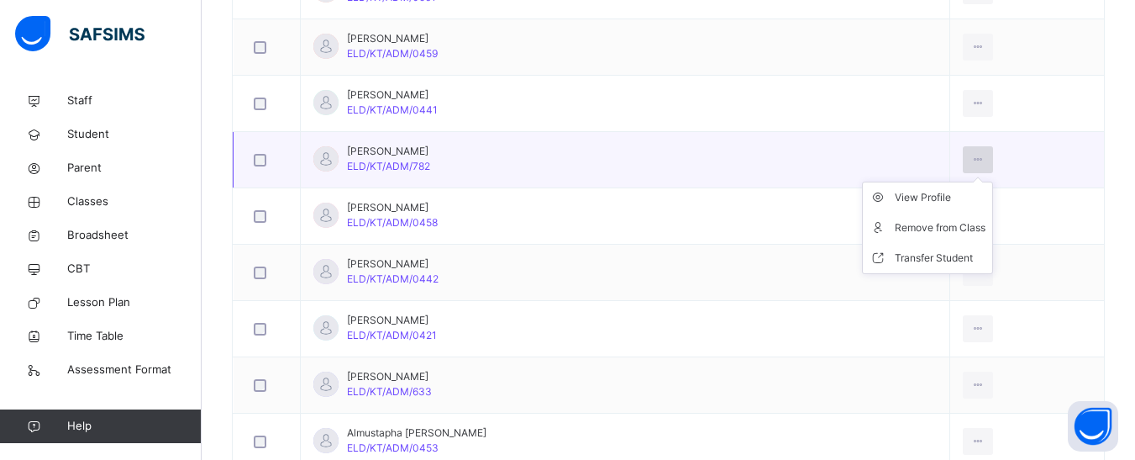
click at [971, 153] on icon at bounding box center [978, 159] width 14 height 15
click at [899, 234] on div "Remove from Class" at bounding box center [940, 227] width 91 height 17
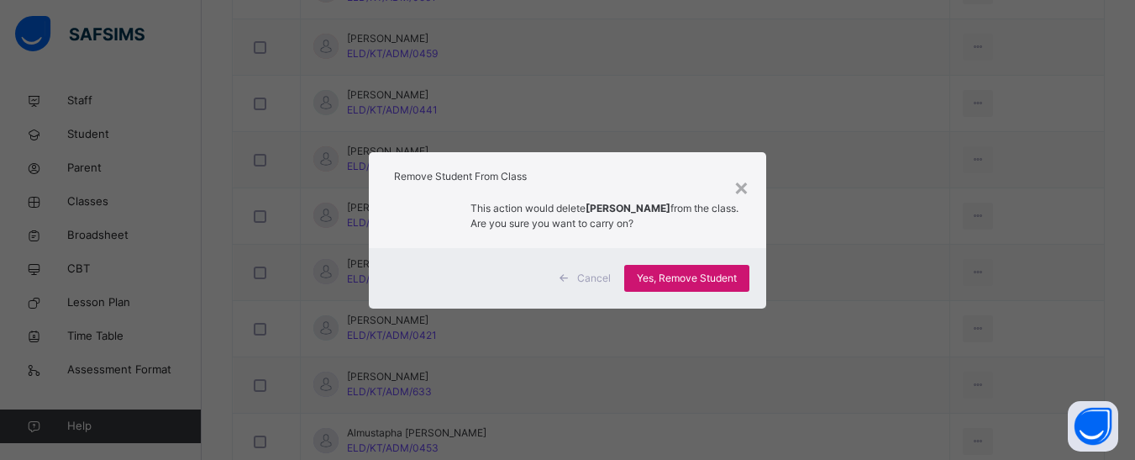
click at [696, 281] on span "Yes, Remove Student" at bounding box center [687, 278] width 100 height 15
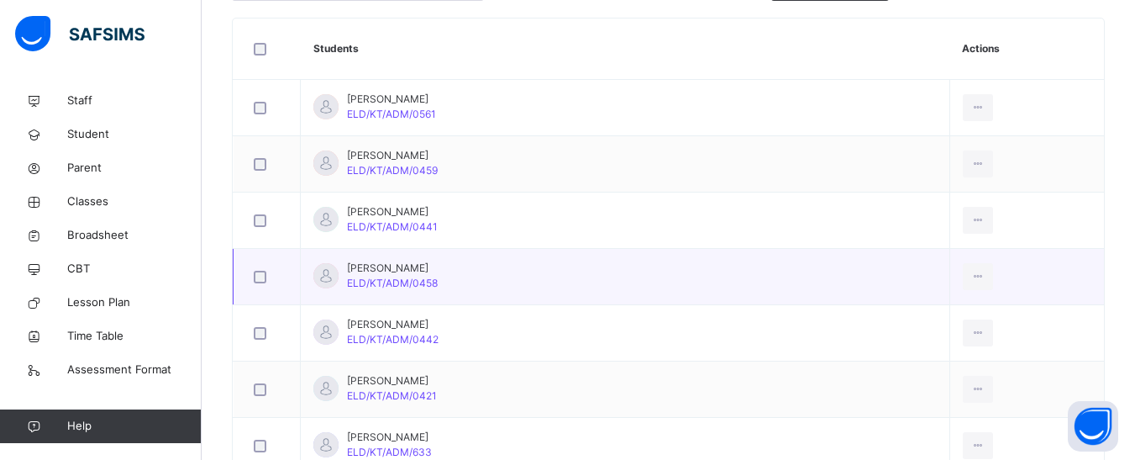
scroll to position [391, 0]
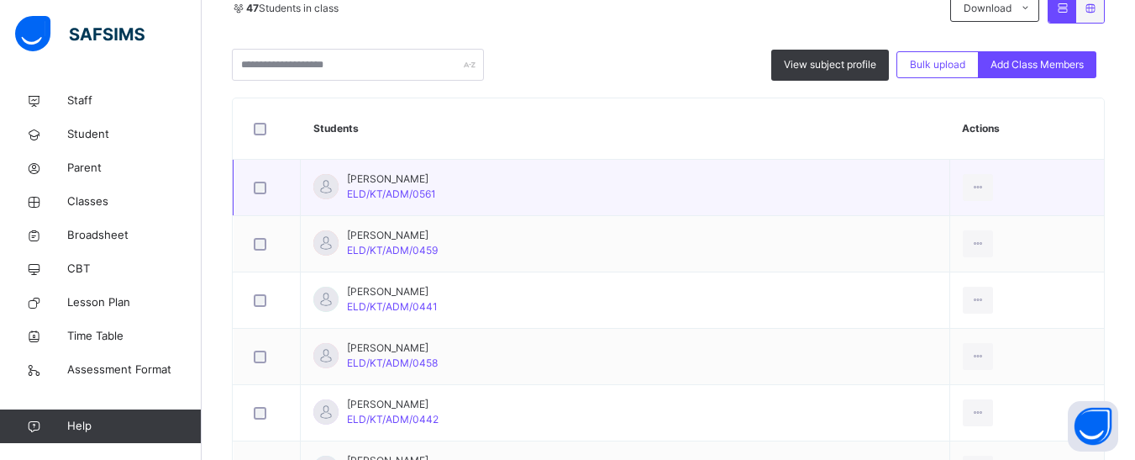
drag, startPoint x: 600, startPoint y: 203, endPoint x: 417, endPoint y: 202, distance: 183.2
click at [600, 203] on td "[PERSON_NAME]/KT/ADM/0561" at bounding box center [626, 188] width 650 height 56
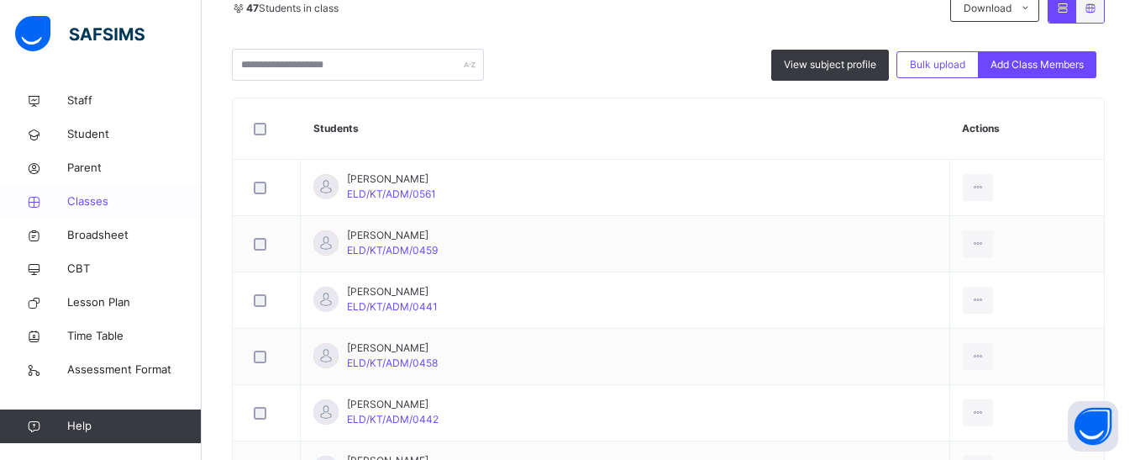
click at [76, 196] on span "Classes" at bounding box center [134, 201] width 134 height 17
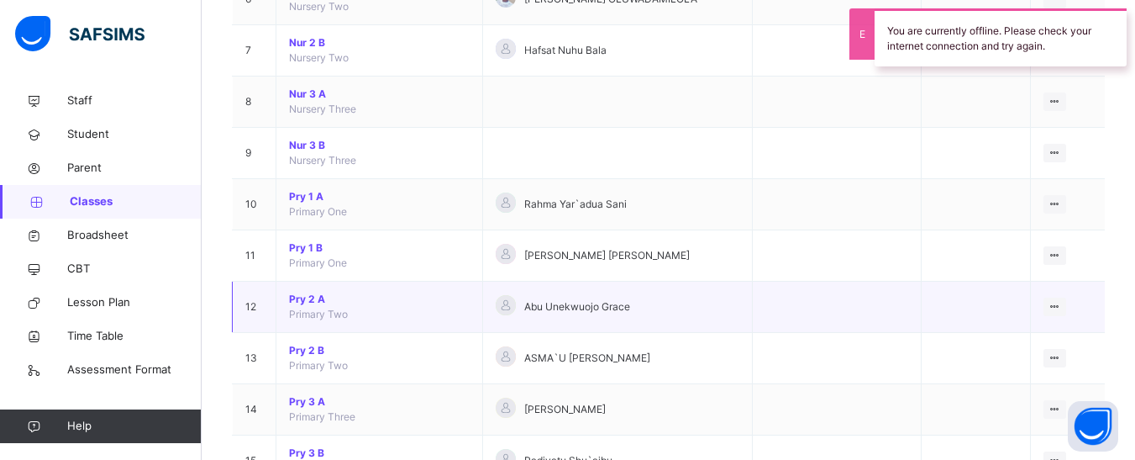
scroll to position [559, 0]
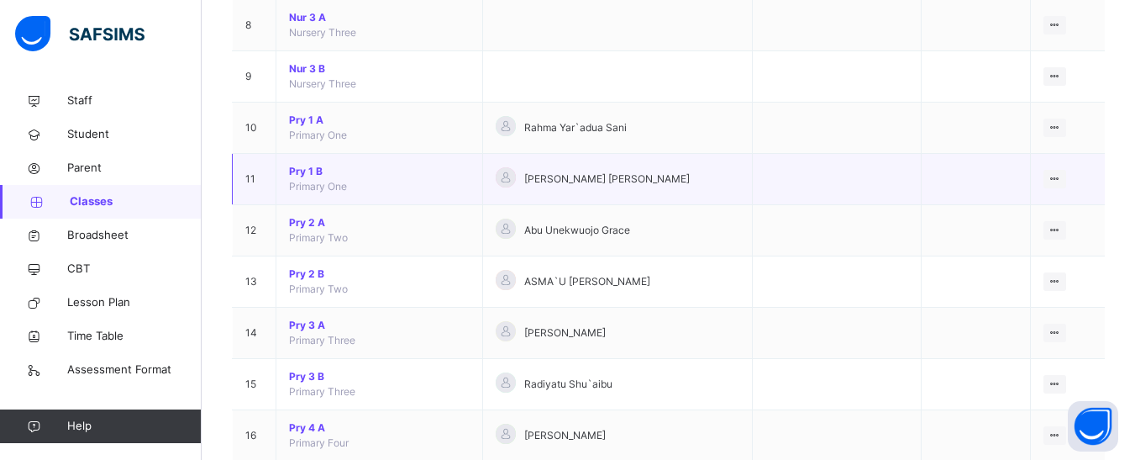
click at [300, 166] on span "Pry 1 B" at bounding box center [379, 171] width 181 height 15
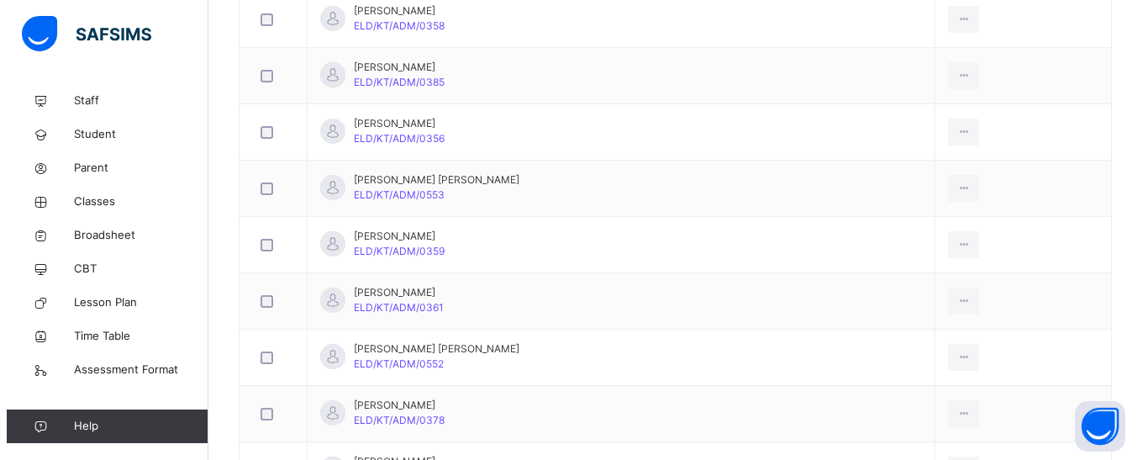
scroll to position [139, 0]
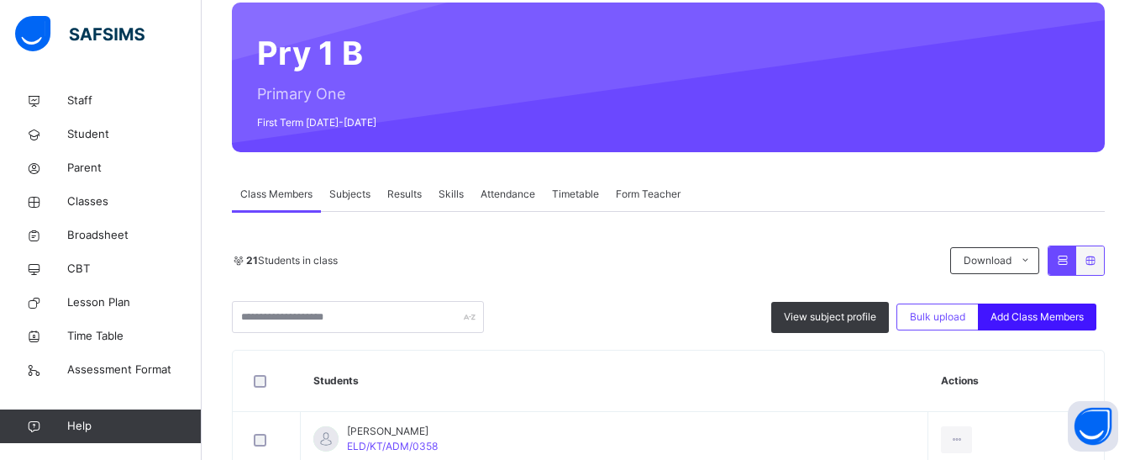
click at [1072, 319] on span "Add Class Members" at bounding box center [1037, 316] width 93 height 15
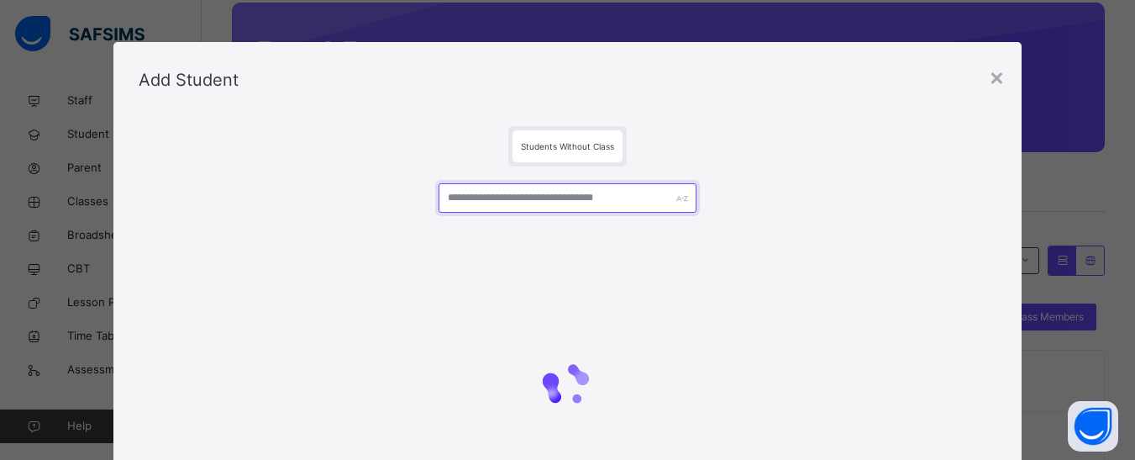
click at [526, 203] on input "text" at bounding box center [567, 197] width 257 height 29
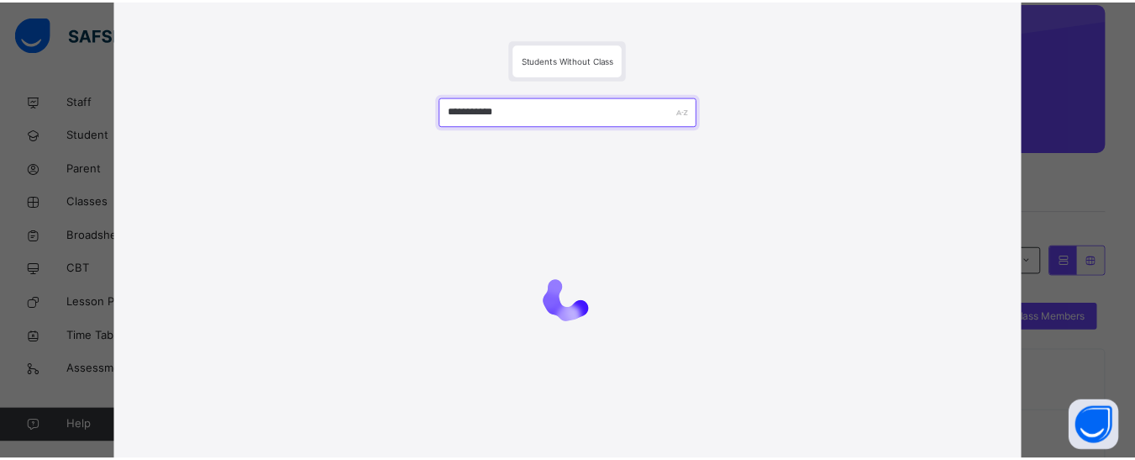
scroll to position [168, 0]
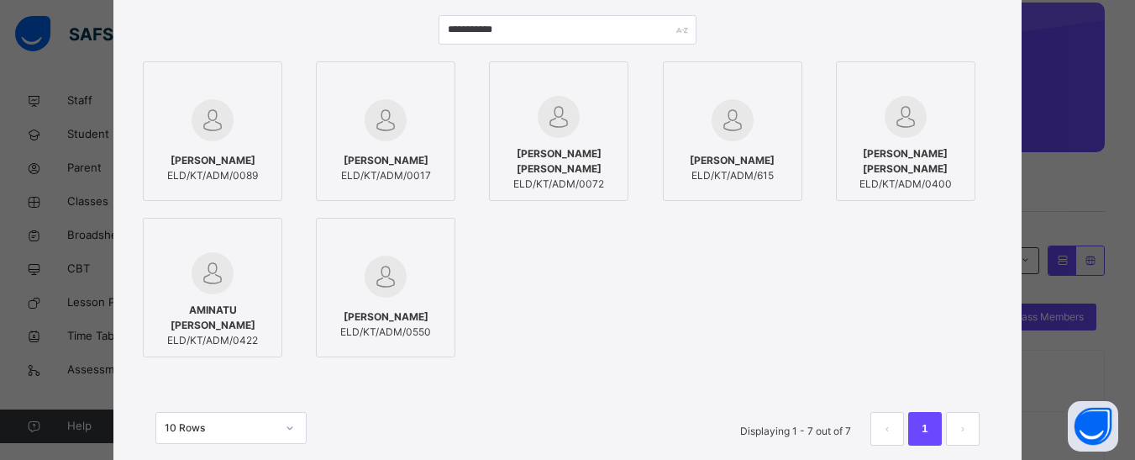
click at [744, 145] on div "[PERSON_NAME] [PERSON_NAME]/KT/ADM/615" at bounding box center [732, 168] width 121 height 47
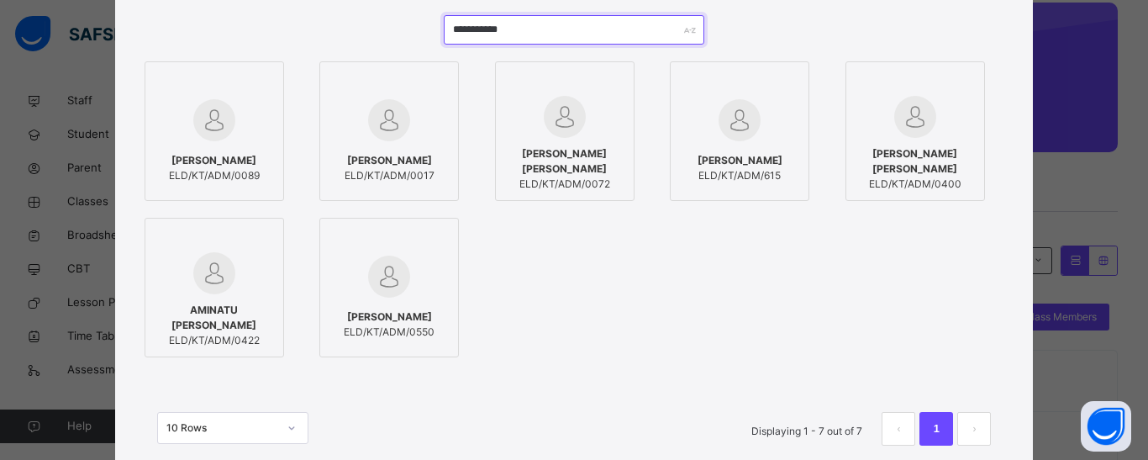
drag, startPoint x: 524, startPoint y: 29, endPoint x: 446, endPoint y: 32, distance: 77.4
click at [446, 32] on input "**********" at bounding box center [574, 29] width 260 height 29
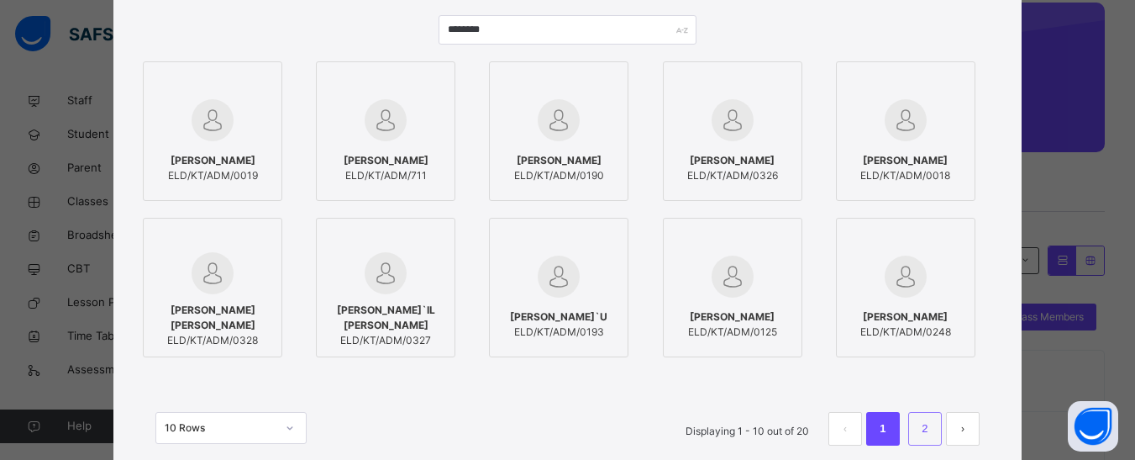
click at [932, 424] on link "2" at bounding box center [925, 429] width 16 height 22
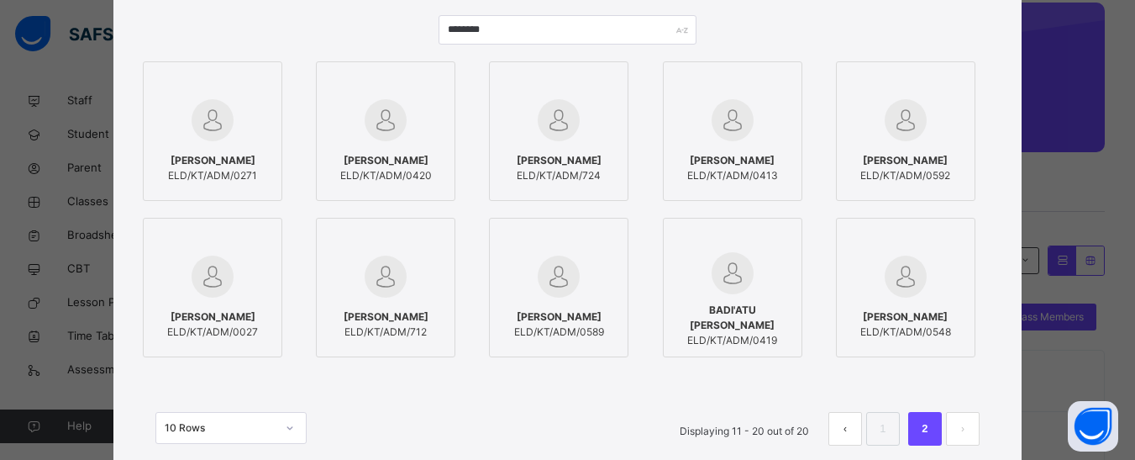
click at [549, 145] on div "[PERSON_NAME] ELD/KT/ADM/724" at bounding box center [558, 168] width 121 height 47
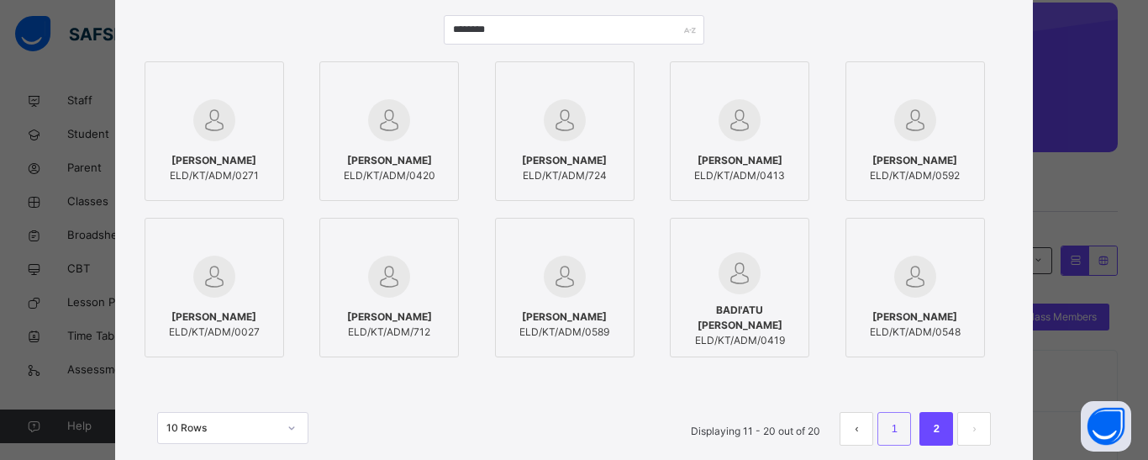
click at [890, 421] on link "1" at bounding box center [895, 429] width 16 height 22
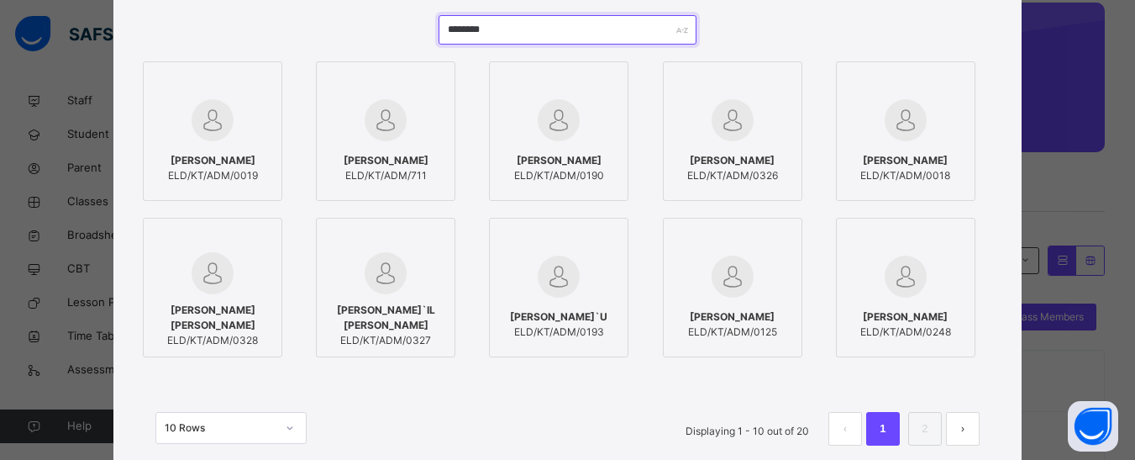
click at [478, 29] on input "********" at bounding box center [567, 29] width 257 height 29
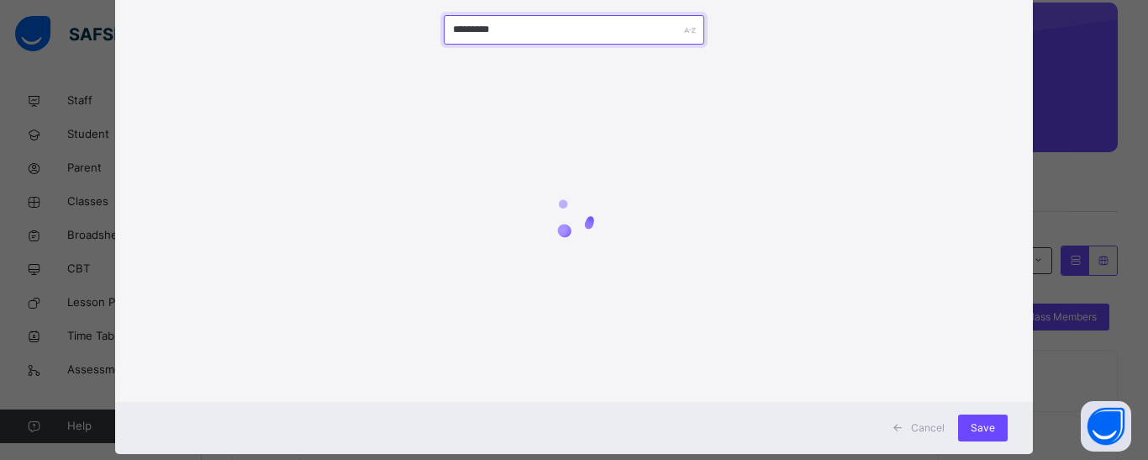
scroll to position [134, 0]
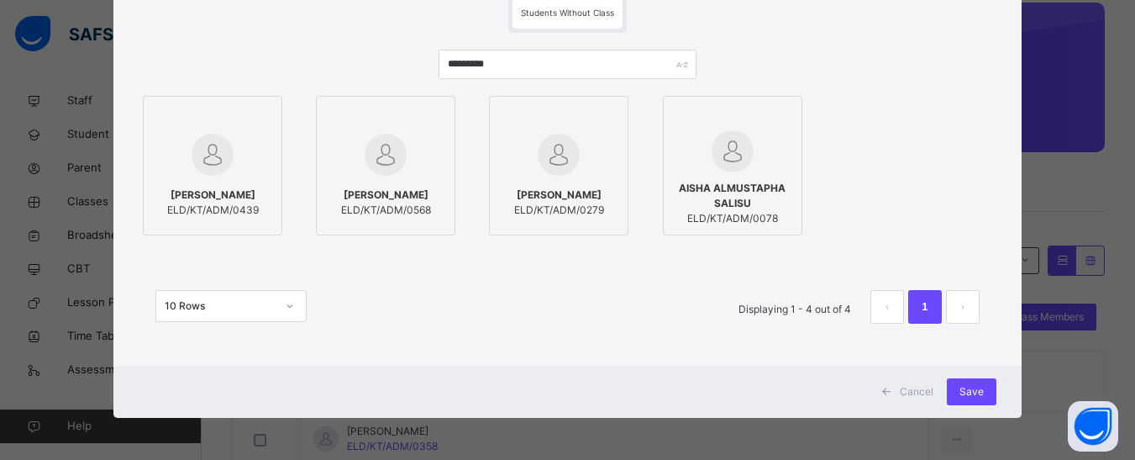
click at [203, 176] on div at bounding box center [212, 154] width 121 height 49
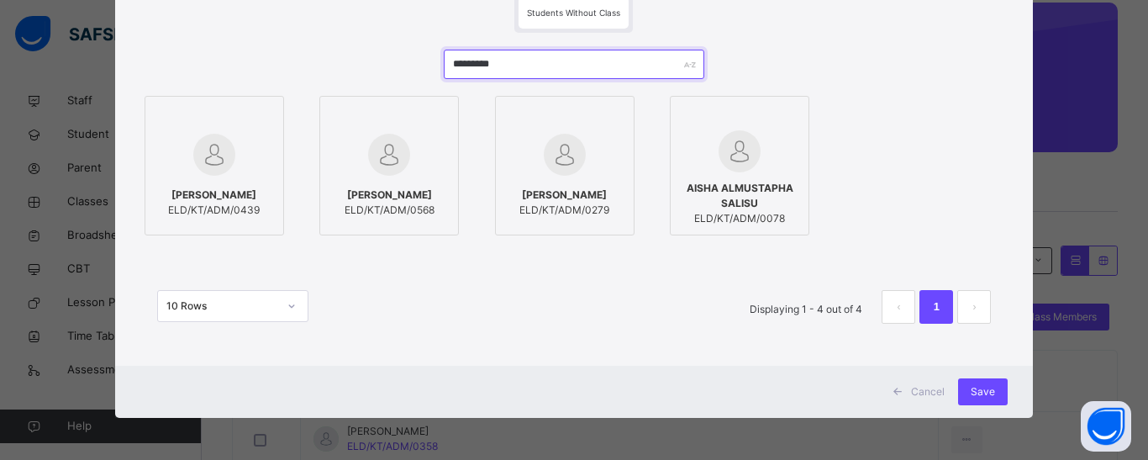
drag, startPoint x: 507, startPoint y: 61, endPoint x: 449, endPoint y: 64, distance: 58.1
click at [449, 64] on input "*********" at bounding box center [574, 64] width 260 height 29
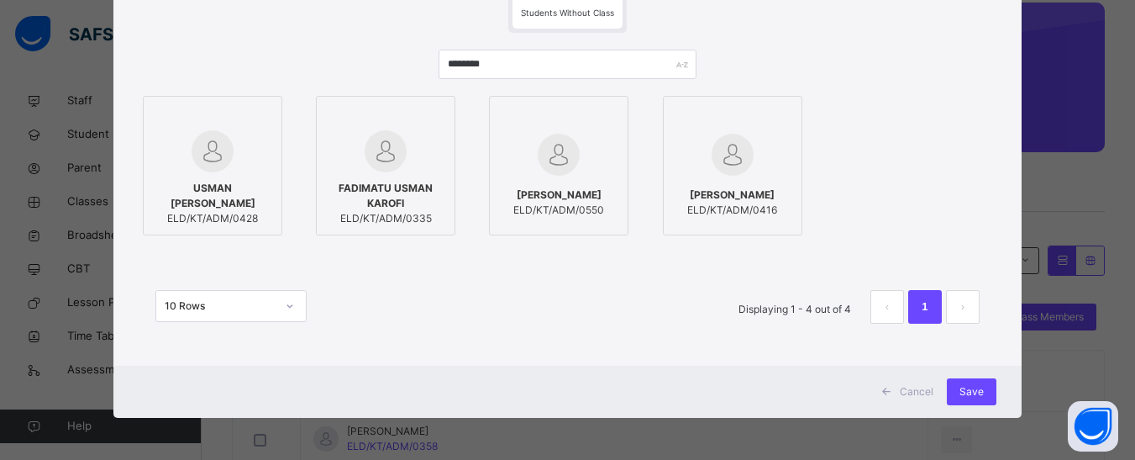
click at [246, 167] on div at bounding box center [212, 151] width 121 height 42
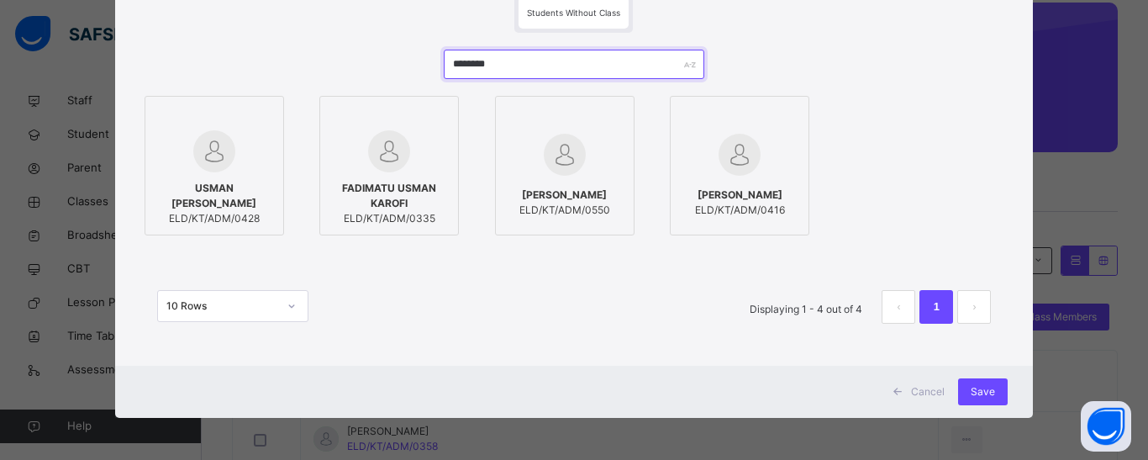
drag, startPoint x: 507, startPoint y: 62, endPoint x: 438, endPoint y: 62, distance: 68.9
click at [438, 62] on div "******** USMAN JAMILU [PERSON_NAME]/KT/ADM/0428 FADIMATU USMAN KAROFI ELD/KT/AD…" at bounding box center [574, 195] width 868 height 324
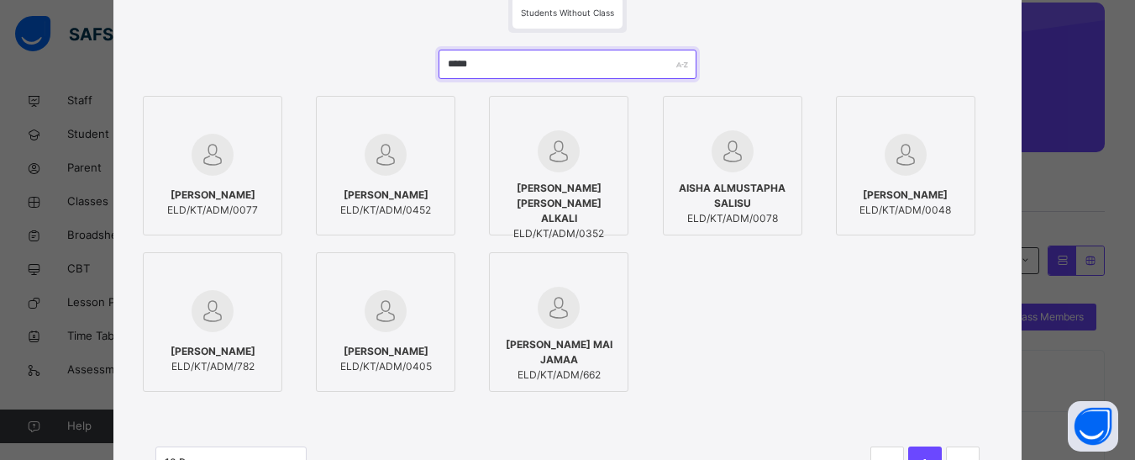
type input "*****"
click at [393, 145] on img at bounding box center [386, 155] width 42 height 42
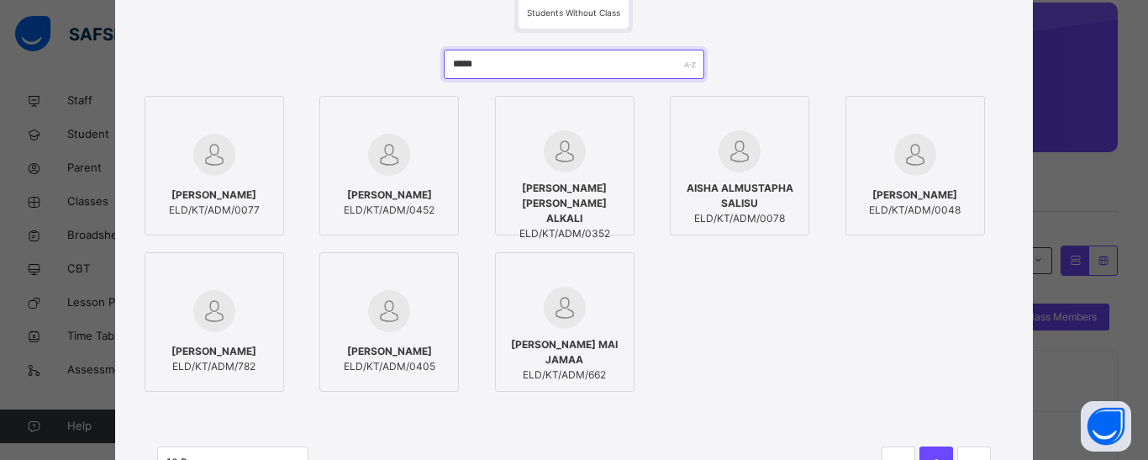
click at [468, 65] on input "*****" at bounding box center [574, 64] width 260 height 29
click at [242, 306] on div at bounding box center [214, 311] width 121 height 49
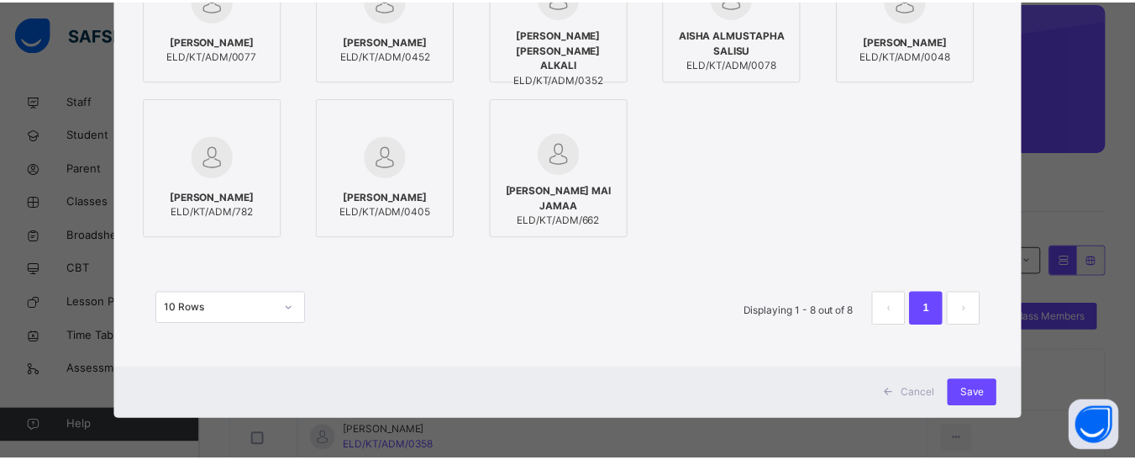
scroll to position [290, 0]
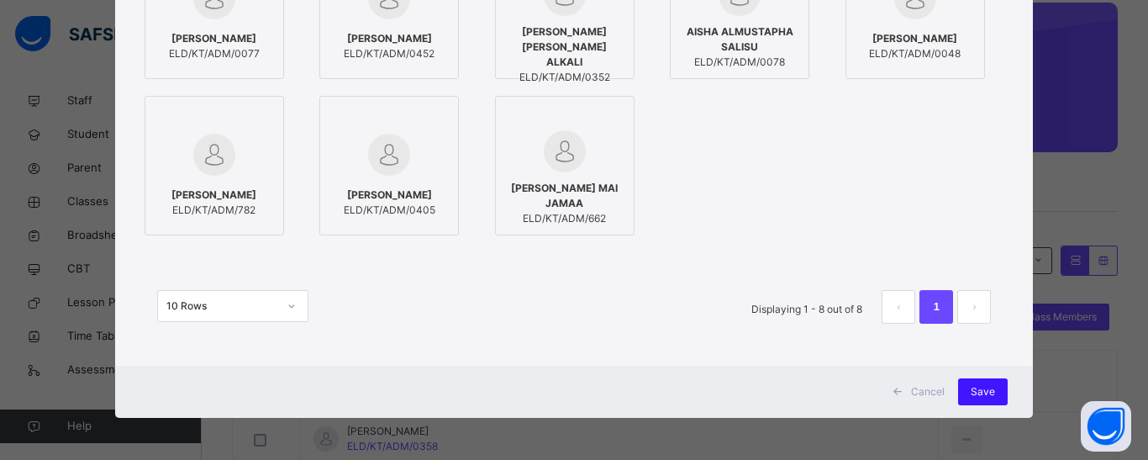
click at [982, 387] on span "Save" at bounding box center [983, 391] width 24 height 15
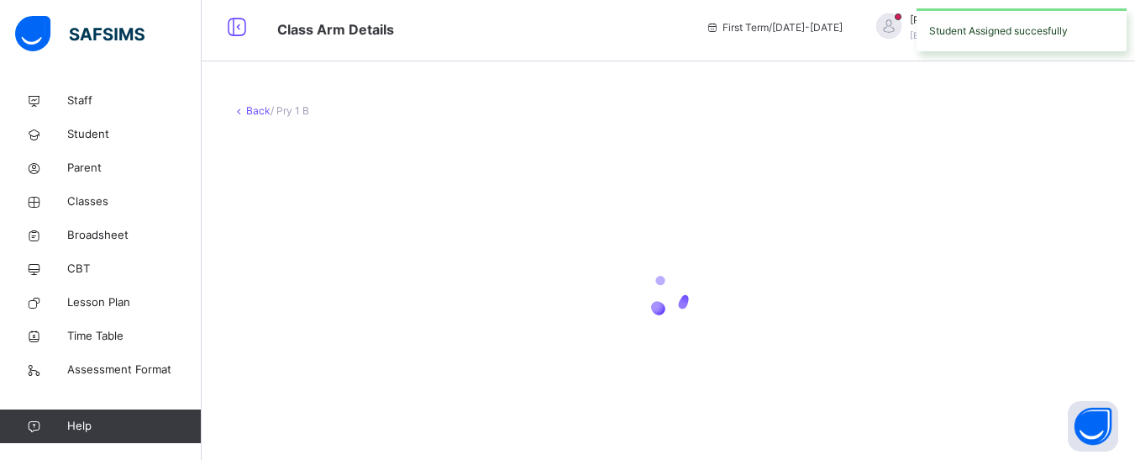
scroll to position [0, 0]
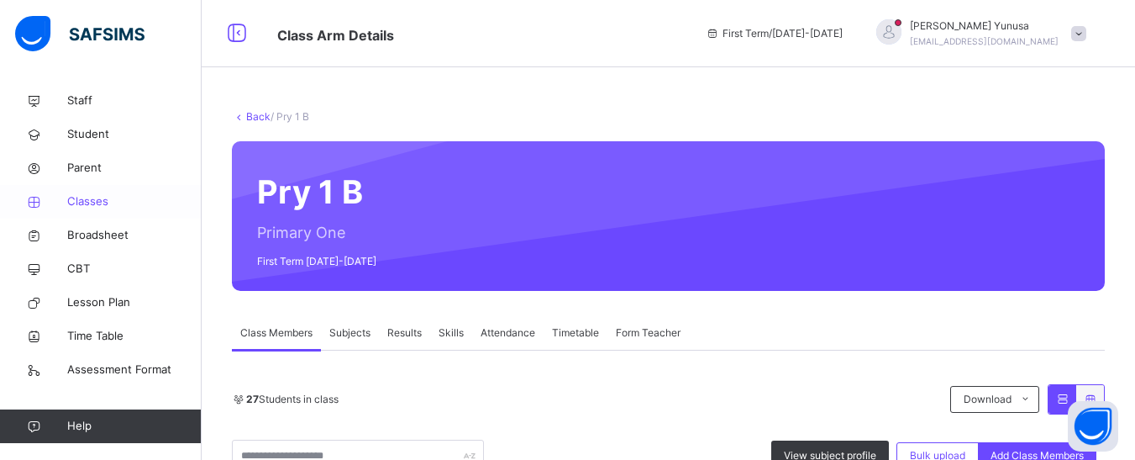
click at [86, 200] on span "Classes" at bounding box center [134, 201] width 134 height 17
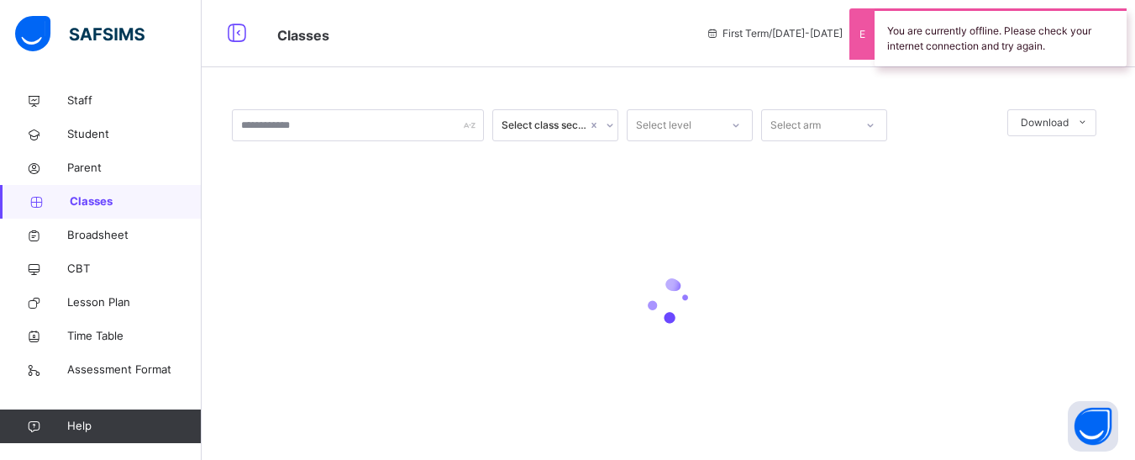
click at [676, 239] on div at bounding box center [668, 300] width 873 height 319
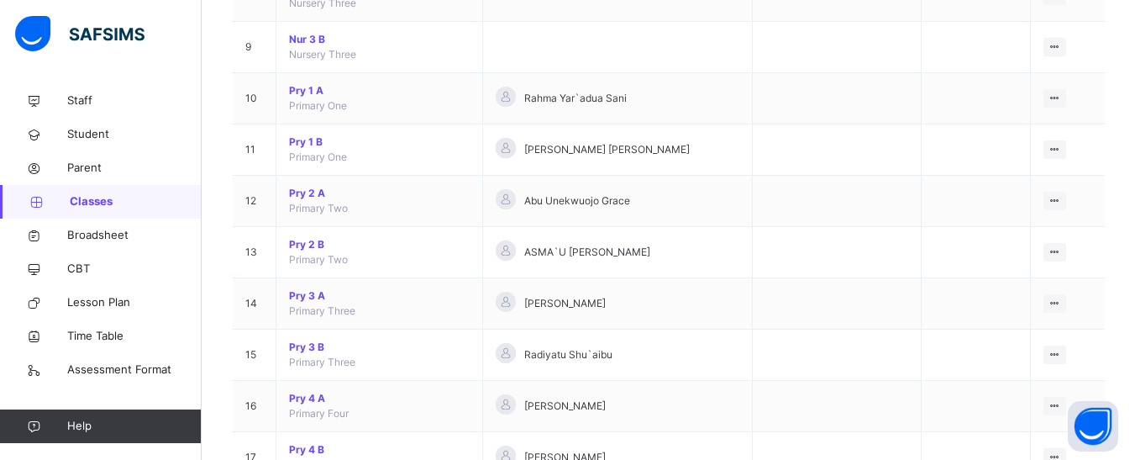
scroll to position [504, 0]
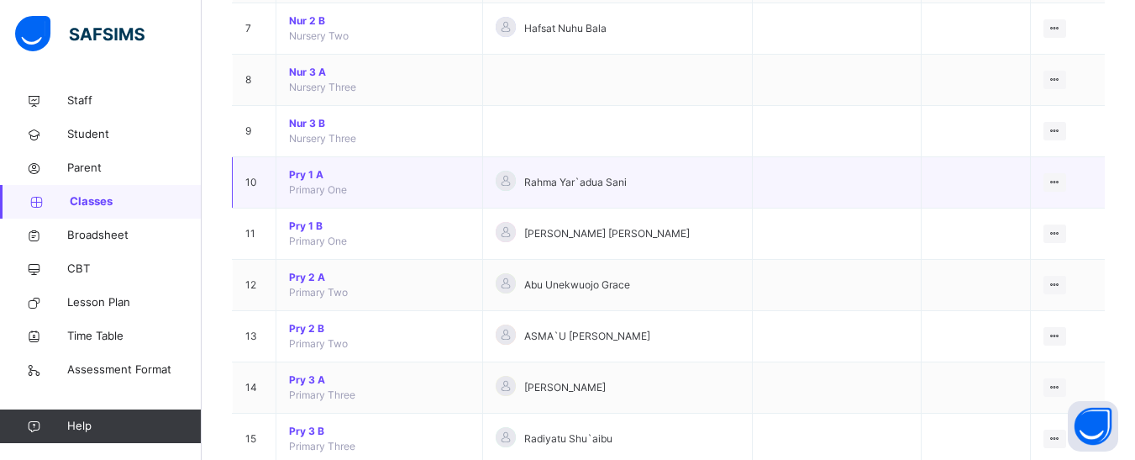
click at [300, 171] on span "Pry 1 A" at bounding box center [379, 174] width 181 height 15
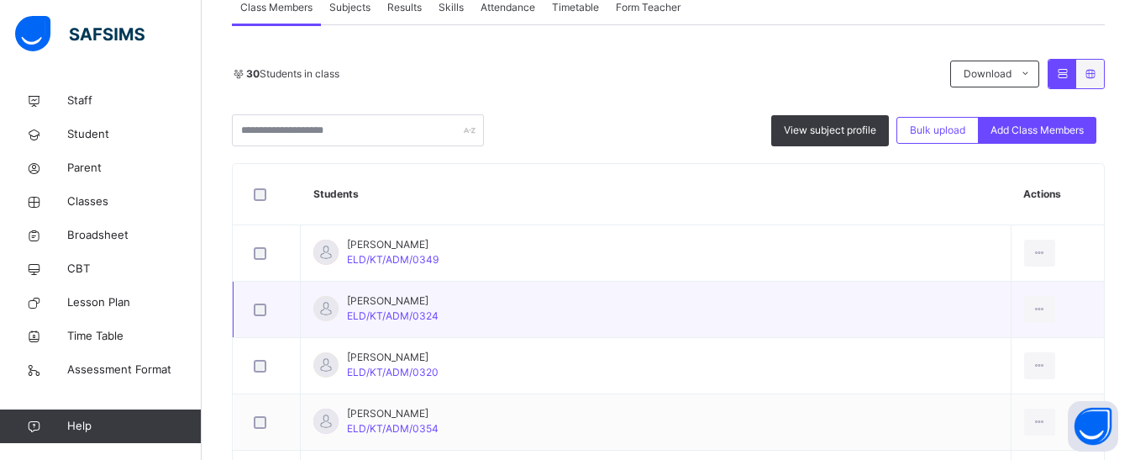
scroll to position [336, 0]
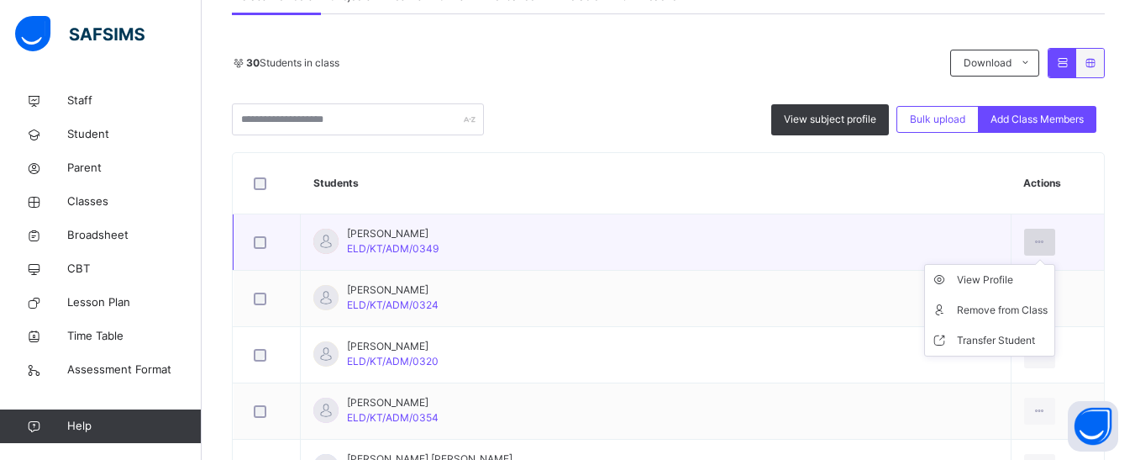
click at [1033, 238] on icon at bounding box center [1040, 241] width 14 height 15
click at [957, 339] on div "Transfer Student" at bounding box center [1002, 340] width 91 height 17
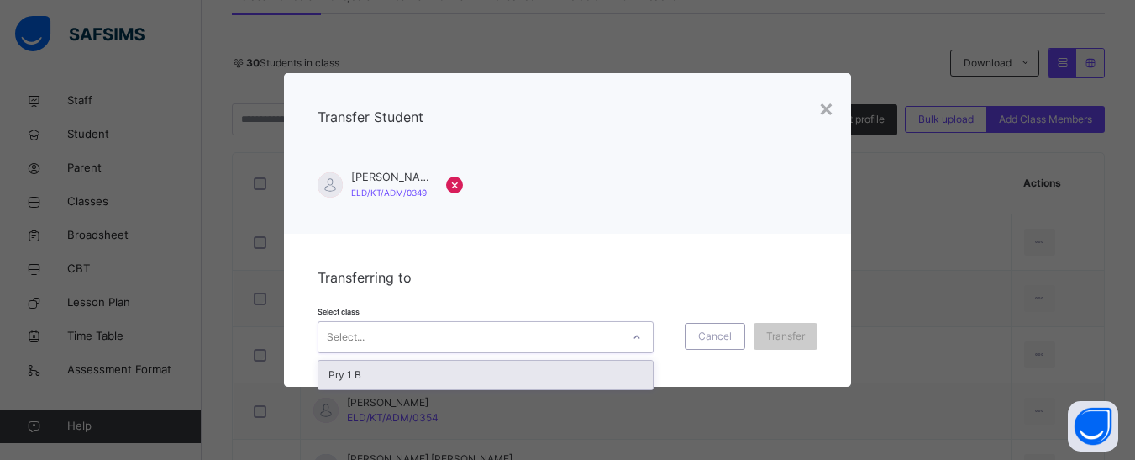
click at [625, 329] on div at bounding box center [637, 337] width 29 height 27
click at [331, 375] on div "Pry 1 B" at bounding box center [485, 374] width 334 height 29
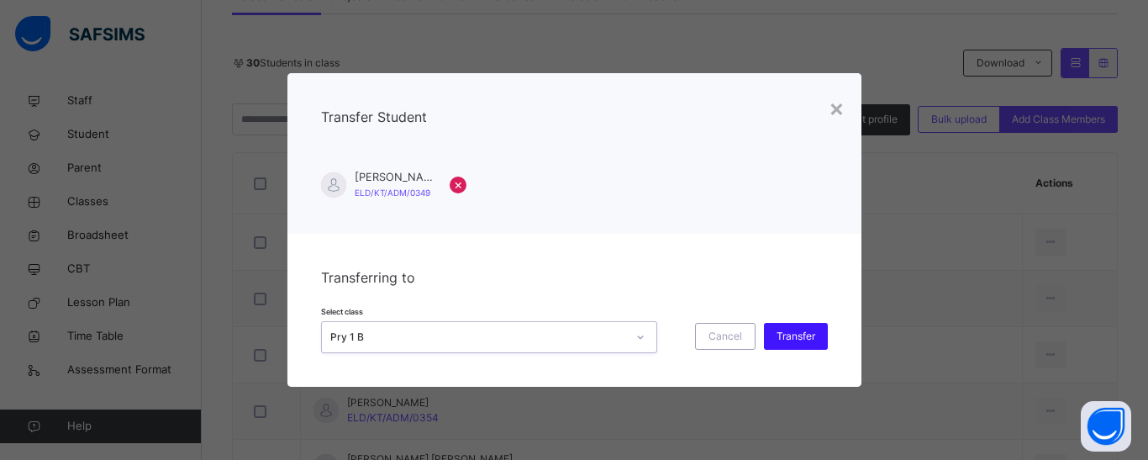
click at [816, 334] on div "Transfer" at bounding box center [796, 336] width 64 height 27
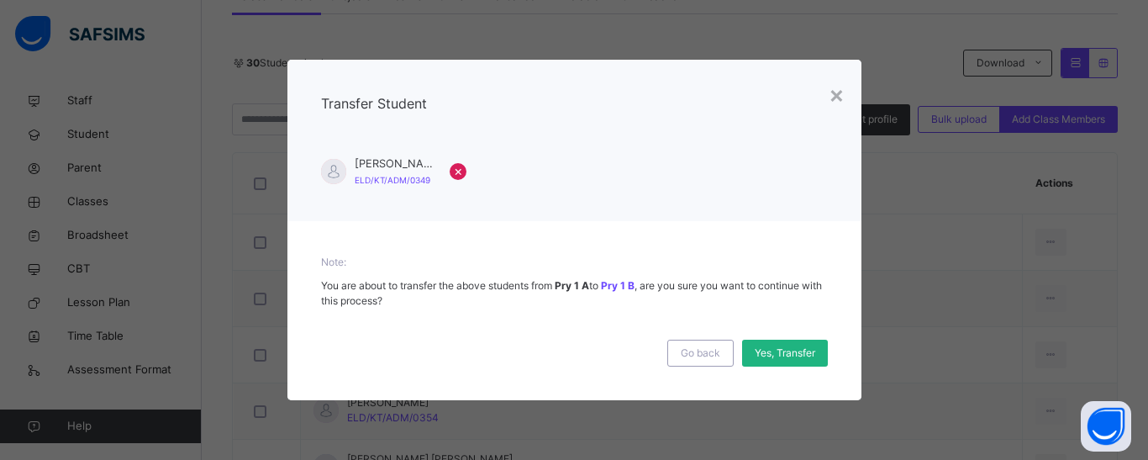
click at [762, 354] on span "Yes, Transfer" at bounding box center [785, 352] width 61 height 15
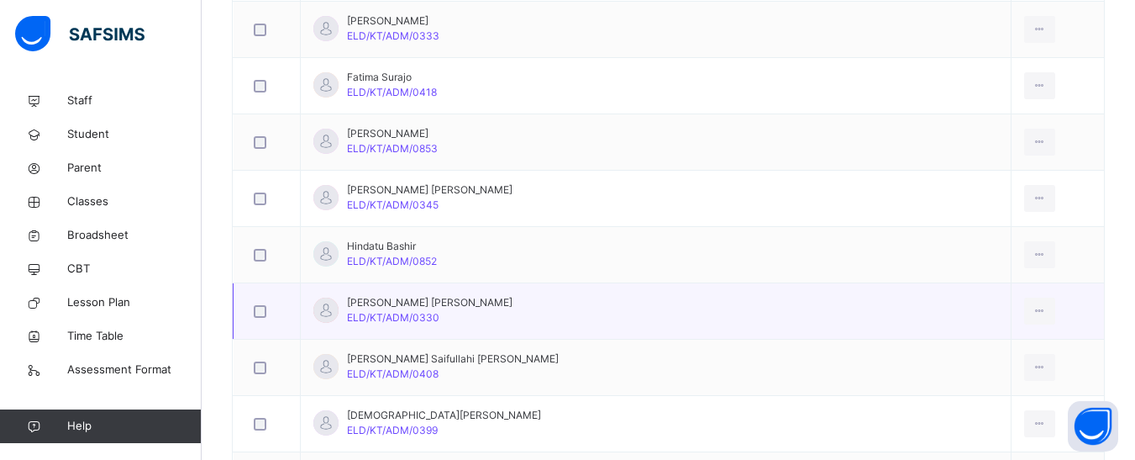
scroll to position [1092, 0]
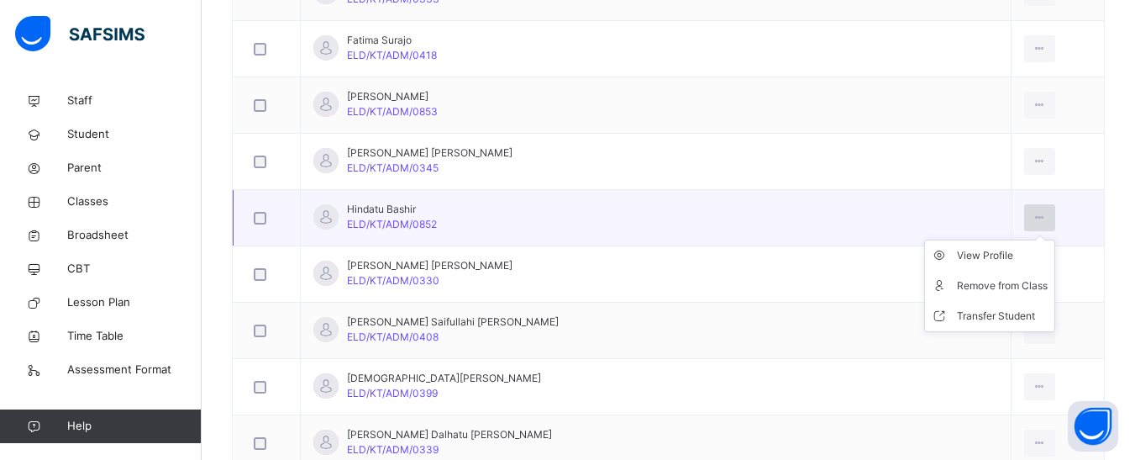
click at [1024, 213] on div at bounding box center [1039, 217] width 31 height 27
click at [957, 309] on div "Transfer Student" at bounding box center [1002, 316] width 91 height 17
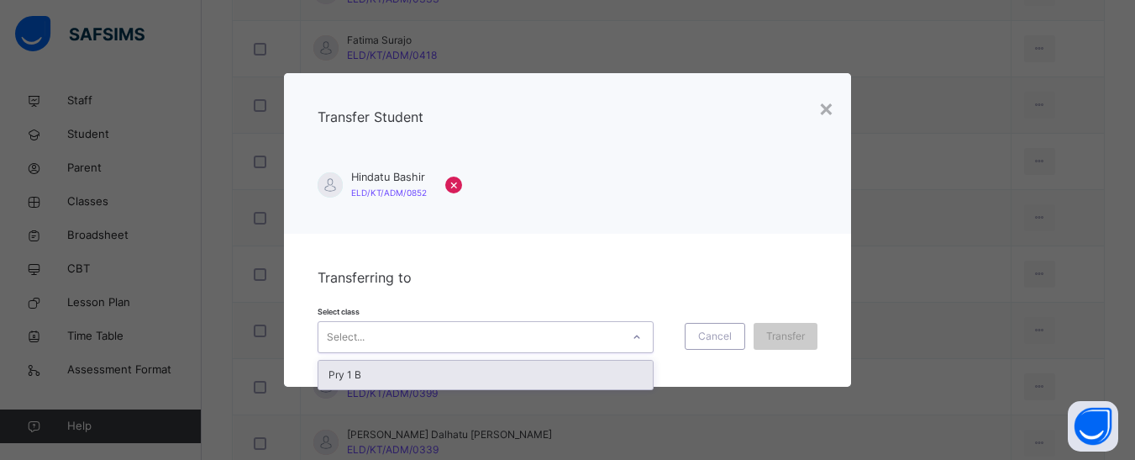
click at [636, 342] on div at bounding box center [637, 337] width 29 height 27
click at [451, 372] on div "Pry 1 B" at bounding box center [485, 374] width 334 height 29
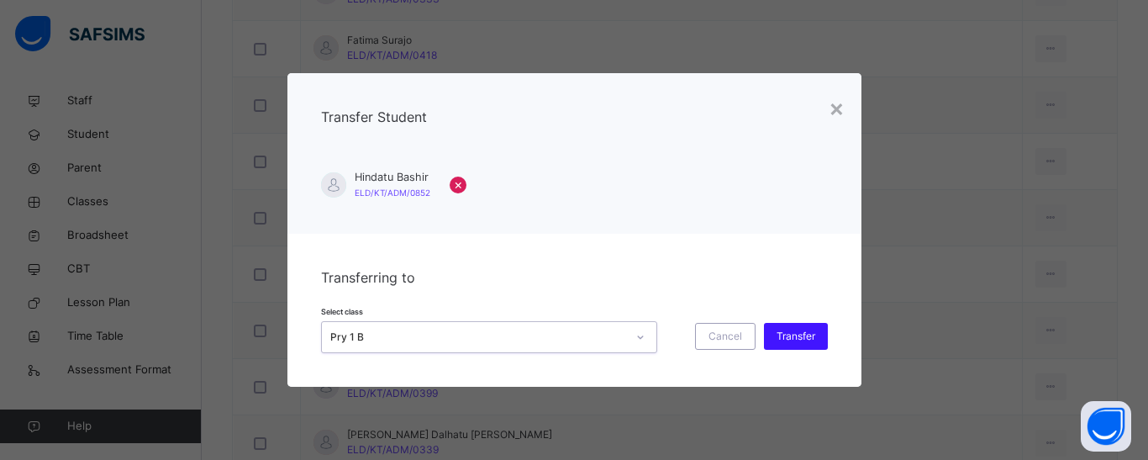
click at [813, 333] on span "Transfer" at bounding box center [795, 336] width 39 height 15
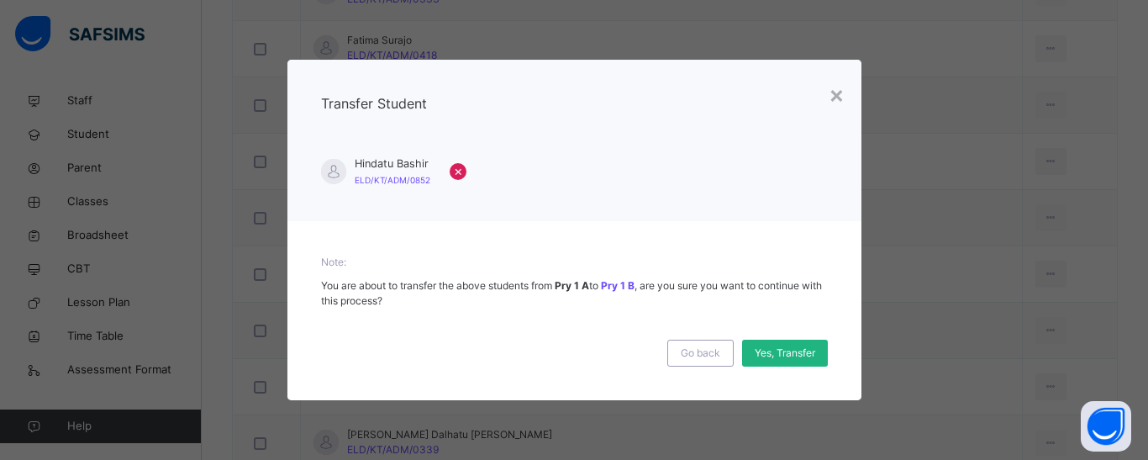
click at [769, 355] on span "Yes, Transfer" at bounding box center [785, 352] width 61 height 15
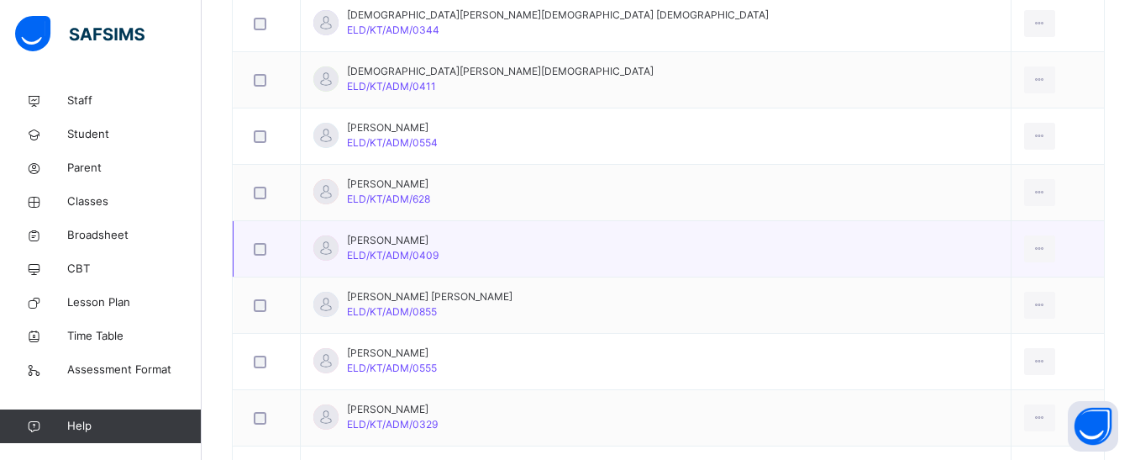
scroll to position [1765, 0]
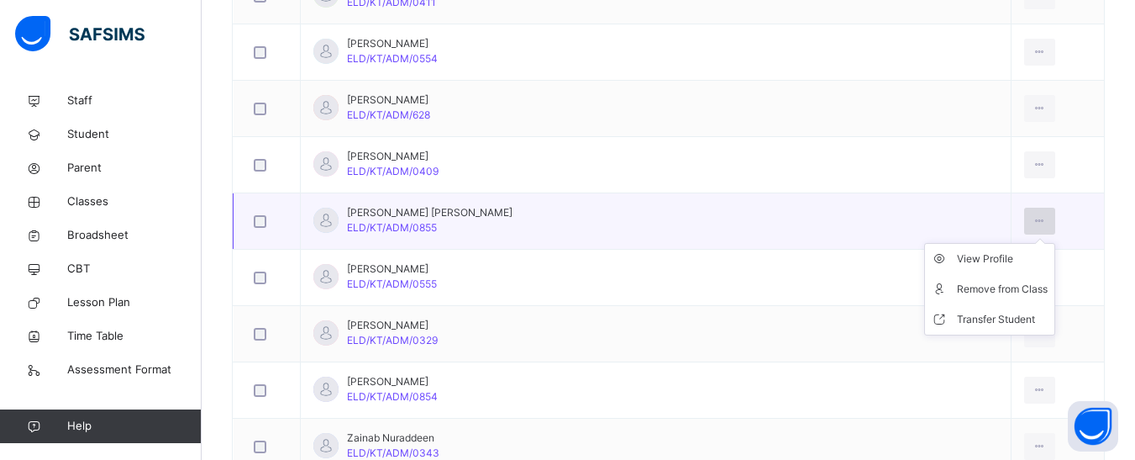
click at [1033, 222] on icon at bounding box center [1040, 220] width 14 height 15
click at [957, 317] on div "Transfer Student" at bounding box center [1002, 319] width 91 height 17
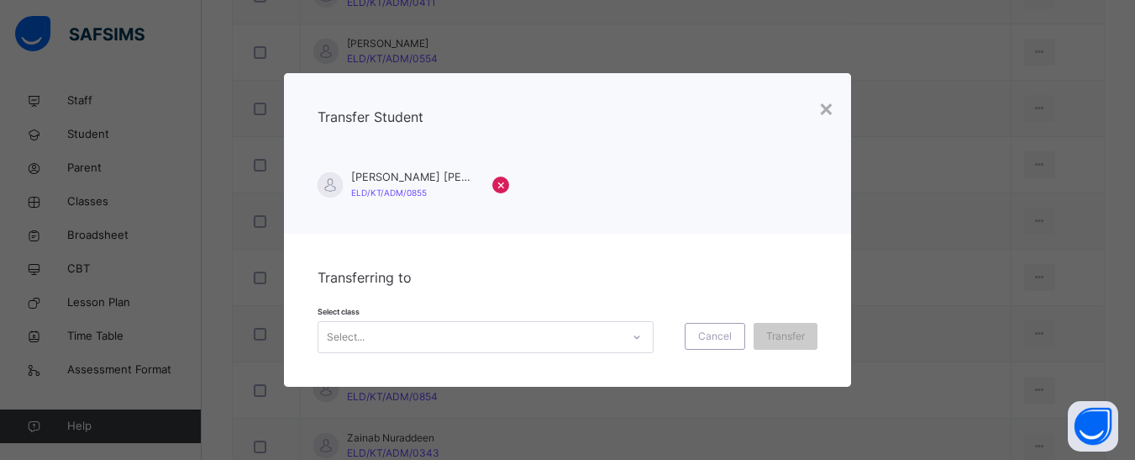
click at [639, 337] on div at bounding box center [637, 337] width 29 height 27
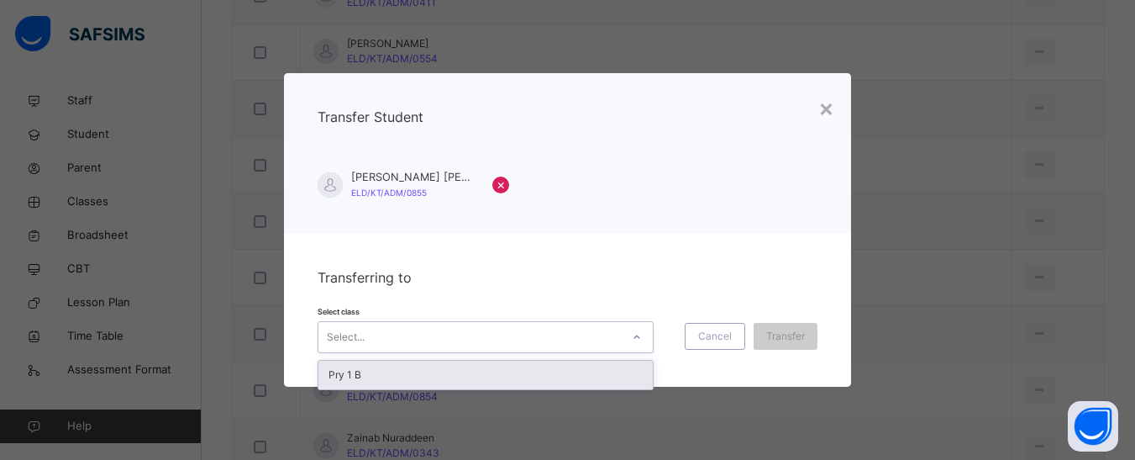
click at [390, 376] on div "Pry 1 B" at bounding box center [485, 374] width 334 height 29
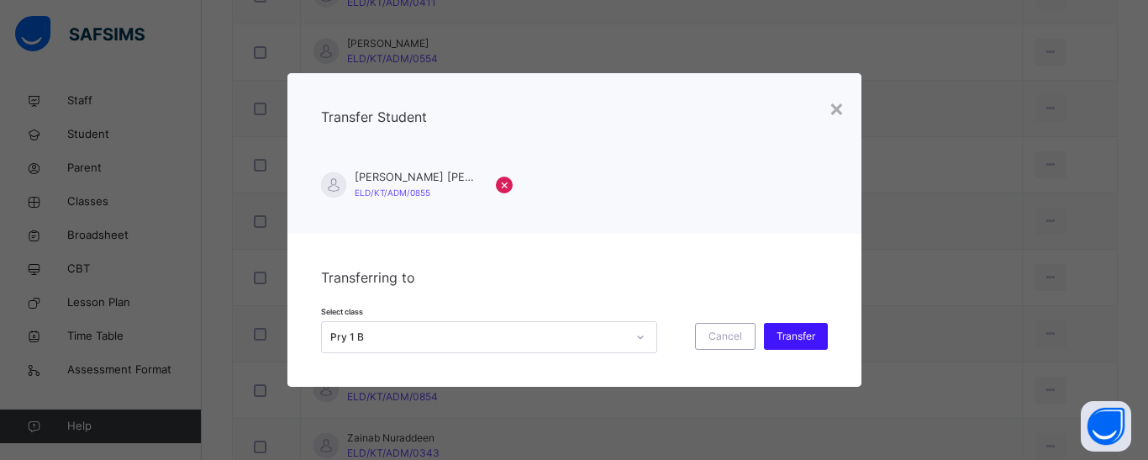
click at [792, 336] on span "Transfer" at bounding box center [795, 336] width 39 height 15
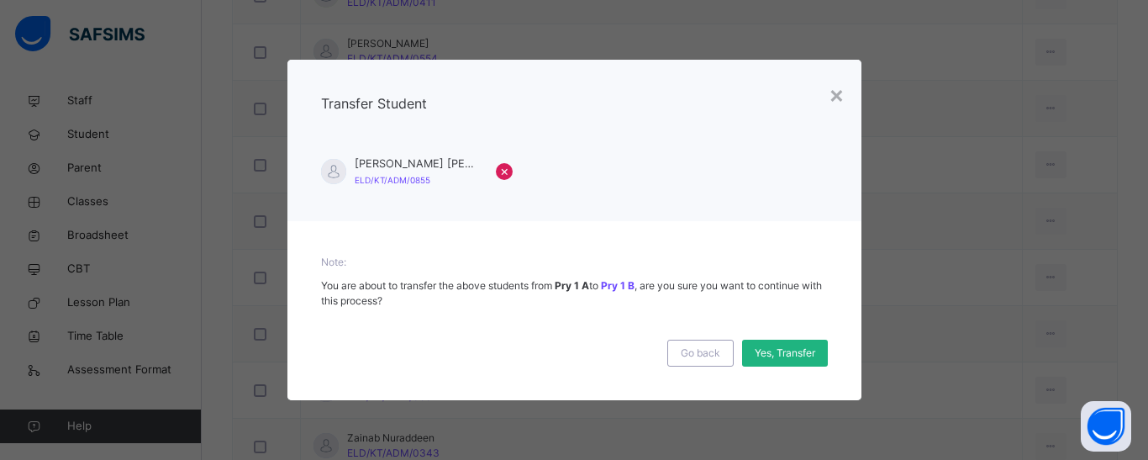
click at [777, 357] on span "Yes, Transfer" at bounding box center [785, 352] width 61 height 15
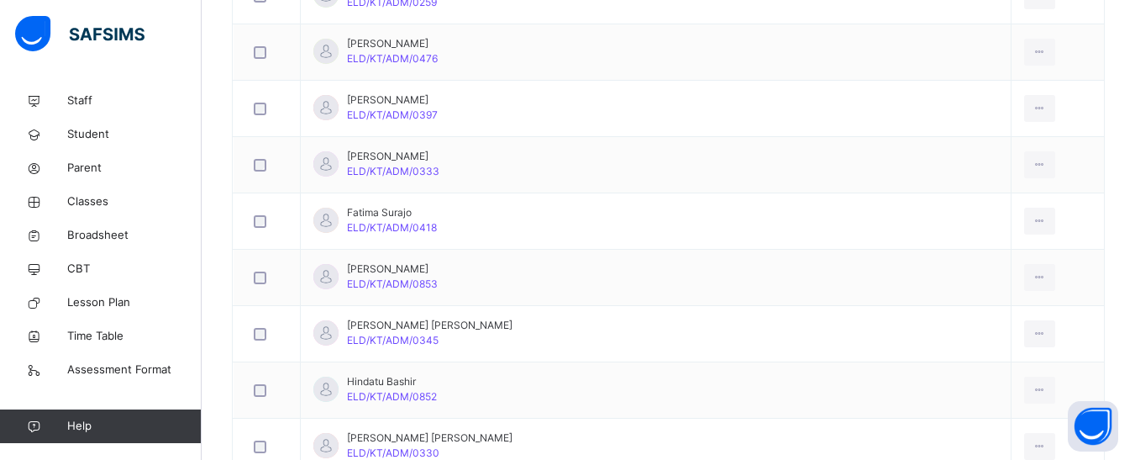
scroll to position [756, 0]
